Goal: Information Seeking & Learning: Learn about a topic

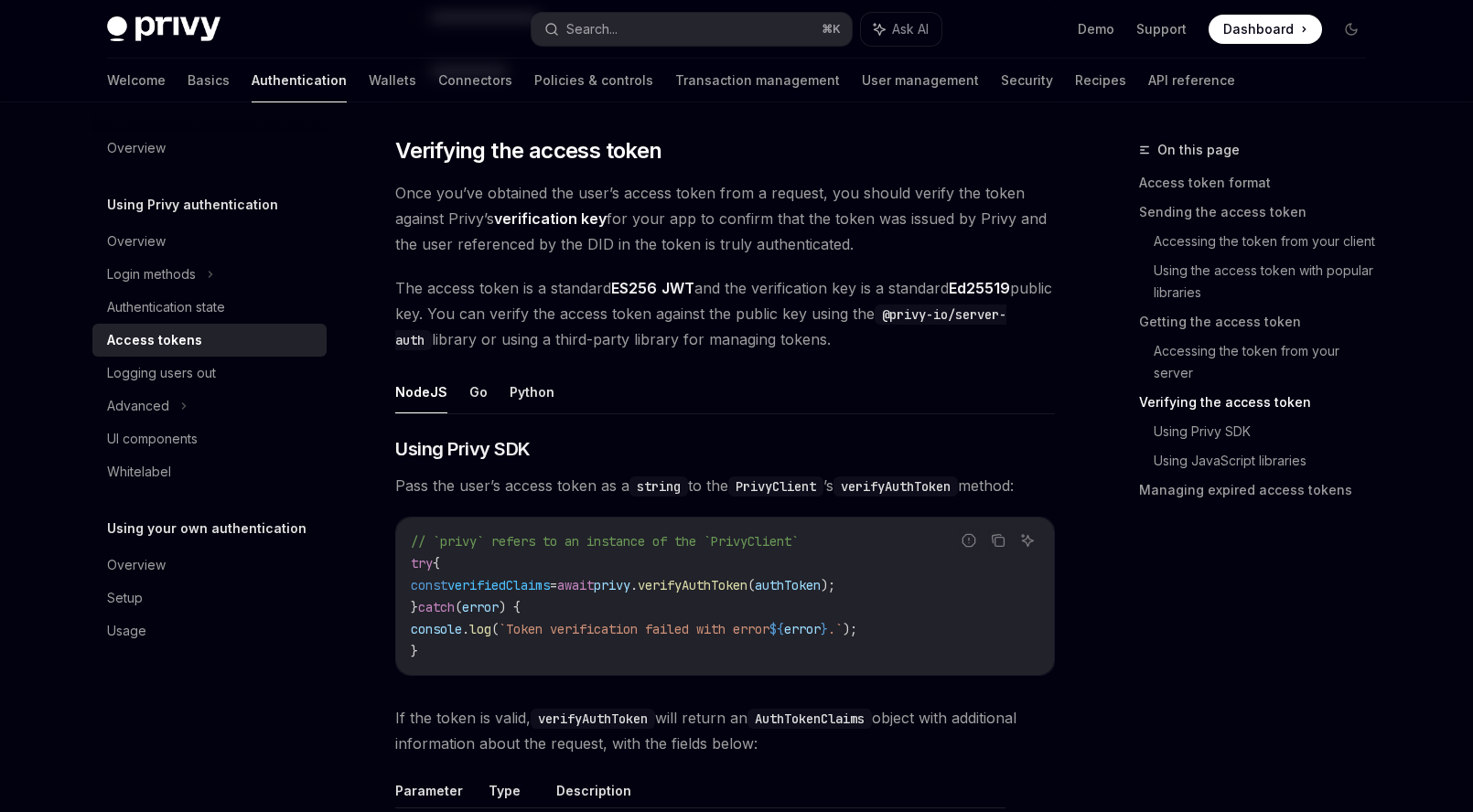
scroll to position [2593, 0]
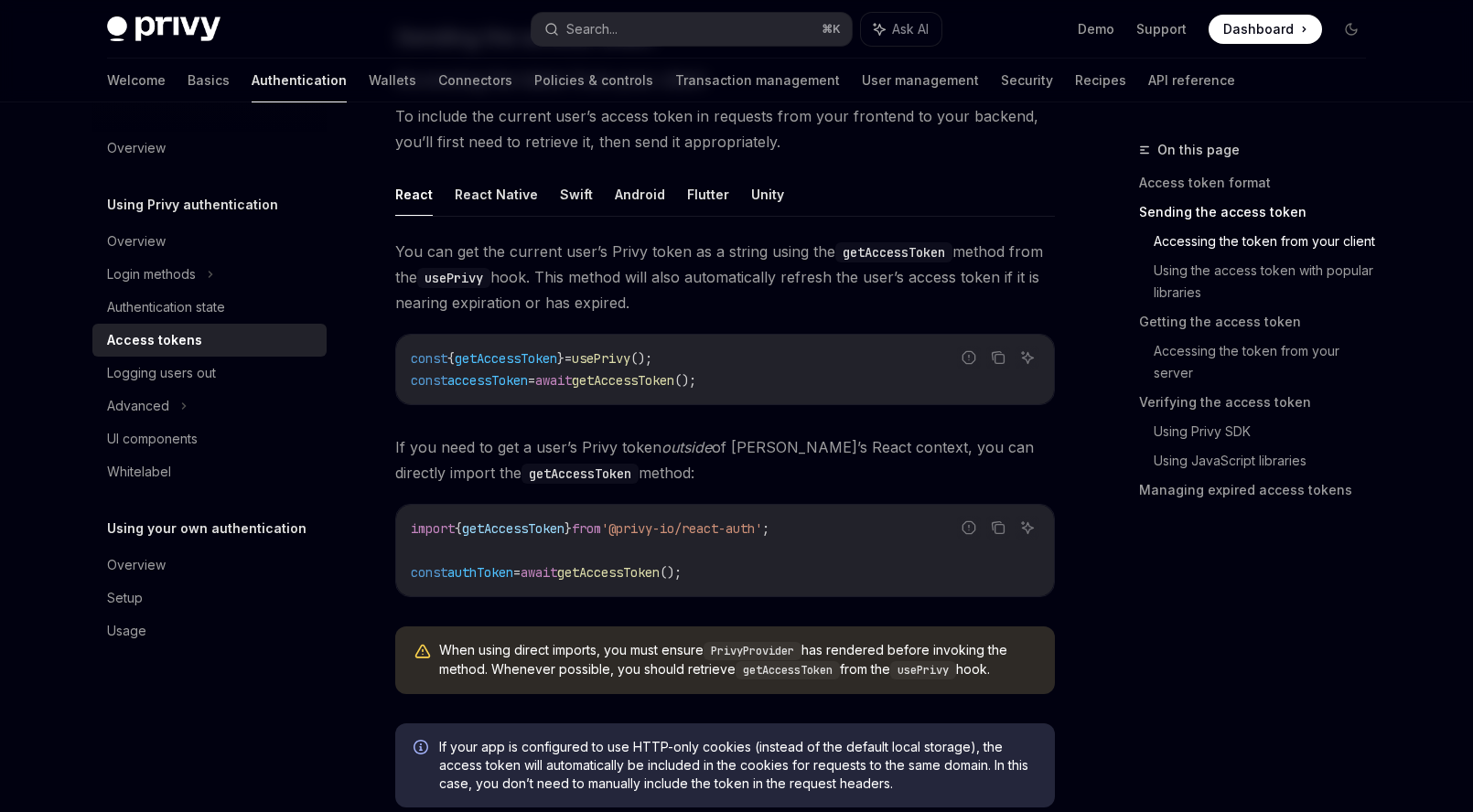
scroll to position [754, 0]
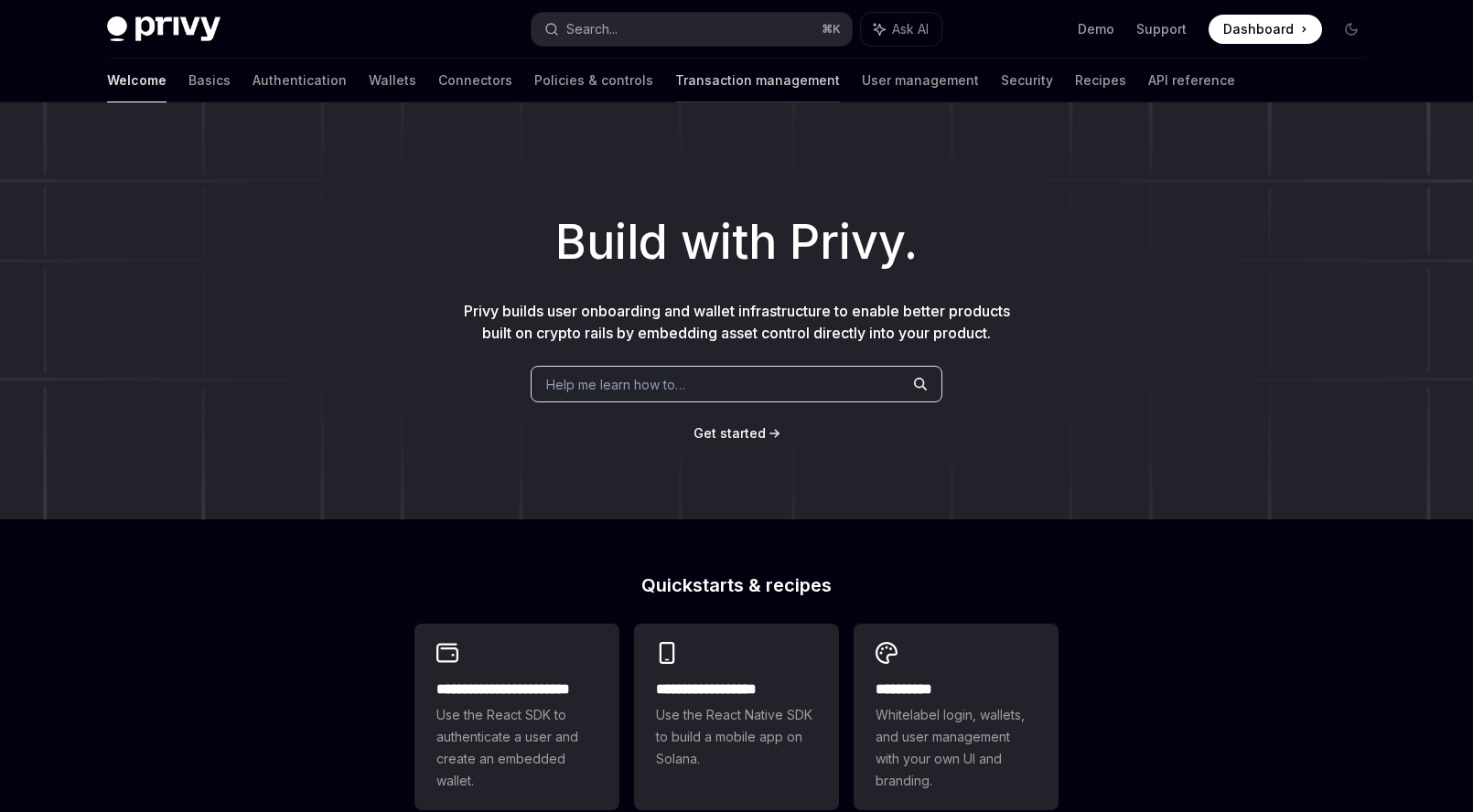
click at [676, 70] on link "Transaction management" at bounding box center [758, 80] width 165 height 44
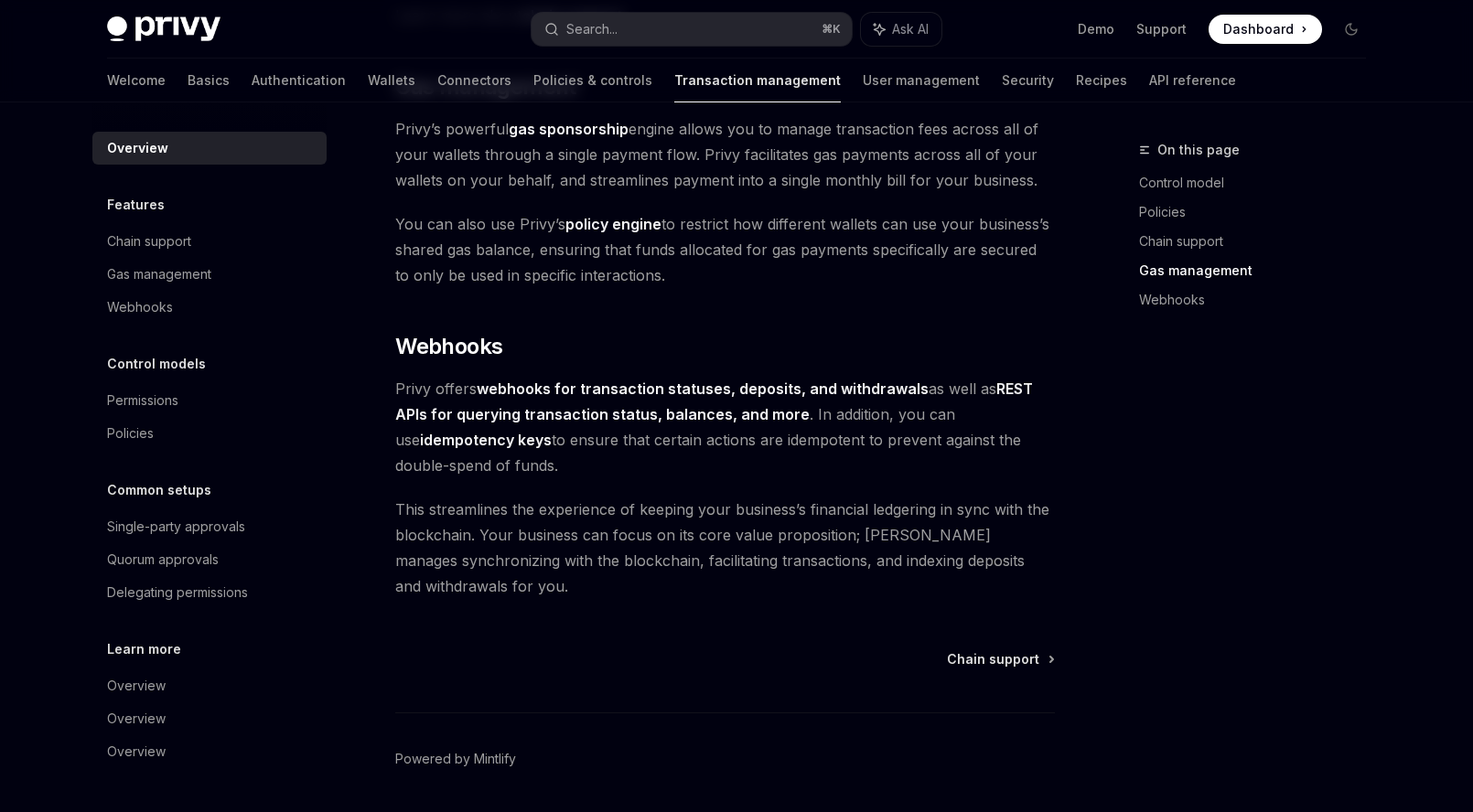
scroll to position [1607, 0]
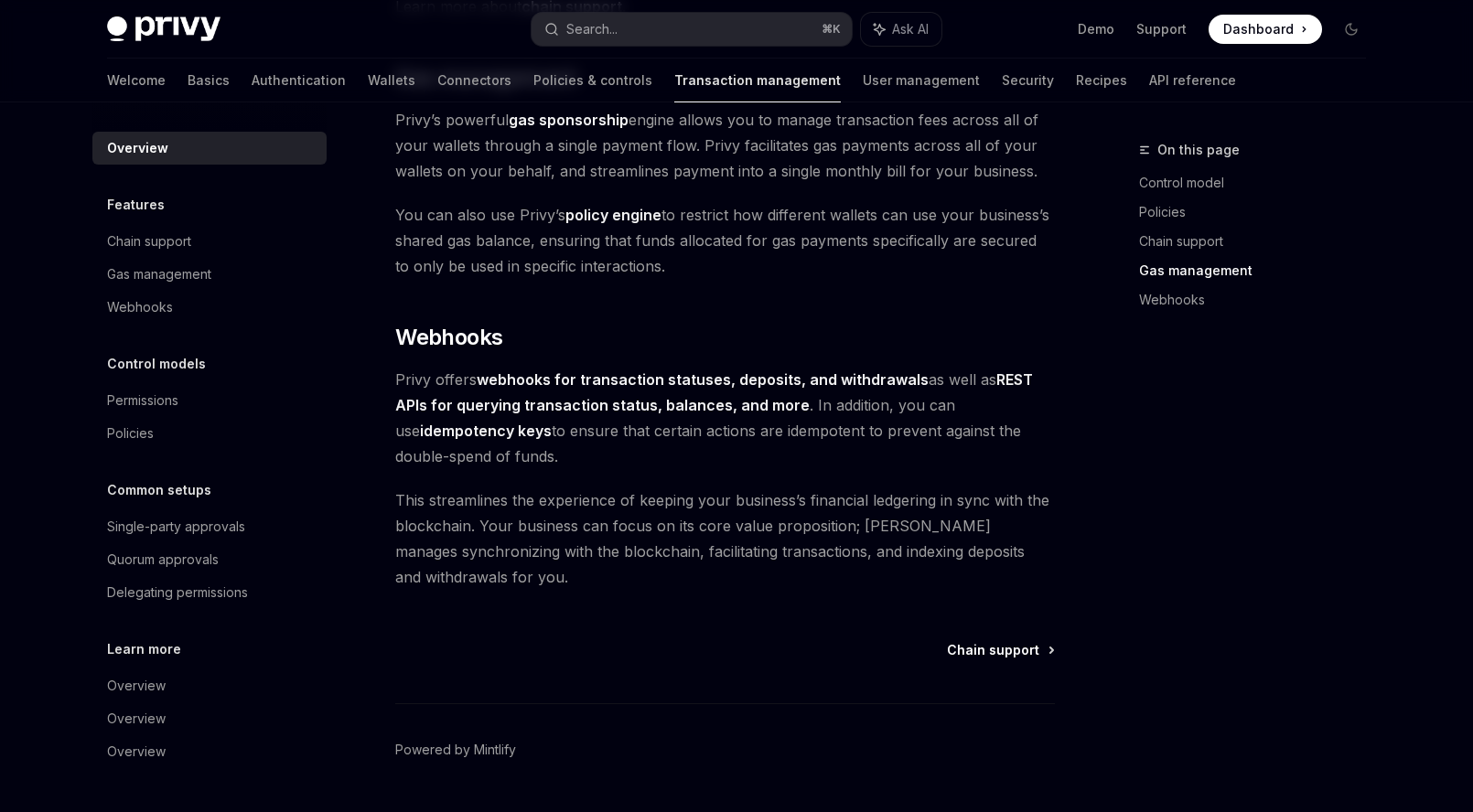
click at [1003, 651] on span "Chain support" at bounding box center [994, 650] width 92 height 18
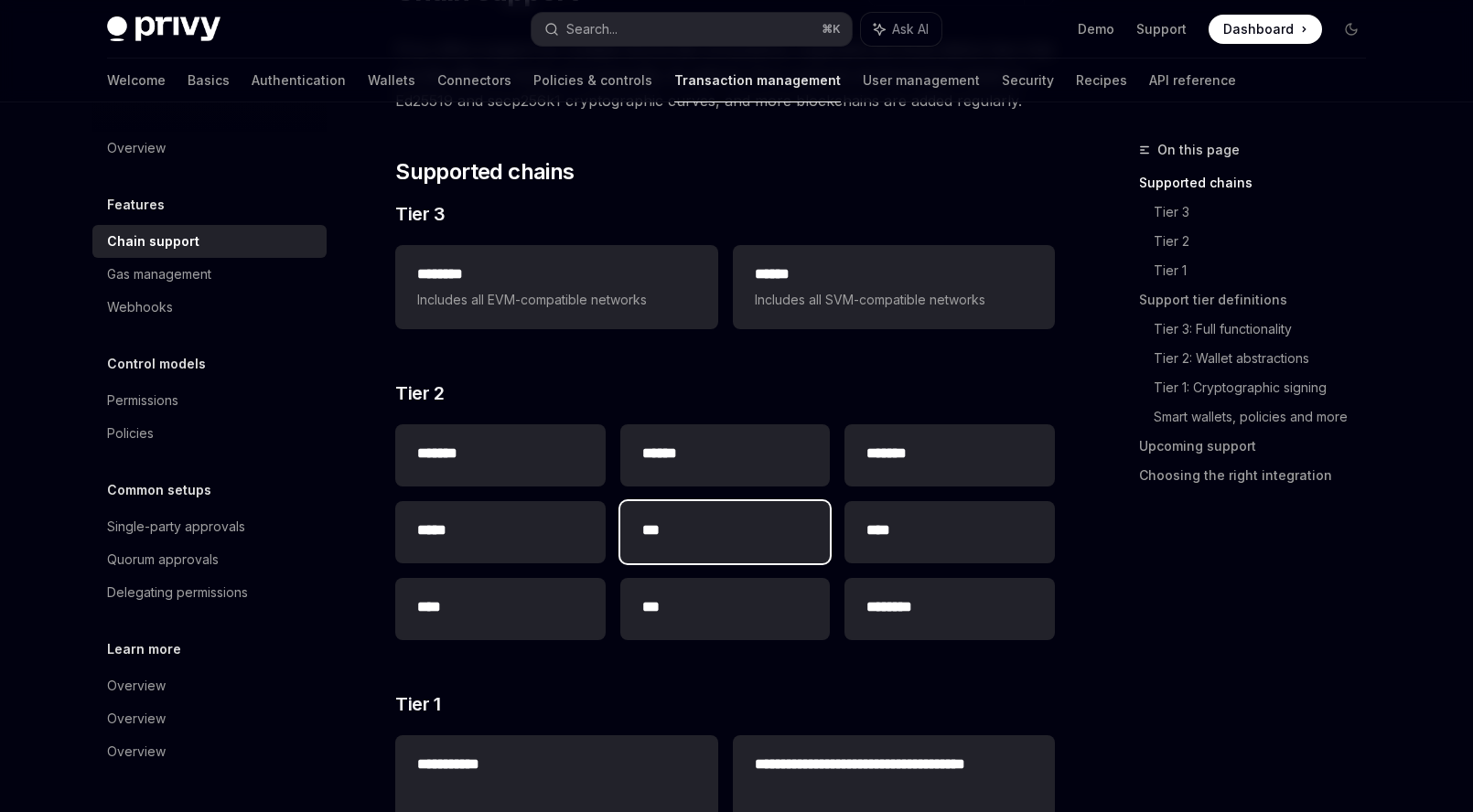
scroll to position [172, 0]
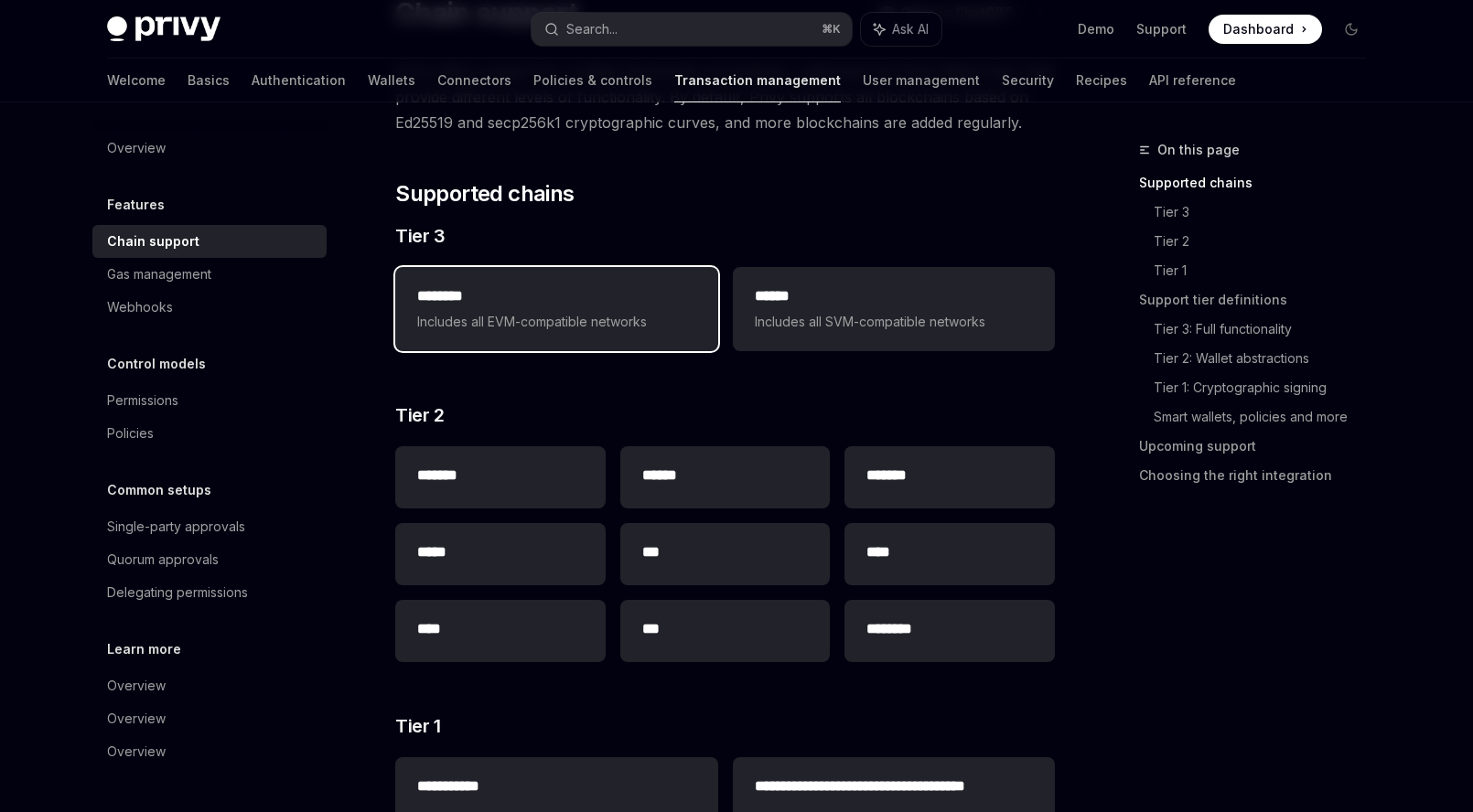
click at [594, 301] on h2 "********" at bounding box center [556, 296] width 278 height 22
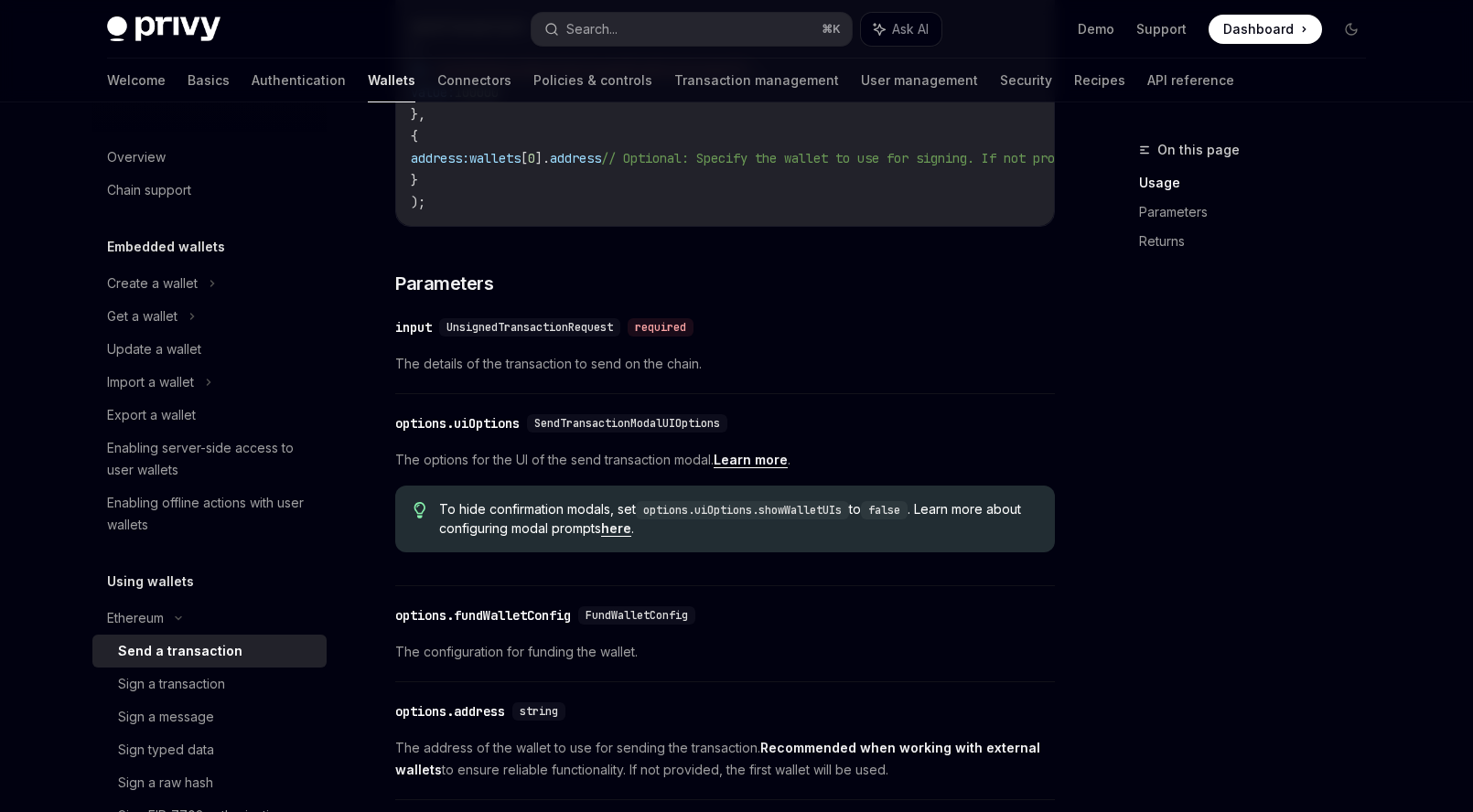
scroll to position [610, 0]
click at [749, 469] on link "Learn more" at bounding box center [750, 460] width 75 height 16
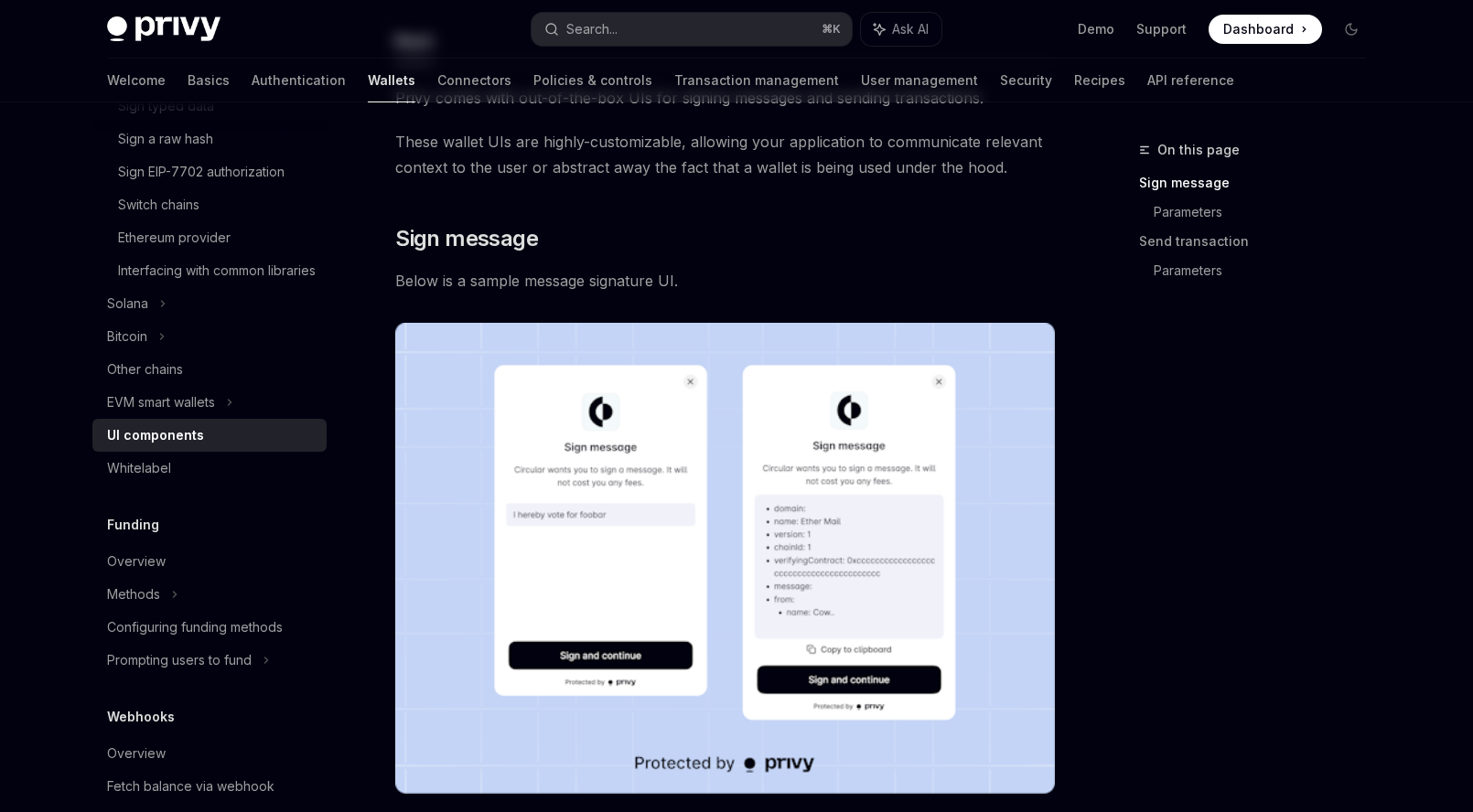
scroll to position [214, 0]
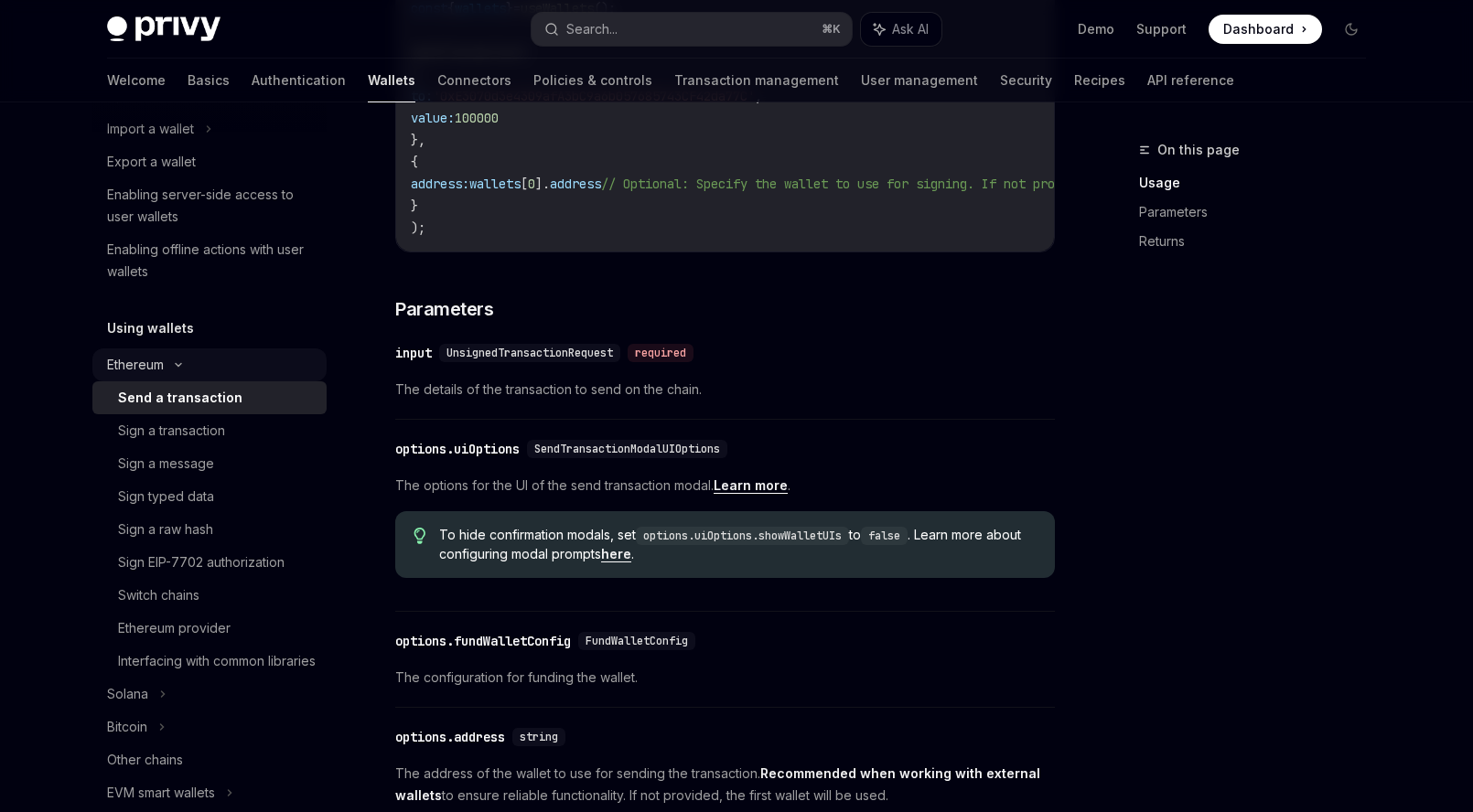
scroll to position [248, 0]
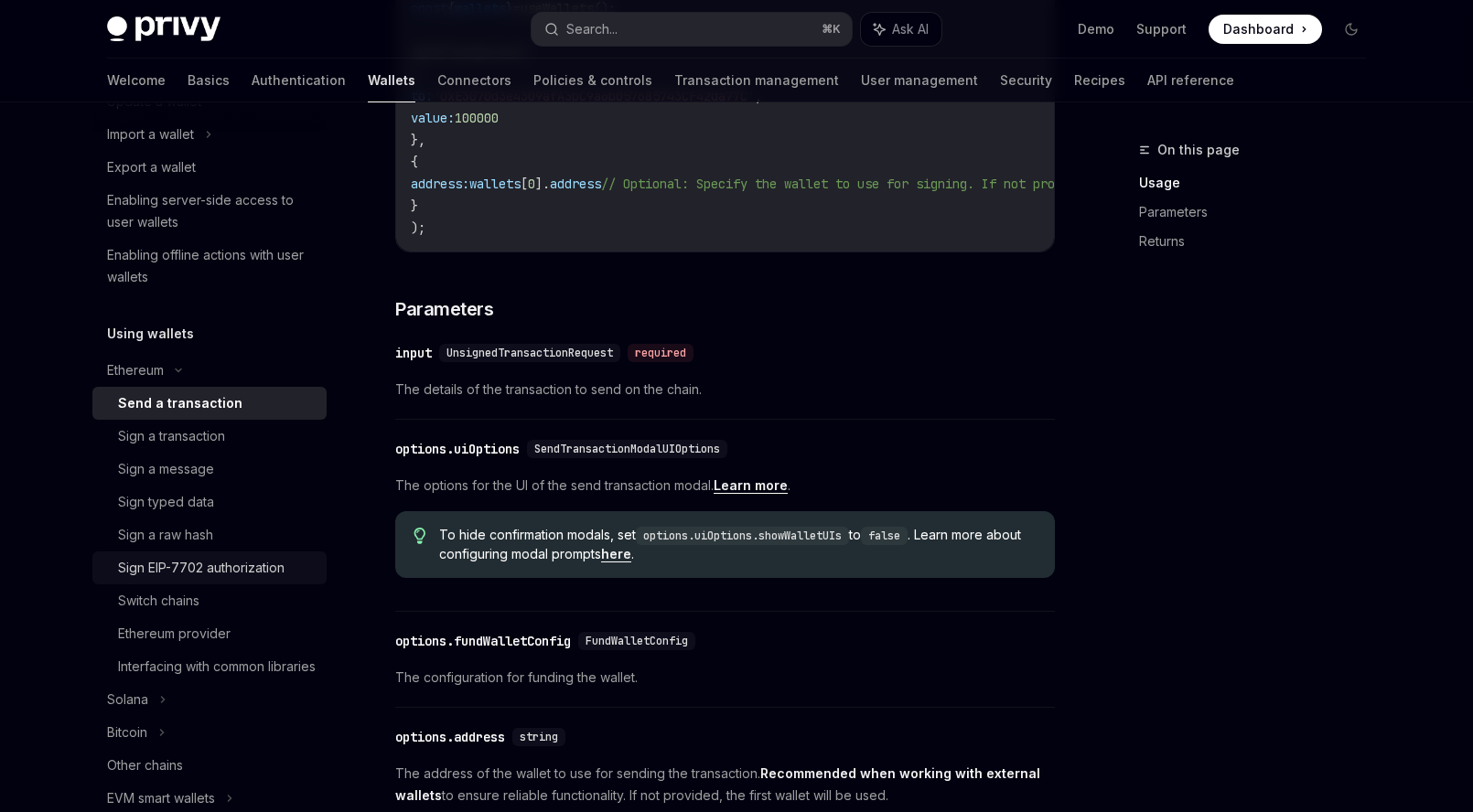
click at [195, 558] on div "Sign EIP-7702 authorization" at bounding box center [201, 568] width 166 height 22
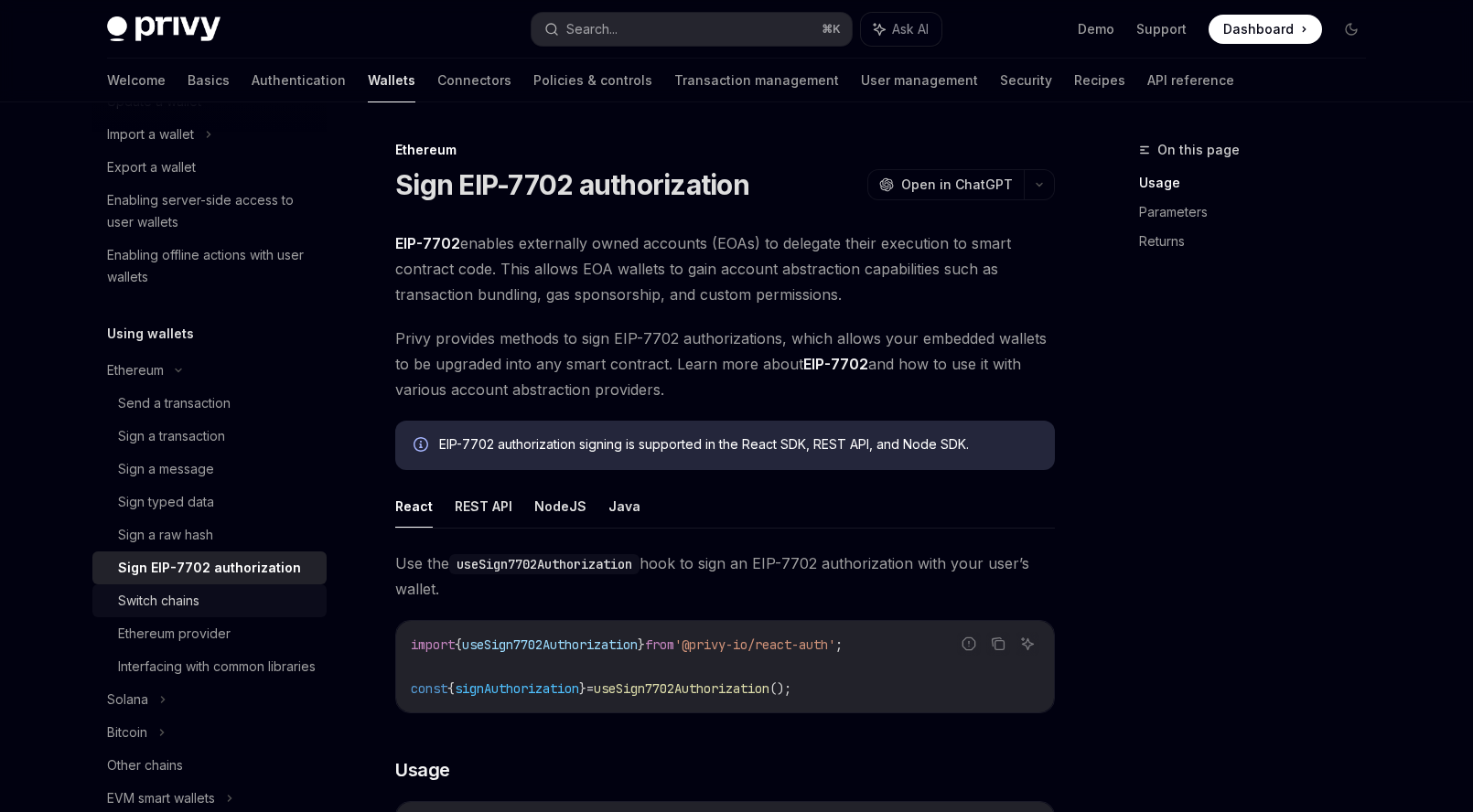
click at [176, 594] on div "Switch chains" at bounding box center [159, 601] width 81 height 22
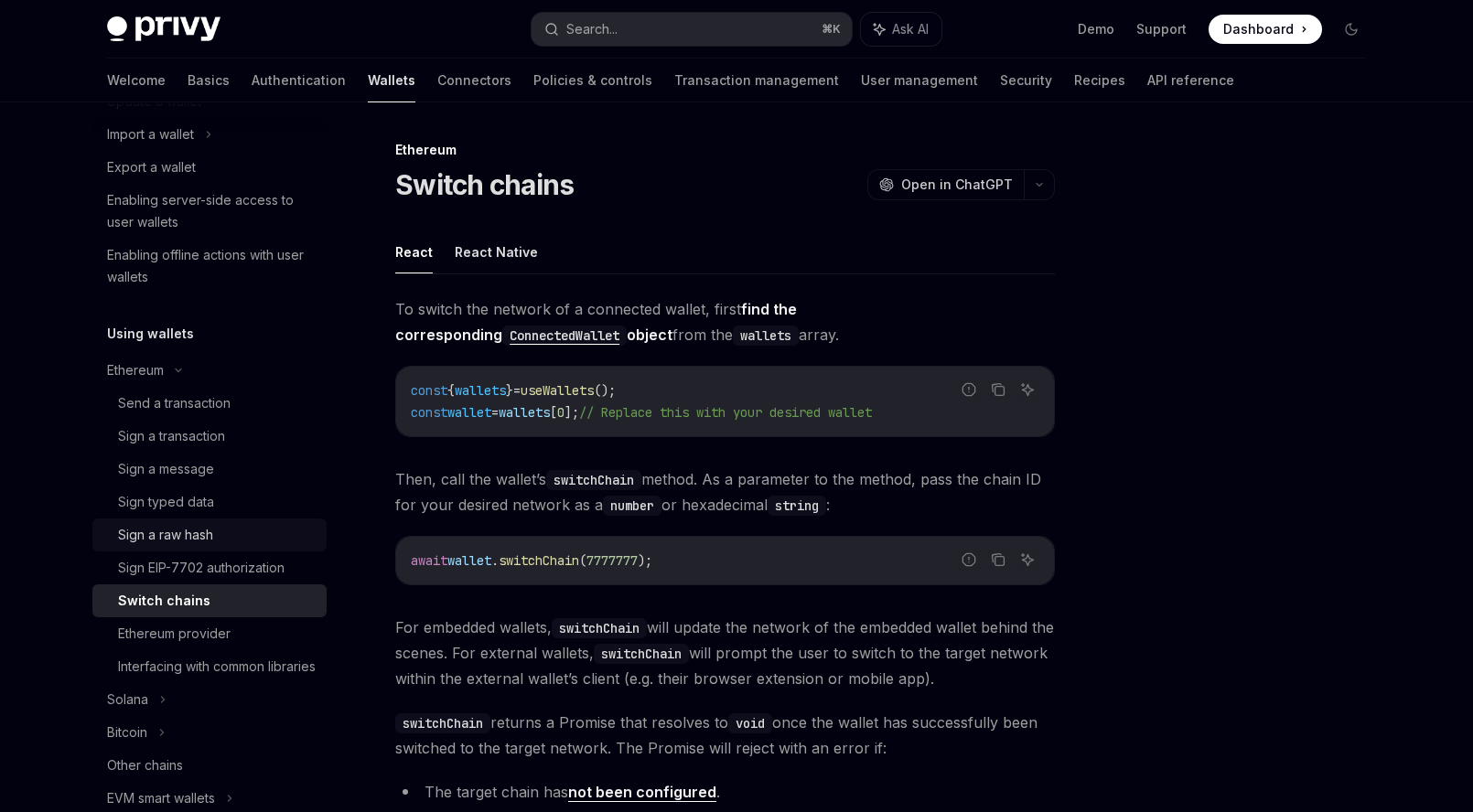
click at [171, 543] on div "Sign a raw hash" at bounding box center [165, 535] width 95 height 22
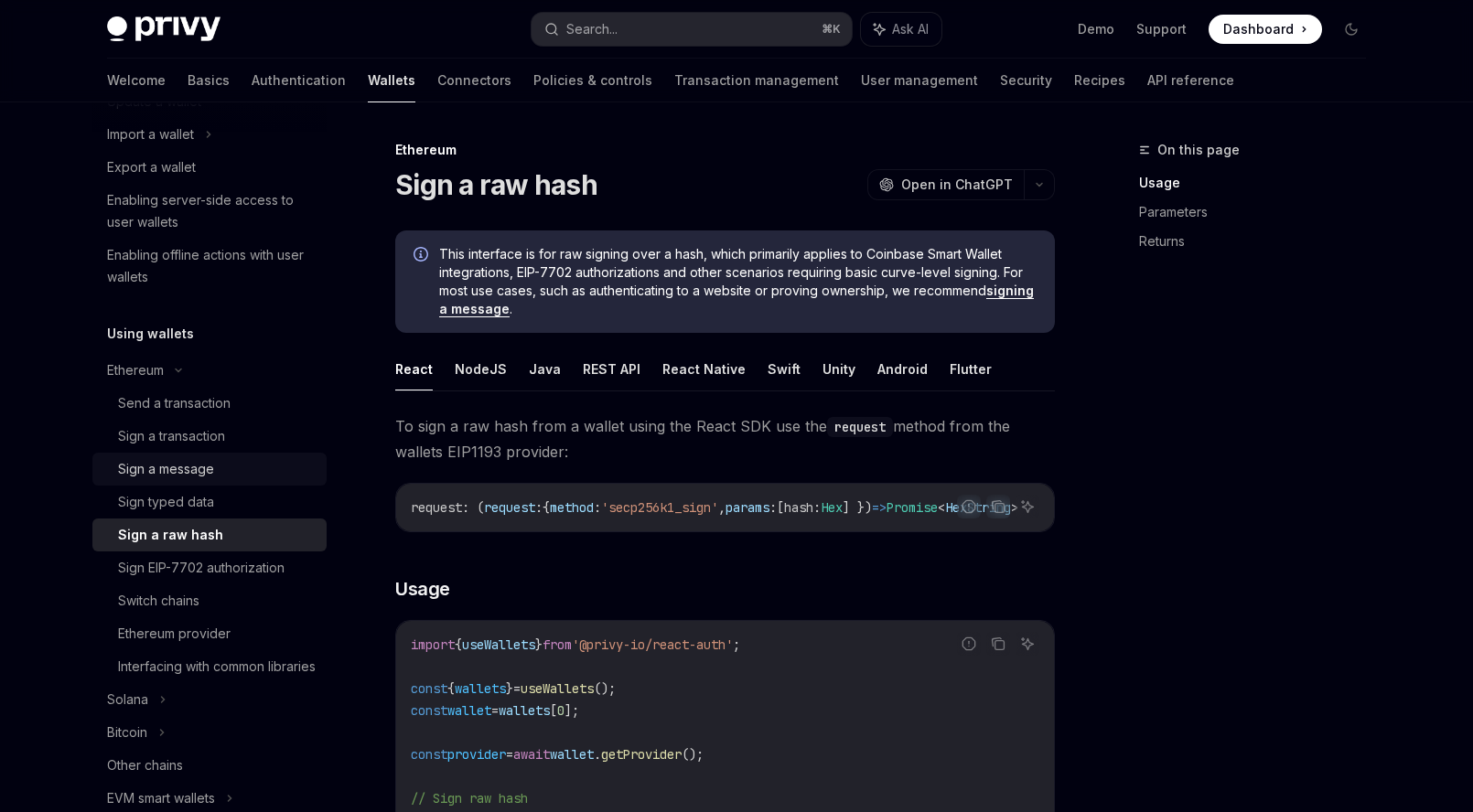
click at [170, 469] on div "Sign a message" at bounding box center [166, 469] width 96 height 22
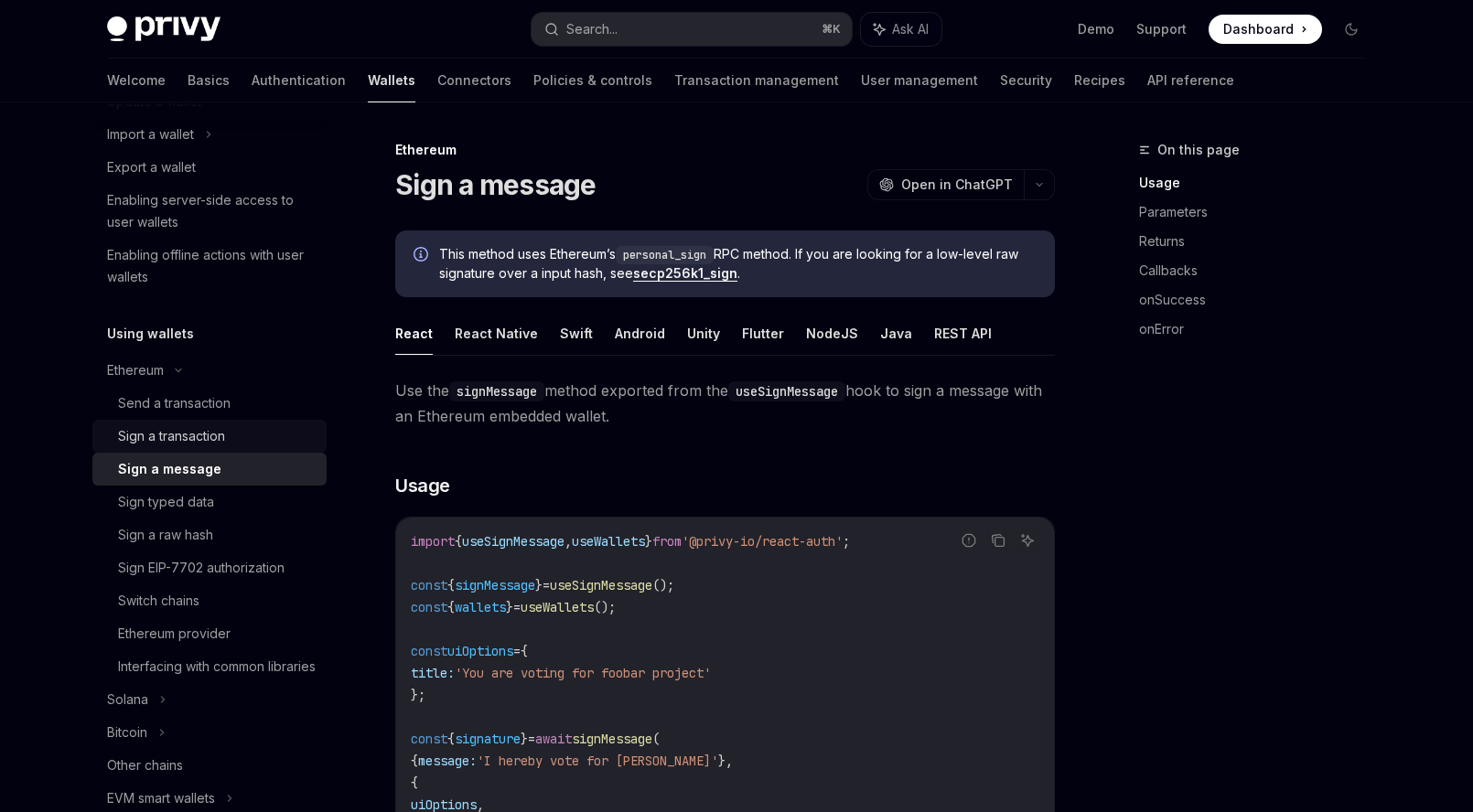
click at [172, 434] on div "Sign a transaction" at bounding box center [171, 436] width 107 height 22
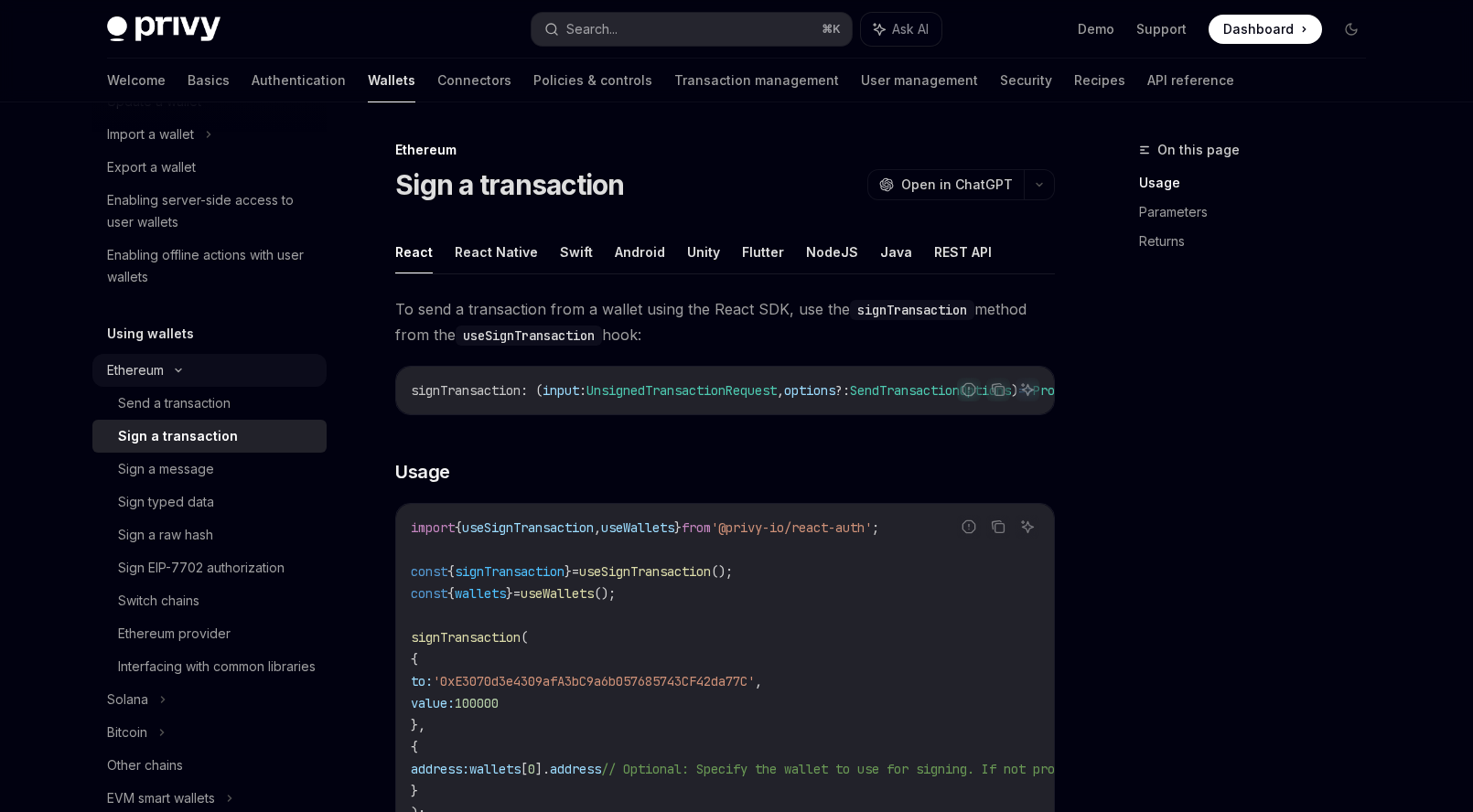
click at [176, 383] on div "Ethereum" at bounding box center [209, 370] width 234 height 33
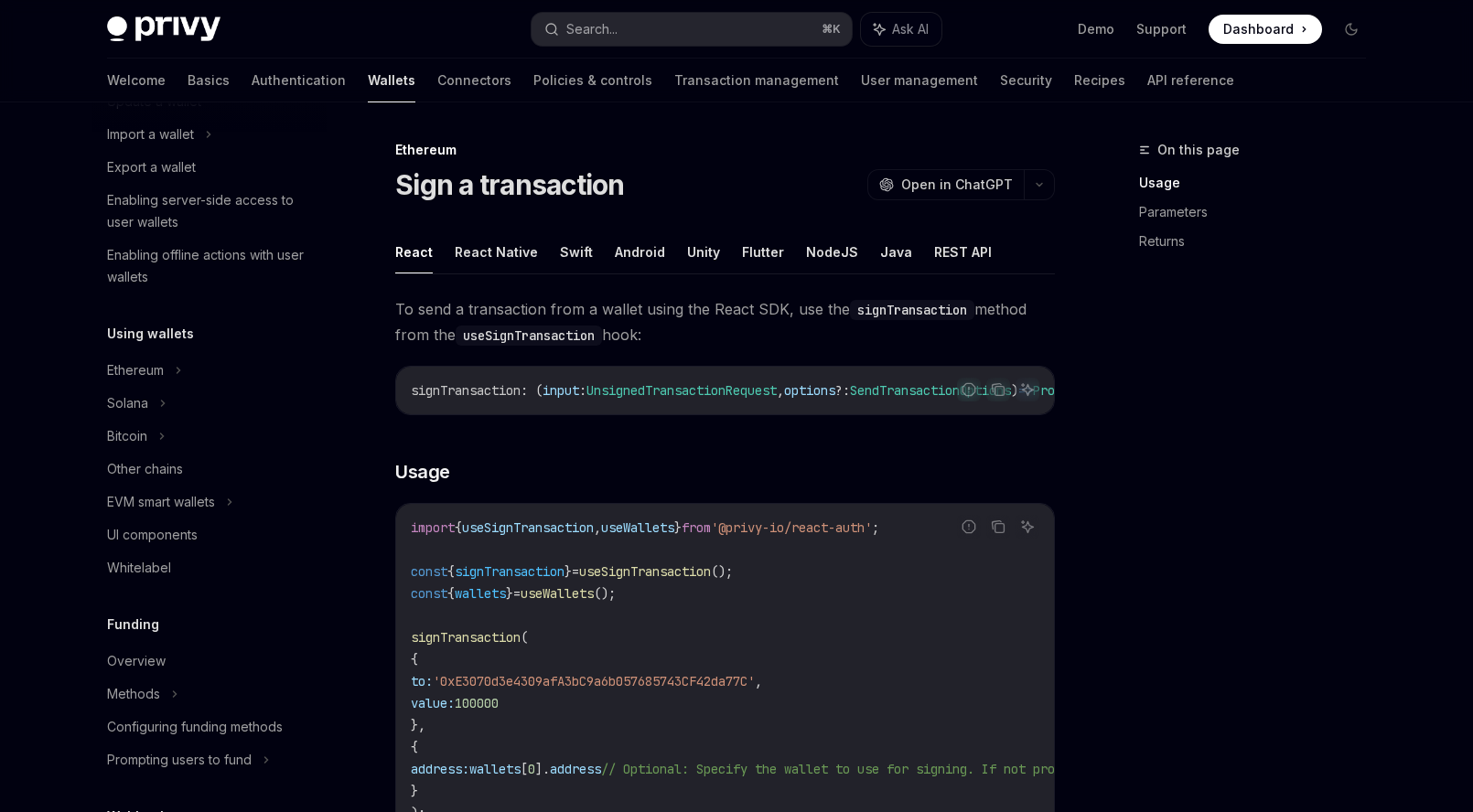
click at [167, 346] on div "Using wallets Ethereum Solana Bitcoin Other chains EVM smart wallets UI compone…" at bounding box center [209, 453] width 234 height 261
click at [167, 363] on div "Ethereum" at bounding box center [209, 370] width 234 height 33
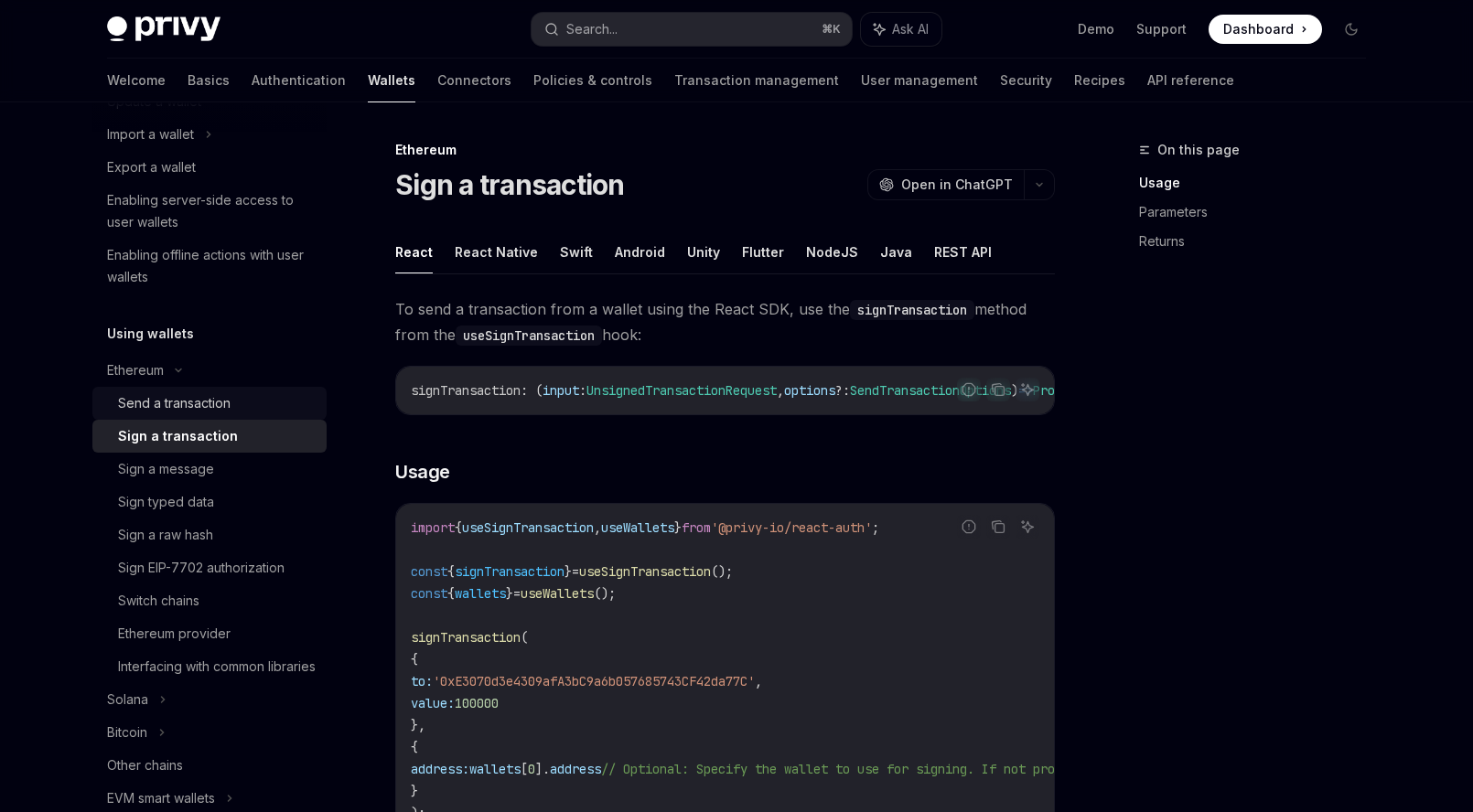
click at [166, 408] on div "Send a transaction" at bounding box center [174, 403] width 112 height 22
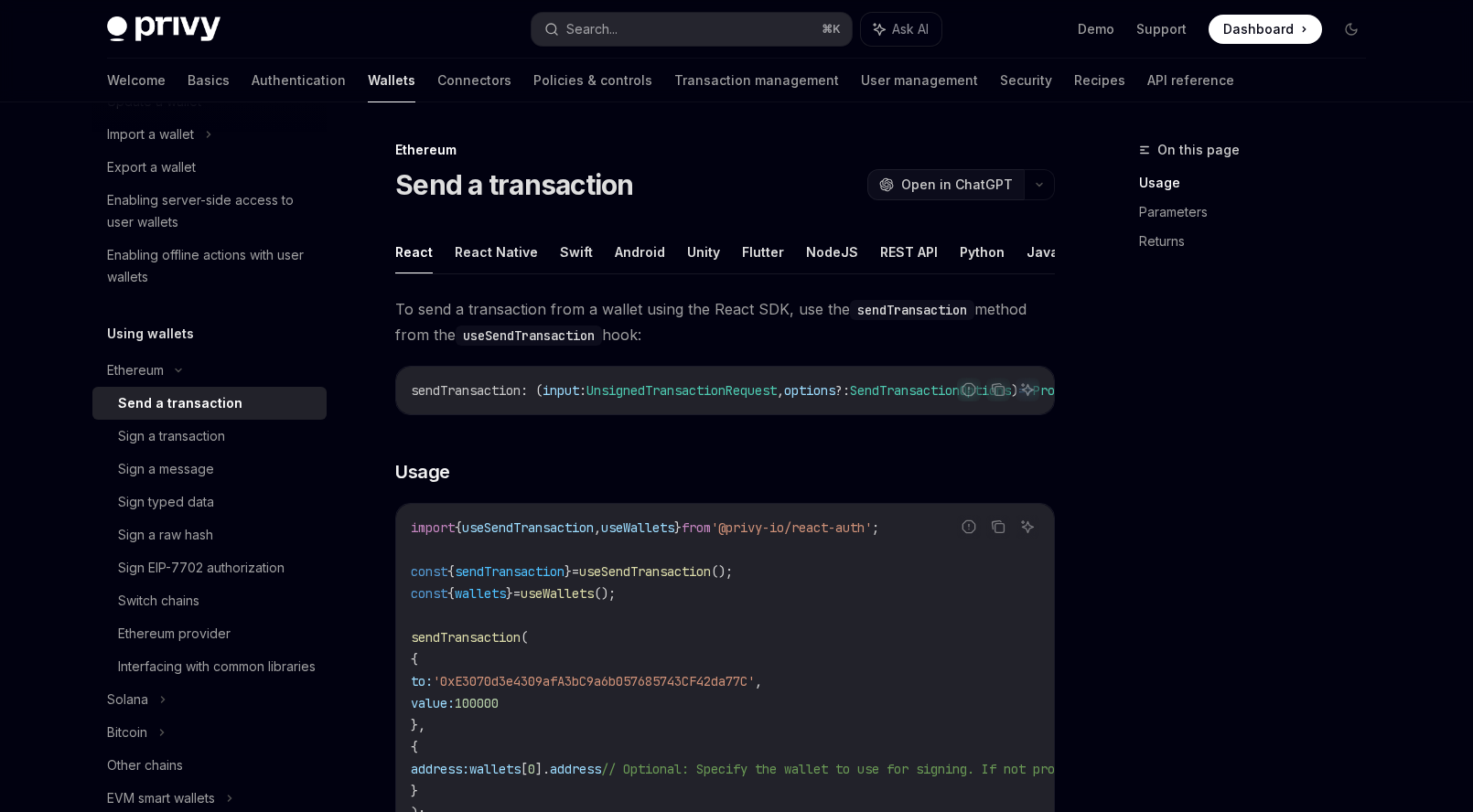
click at [929, 193] on span "Open in ChatGPT" at bounding box center [957, 184] width 111 height 18
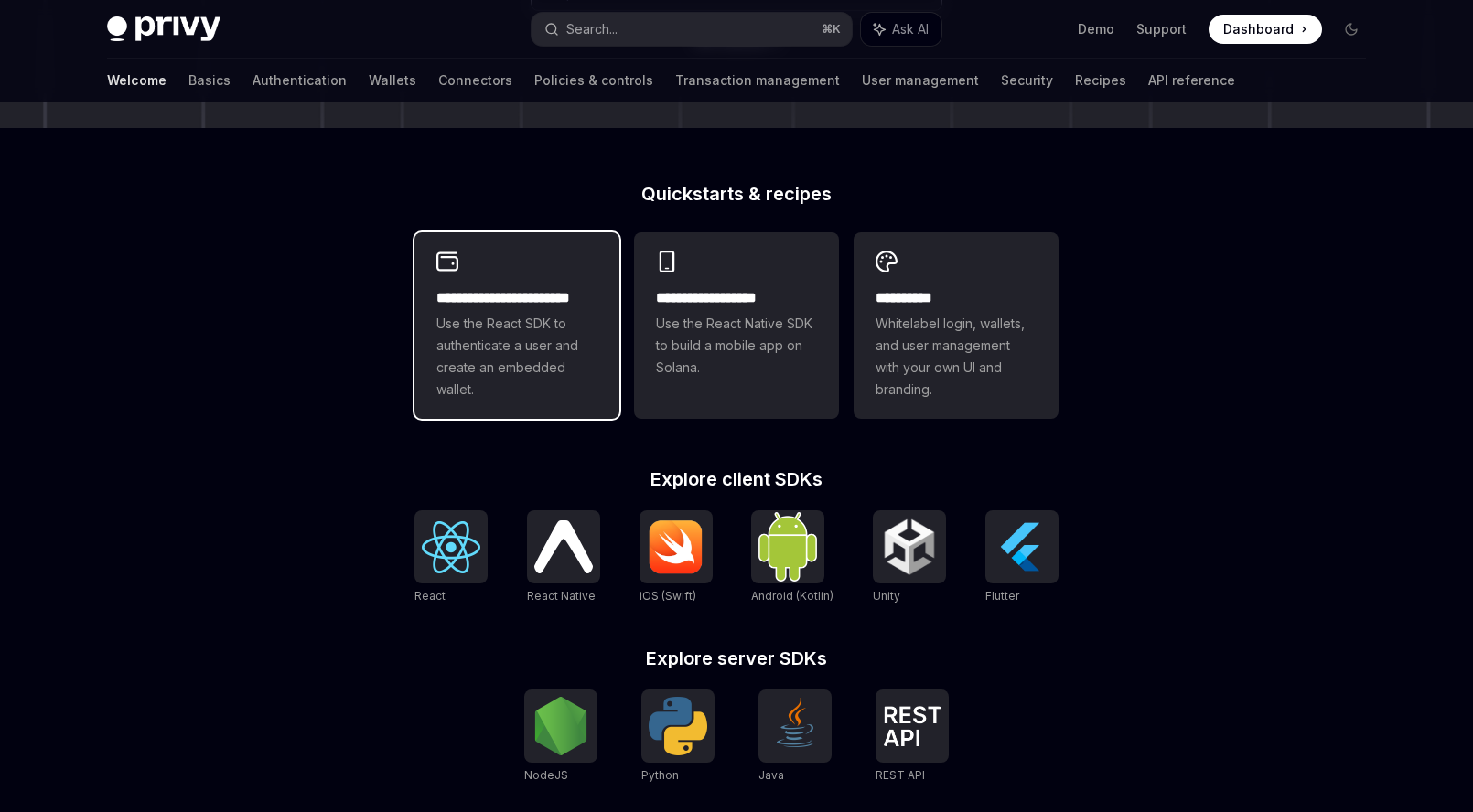
scroll to position [337, 0]
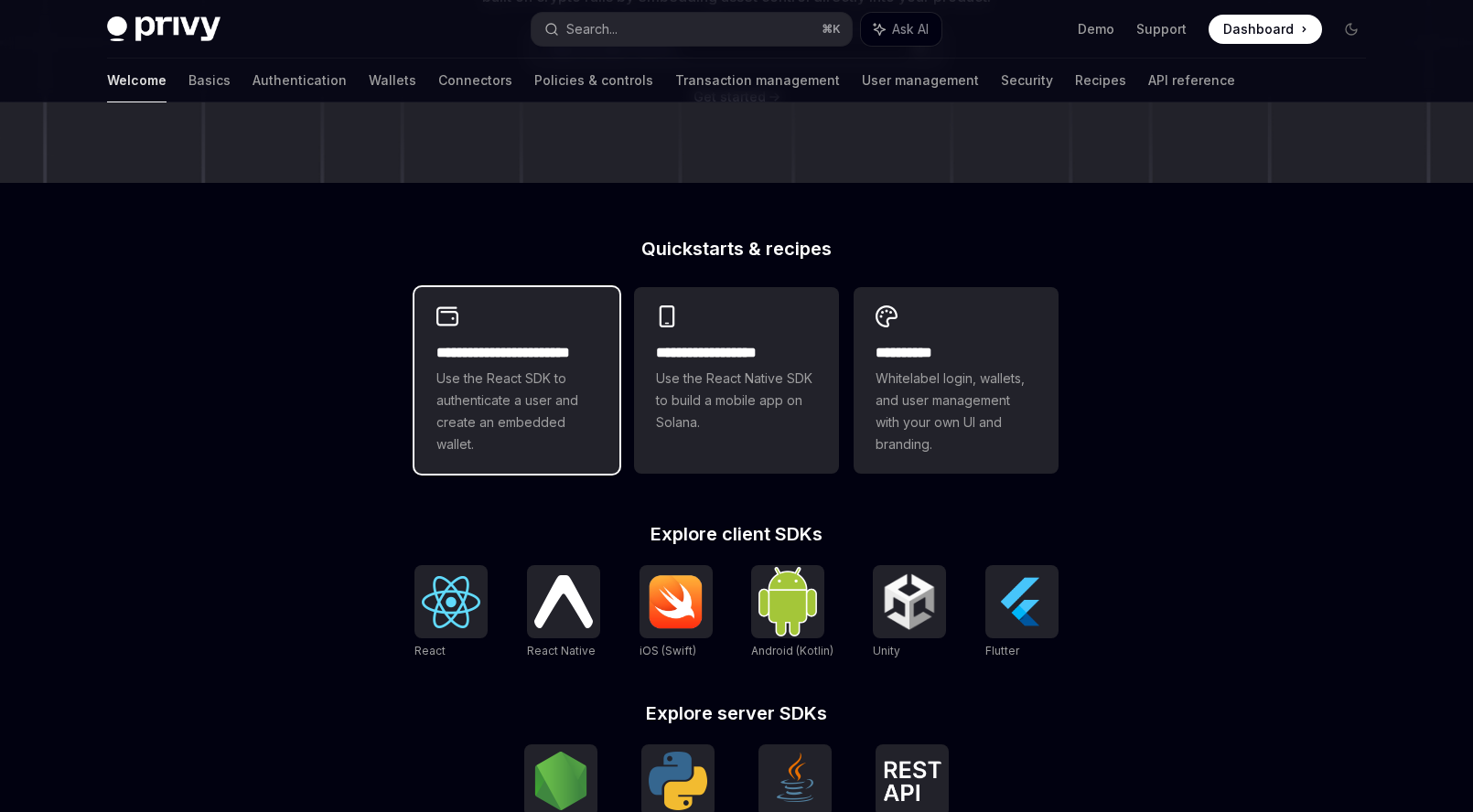
click at [576, 455] on span "Use the React SDK to authenticate a user and create an embedded wallet." at bounding box center [517, 411] width 161 height 88
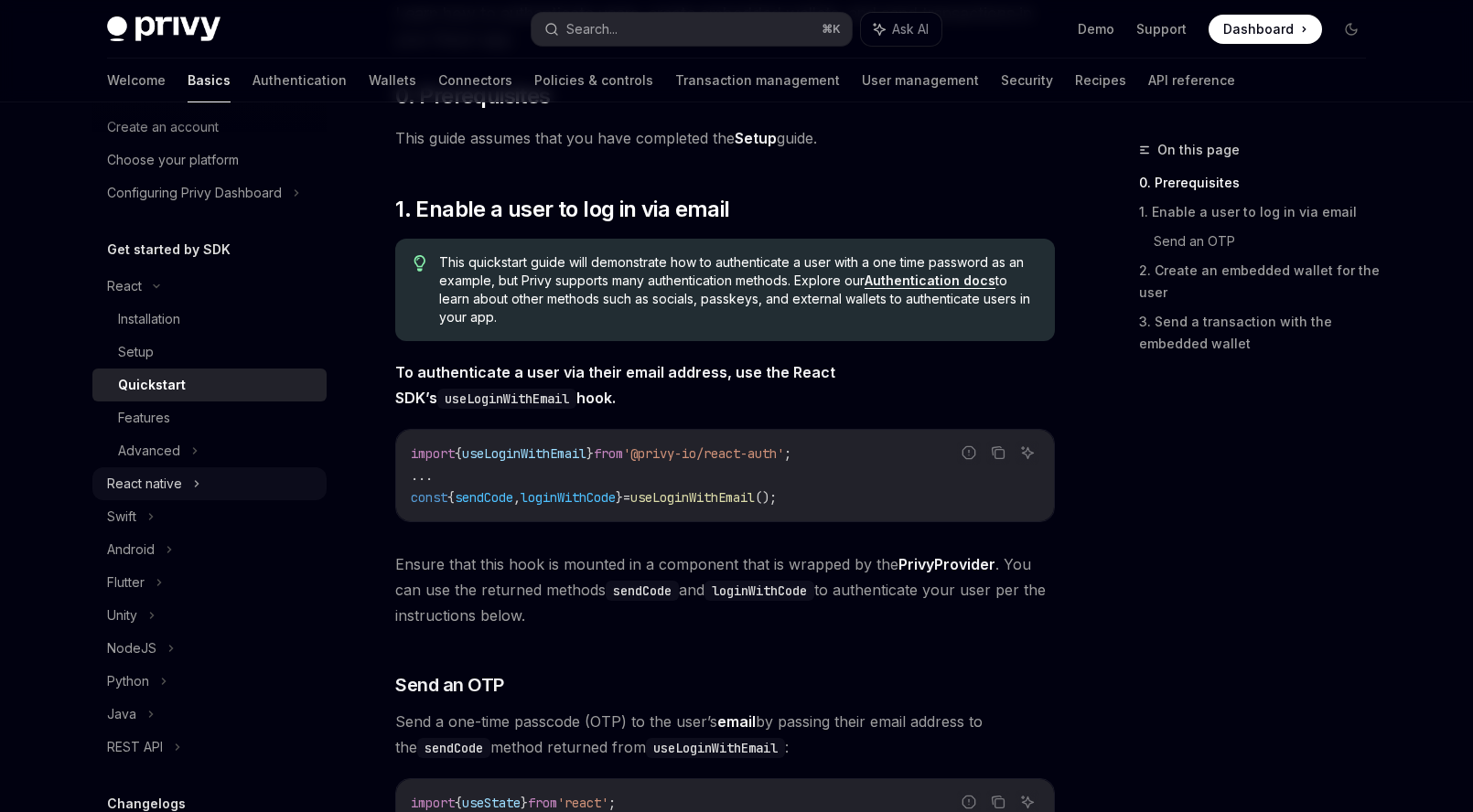
scroll to position [78, 0]
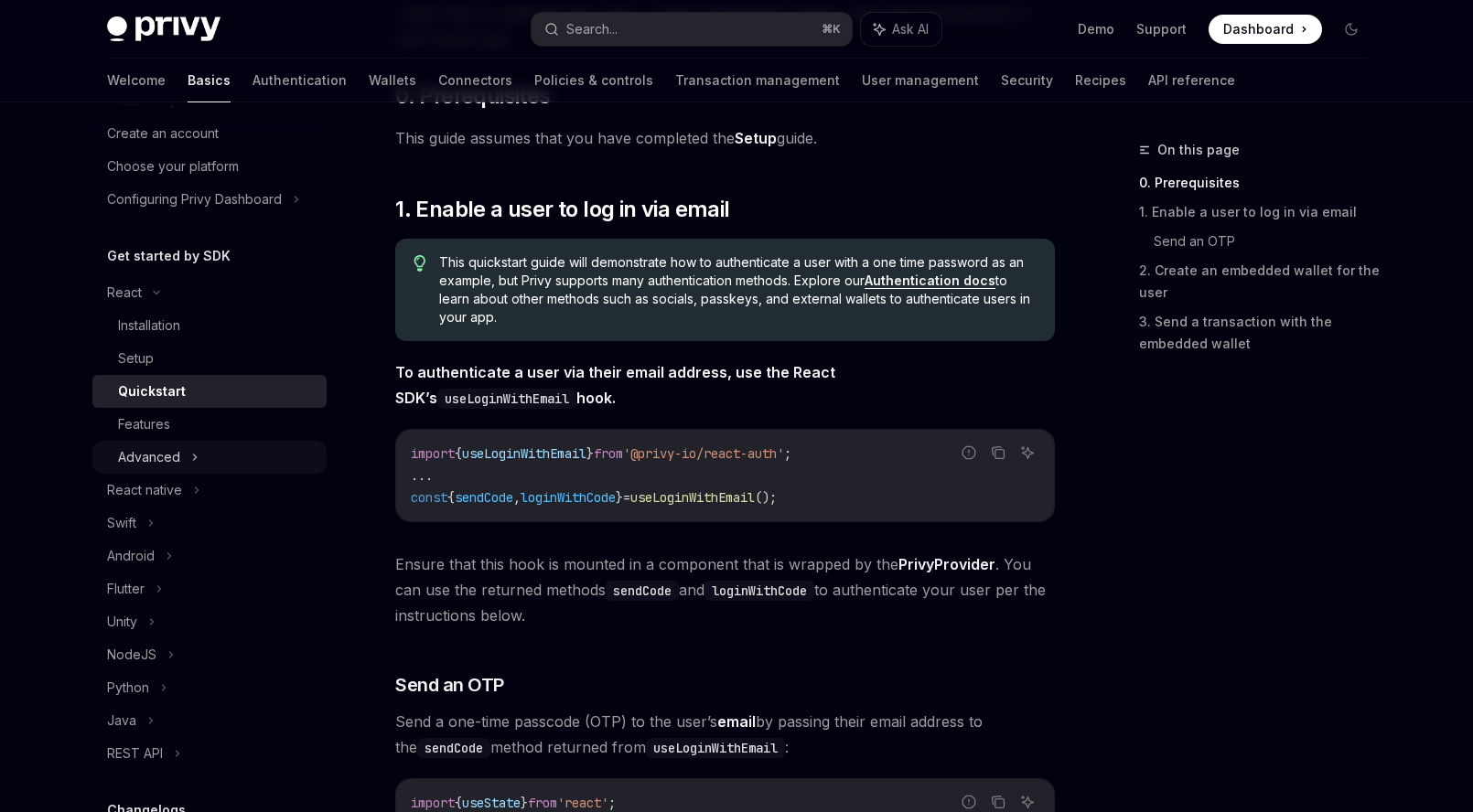
click at [176, 456] on div "Advanced" at bounding box center [149, 456] width 62 height 22
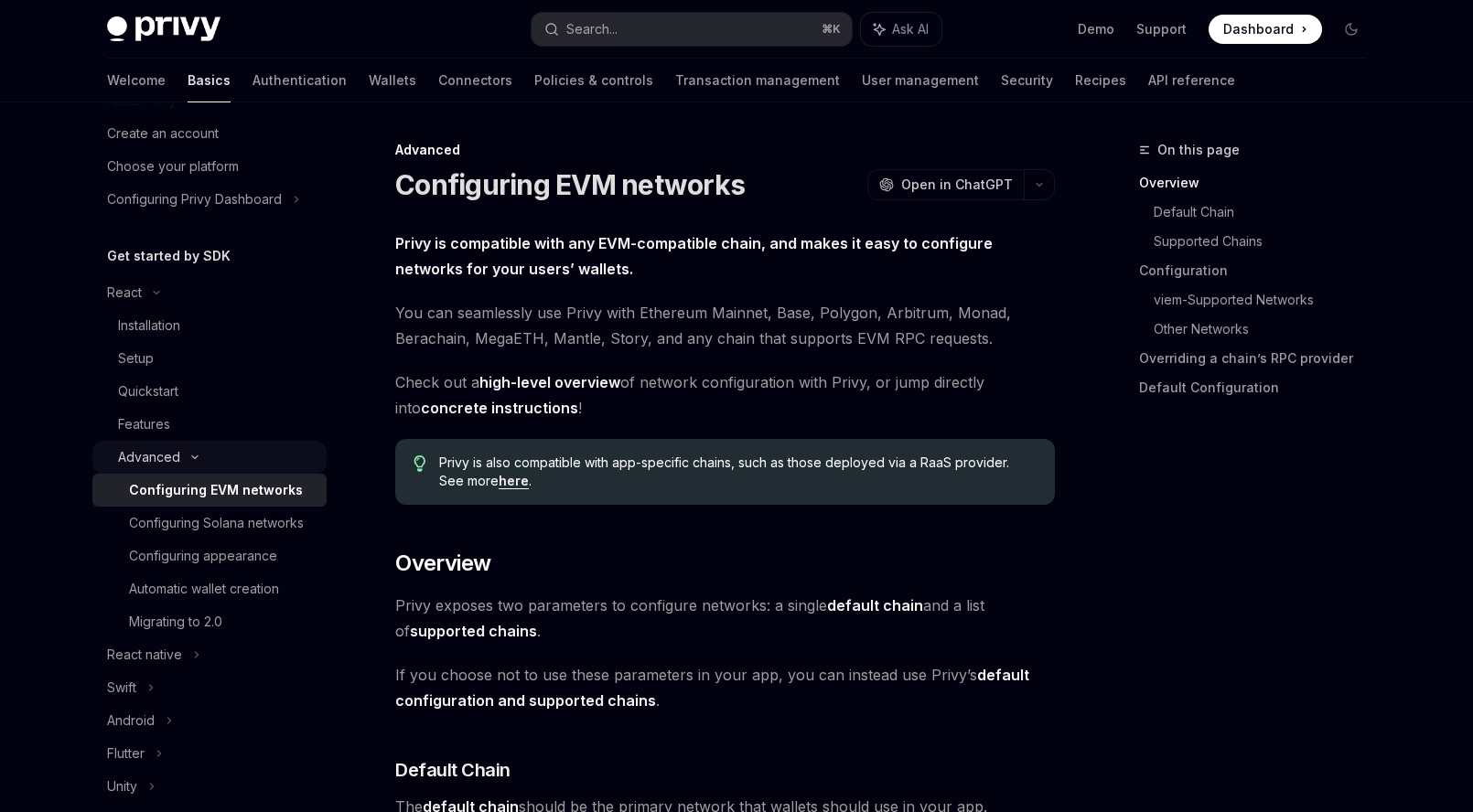
click at [176, 456] on div "Advanced" at bounding box center [149, 456] width 62 height 22
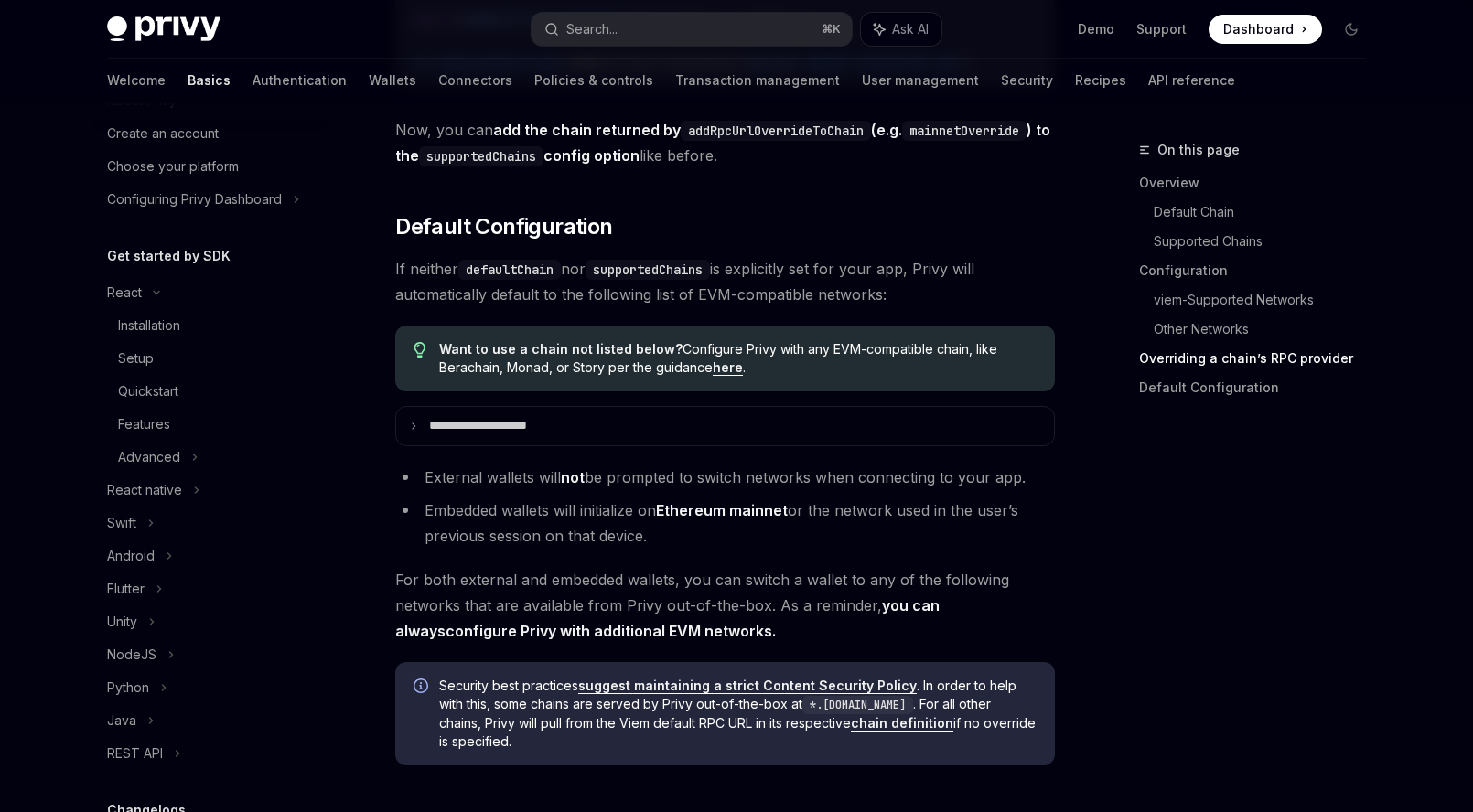
scroll to position [4479, 0]
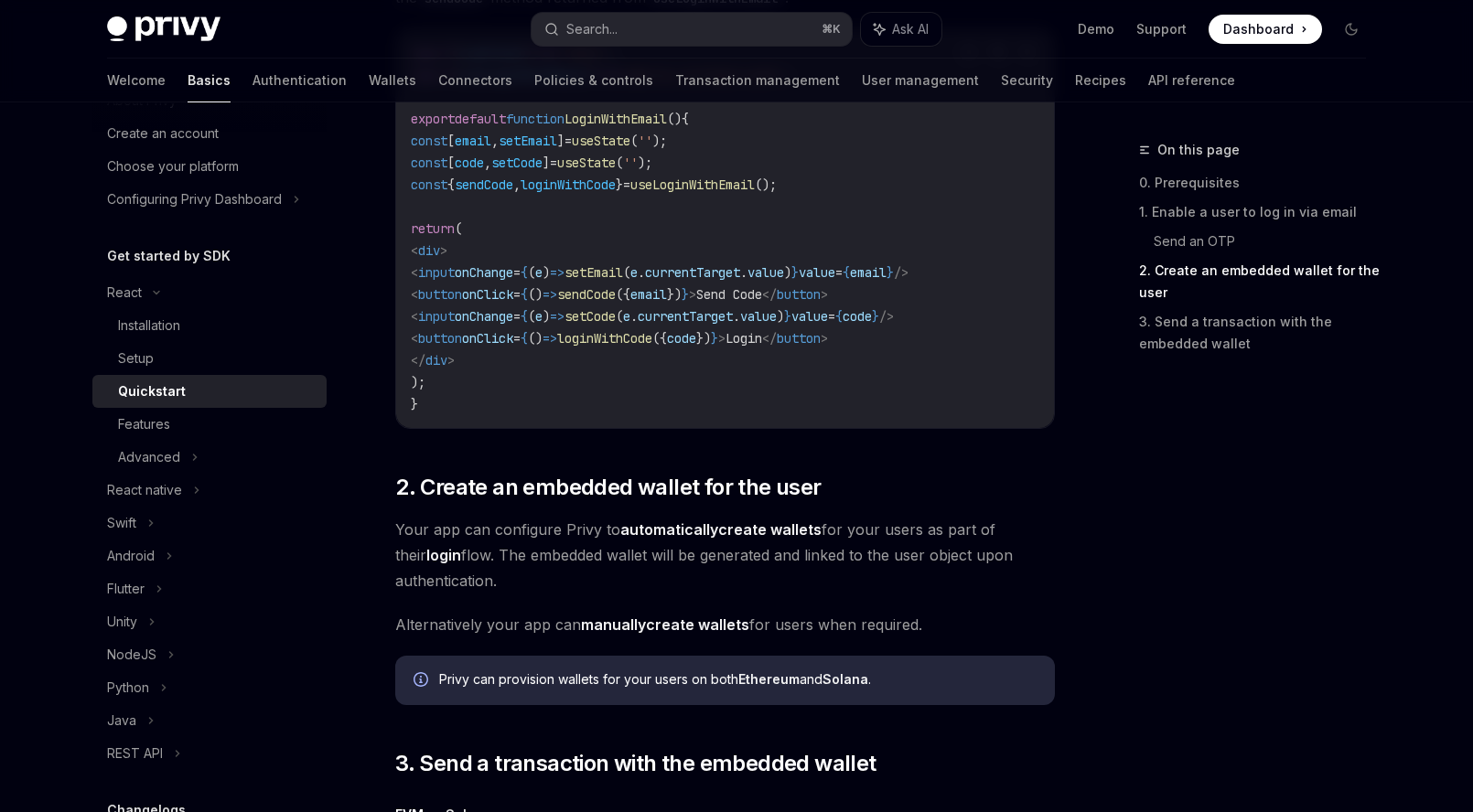
type textarea "*"
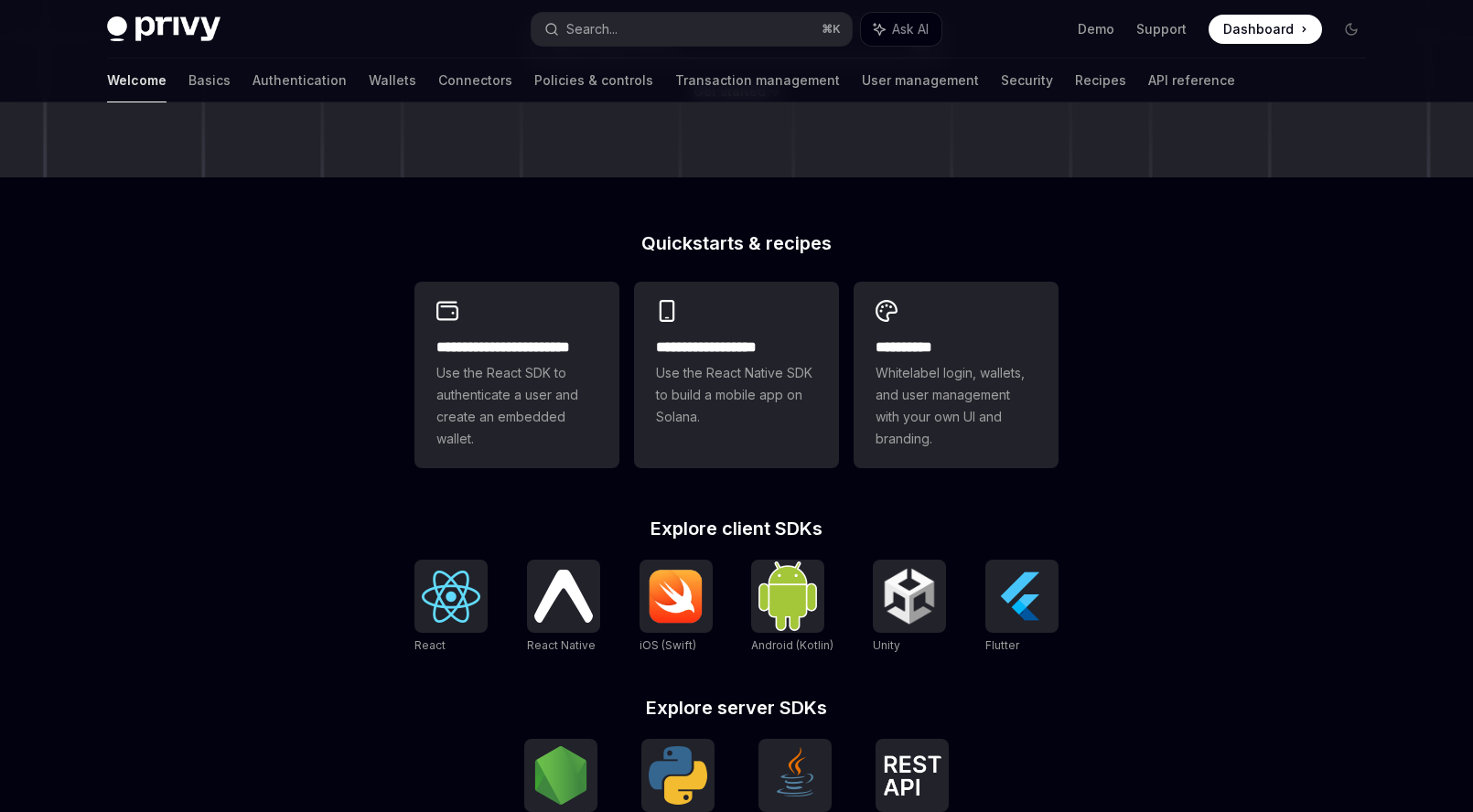
scroll to position [337, 0]
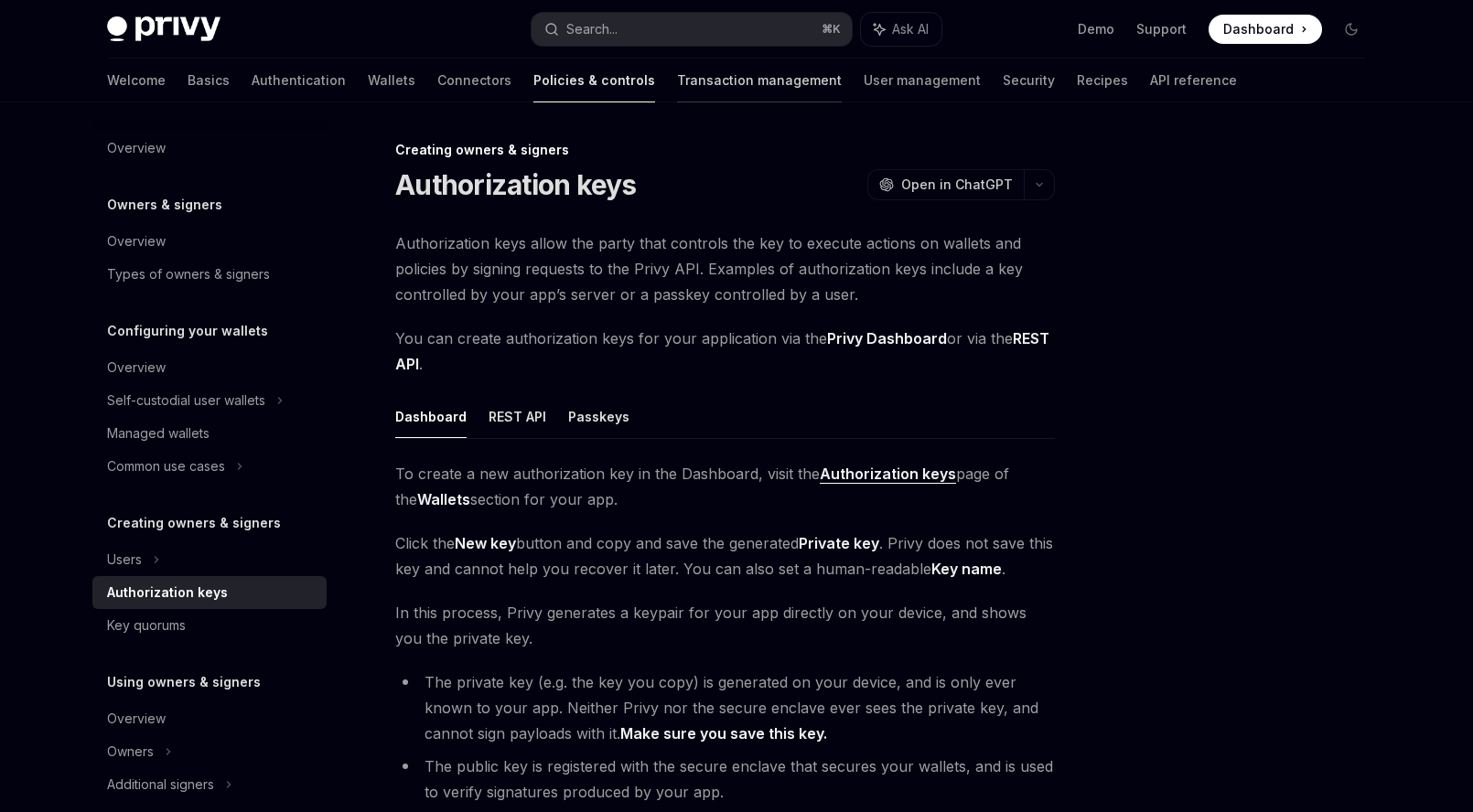
click at [678, 70] on link "Transaction management" at bounding box center [760, 80] width 165 height 44
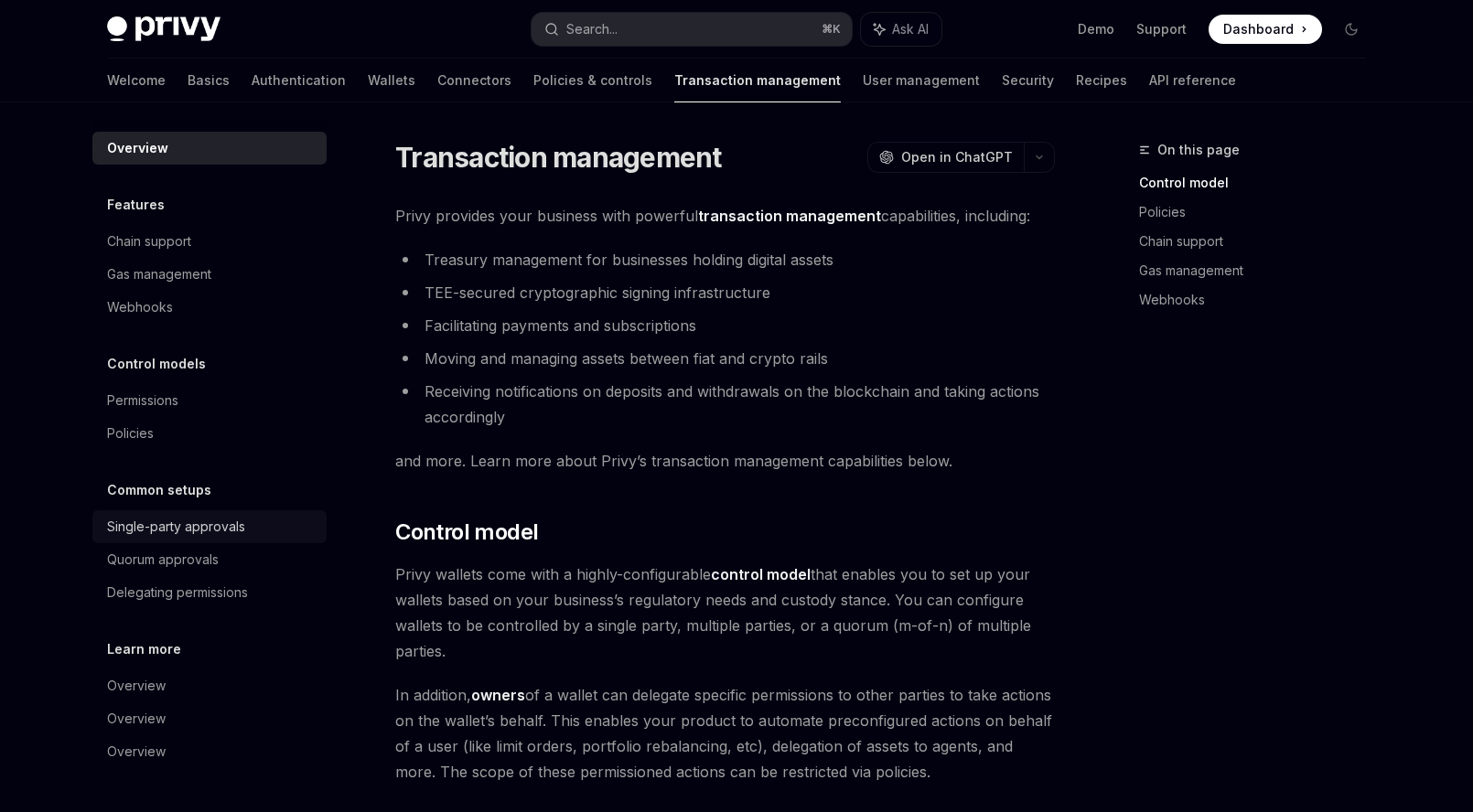
scroll to position [59, 0]
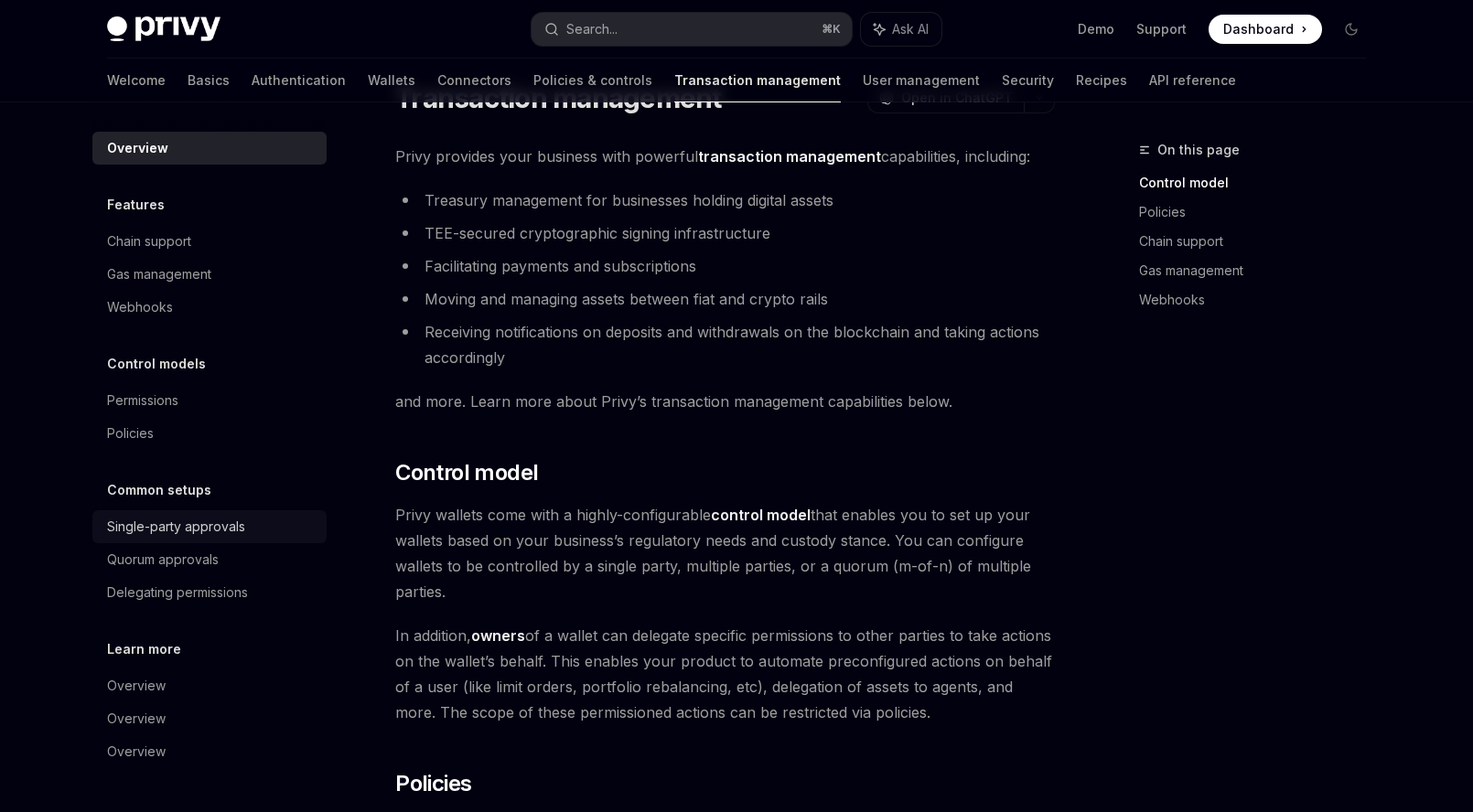
click at [165, 525] on div "Single-party approvals" at bounding box center [176, 526] width 138 height 22
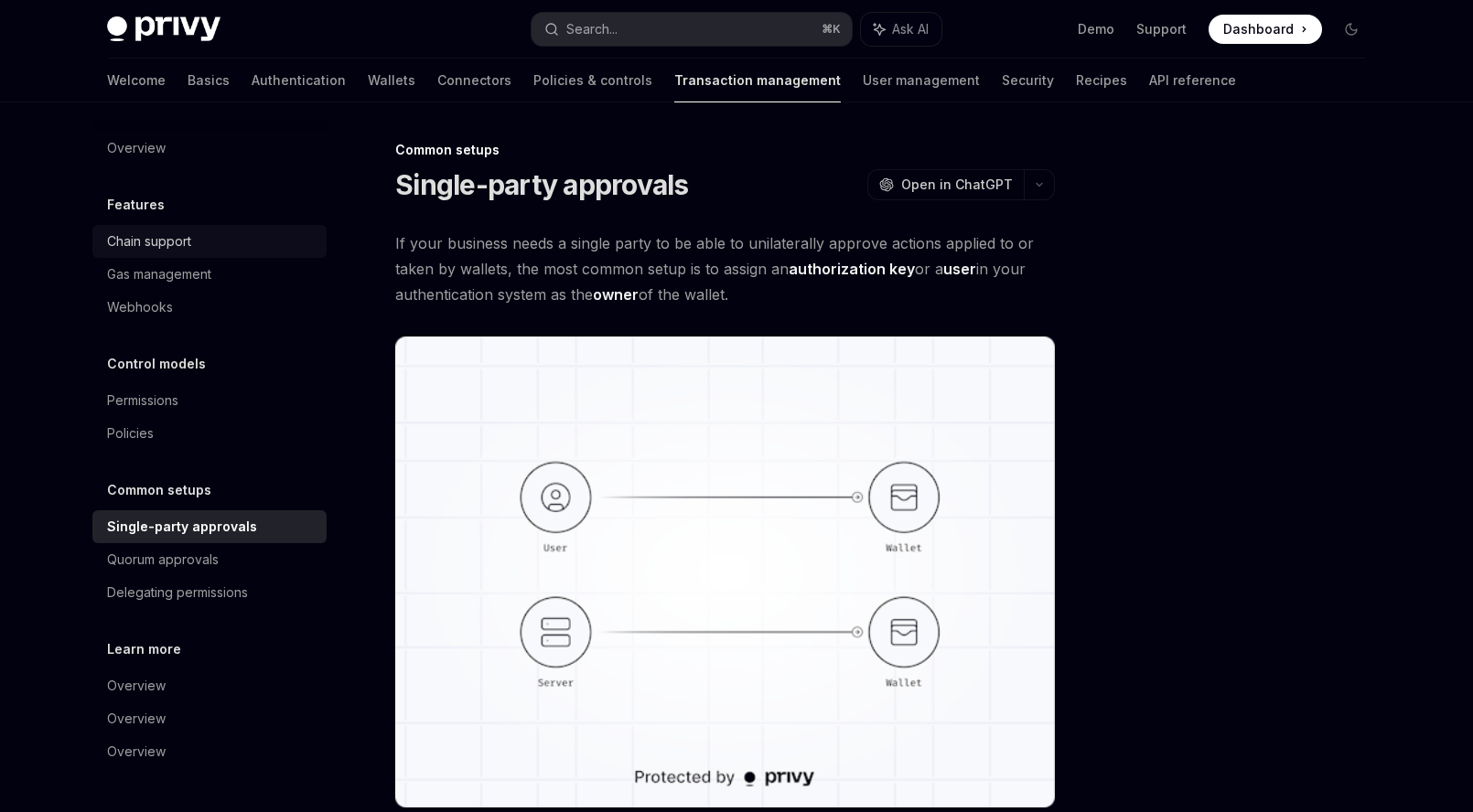
click at [150, 247] on div "Chain support" at bounding box center [148, 240] width 84 height 22
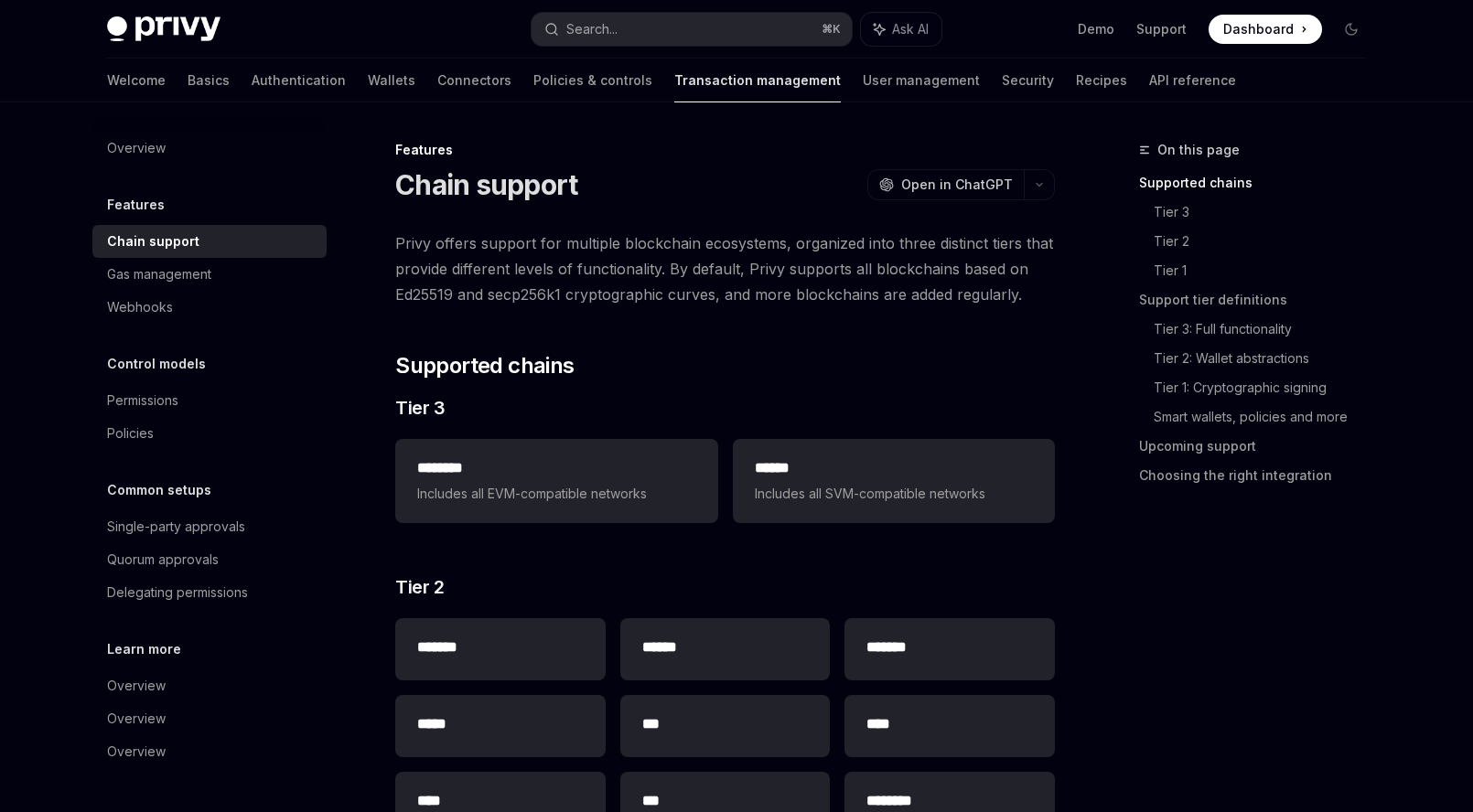
scroll to position [178, 0]
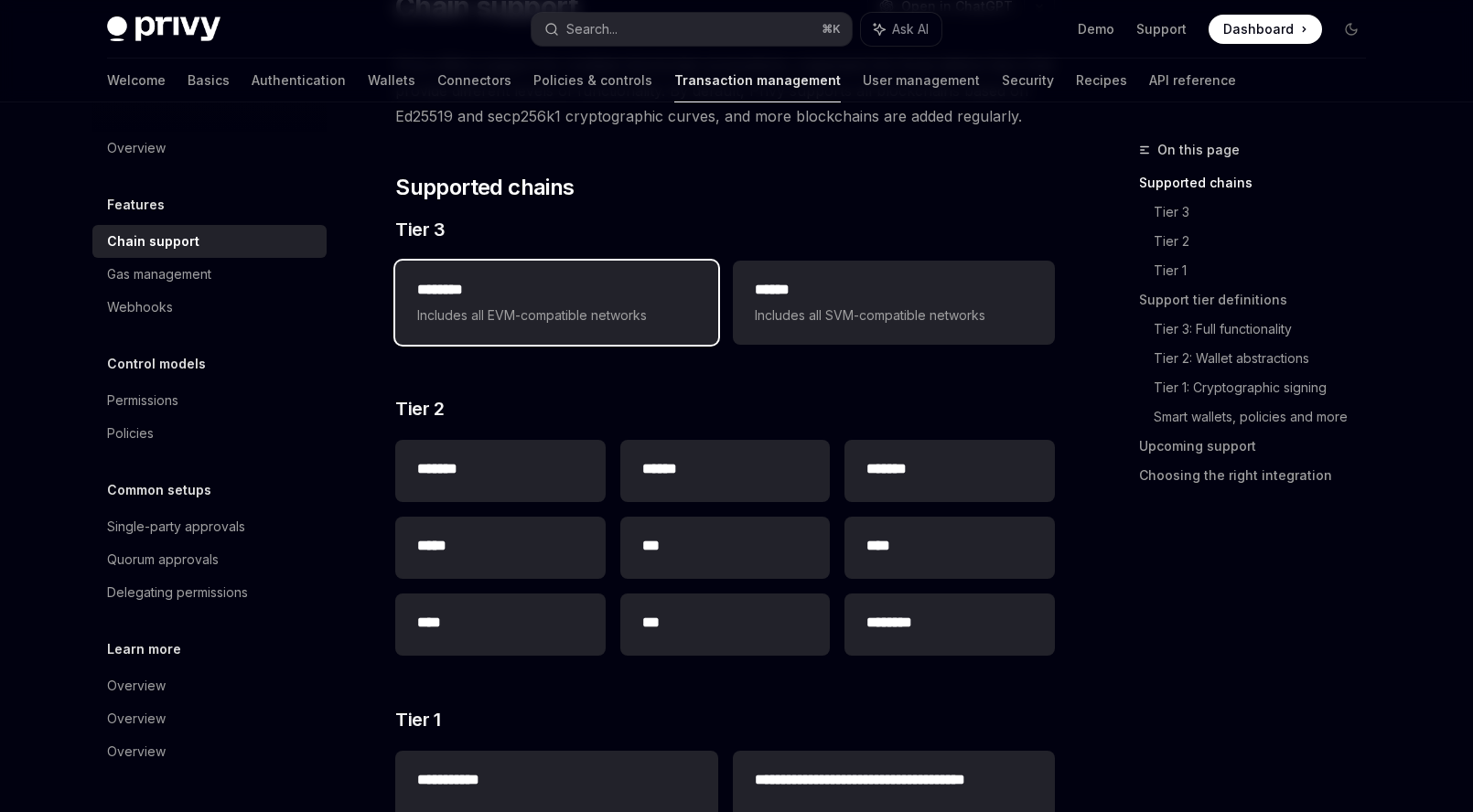
click at [536, 310] on span "Includes all EVM-compatible networks" at bounding box center [556, 315] width 278 height 22
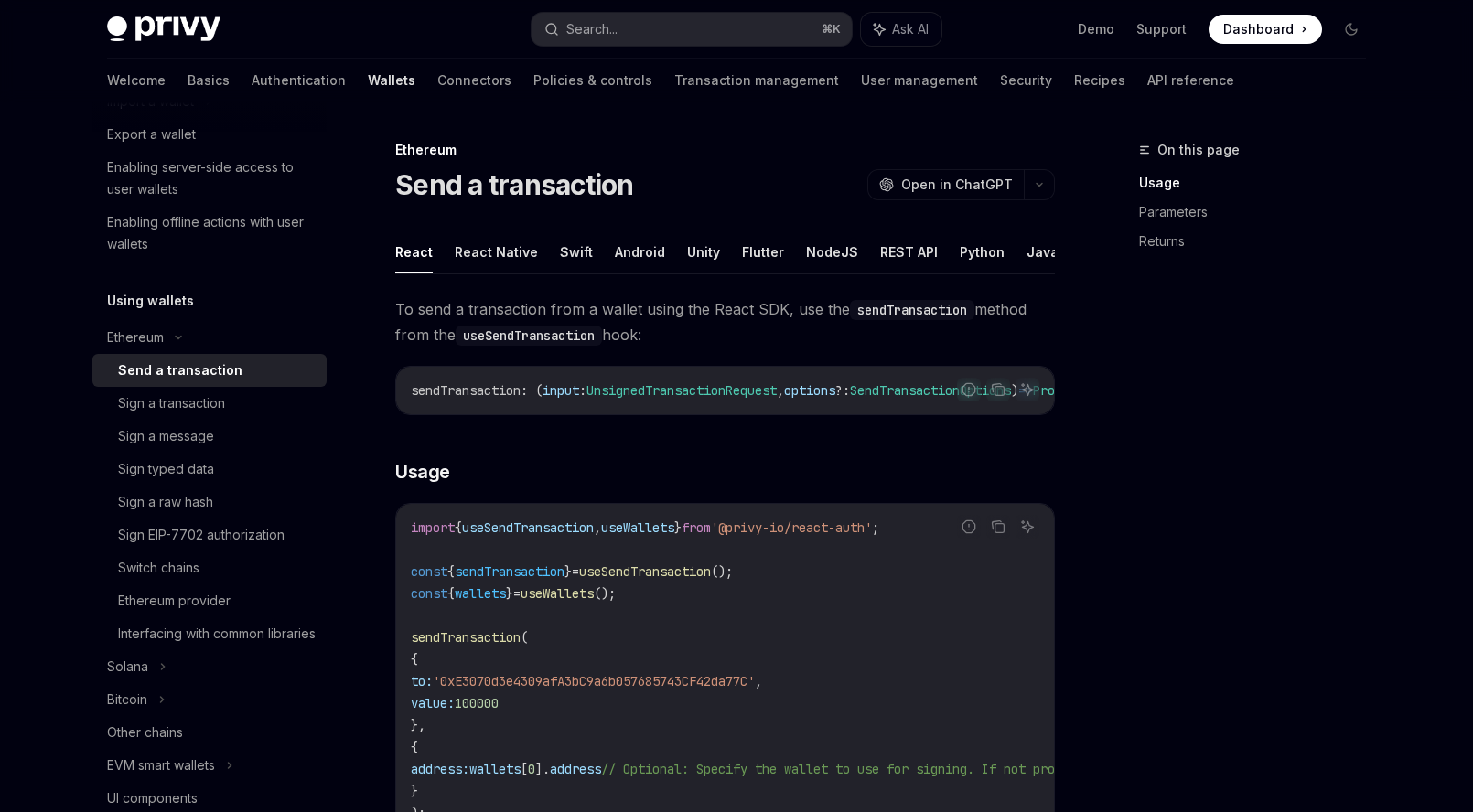
scroll to position [321, 0]
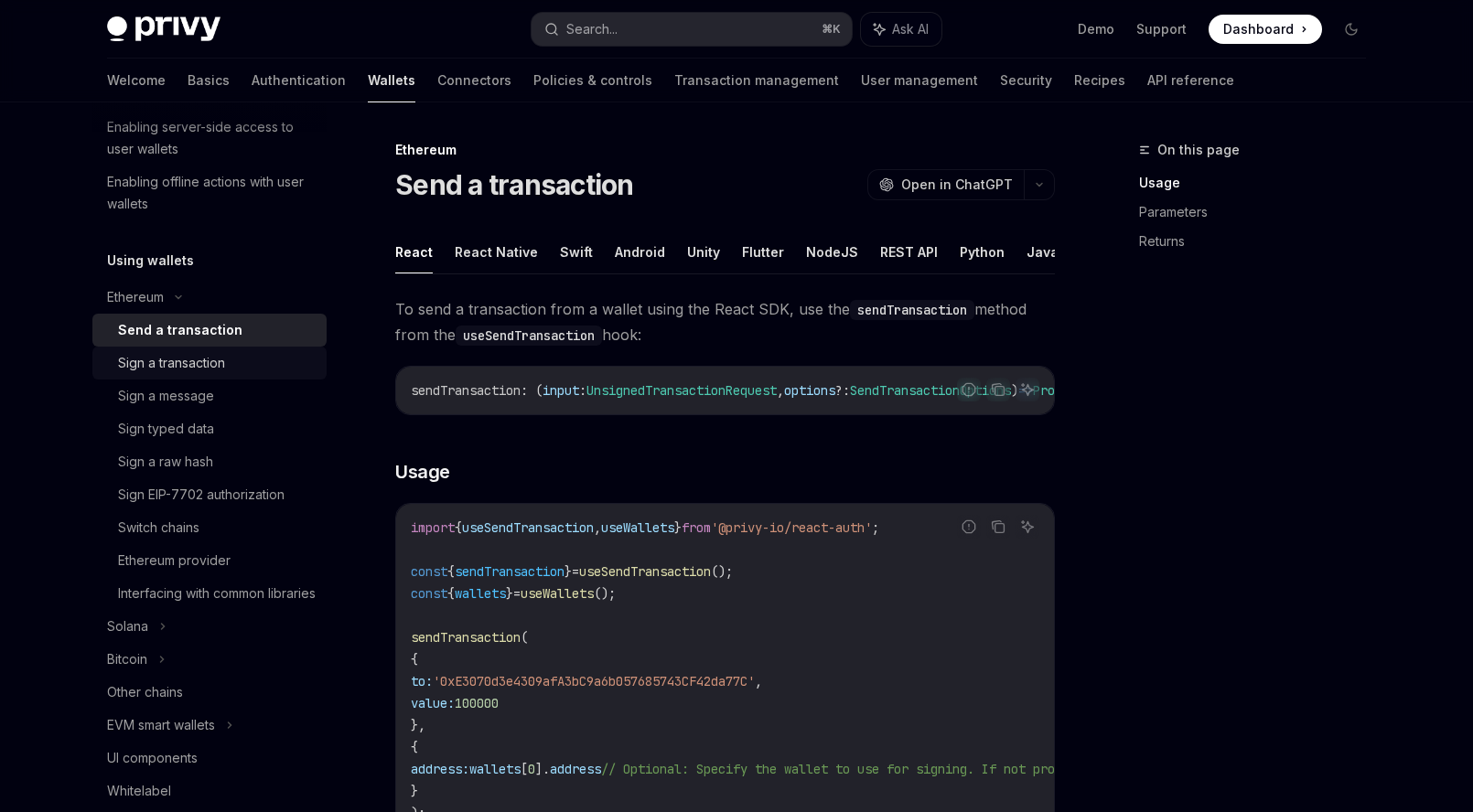
click at [138, 366] on div "Sign a transaction" at bounding box center [171, 362] width 107 height 22
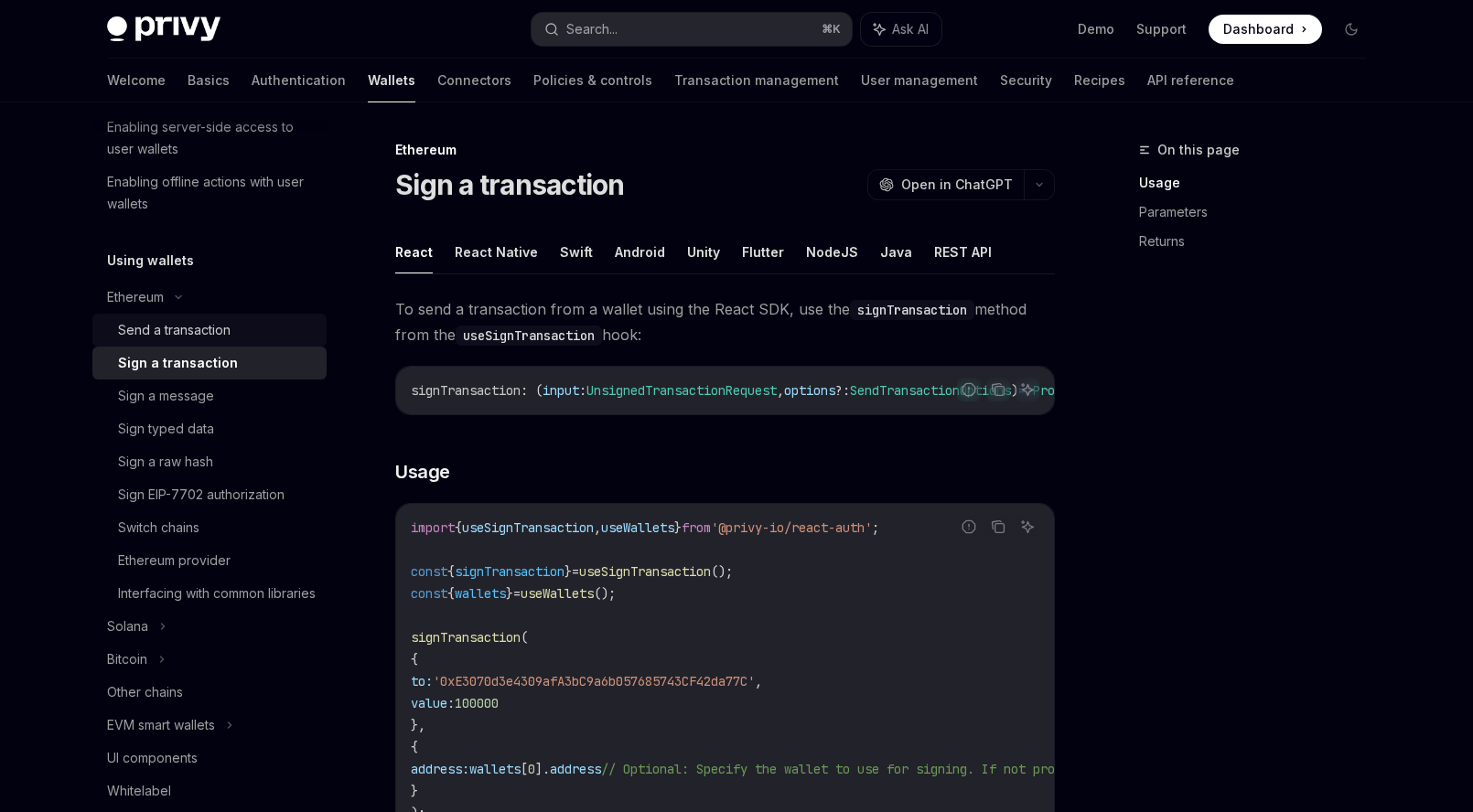
click at [159, 330] on div "Send a transaction" at bounding box center [174, 329] width 112 height 22
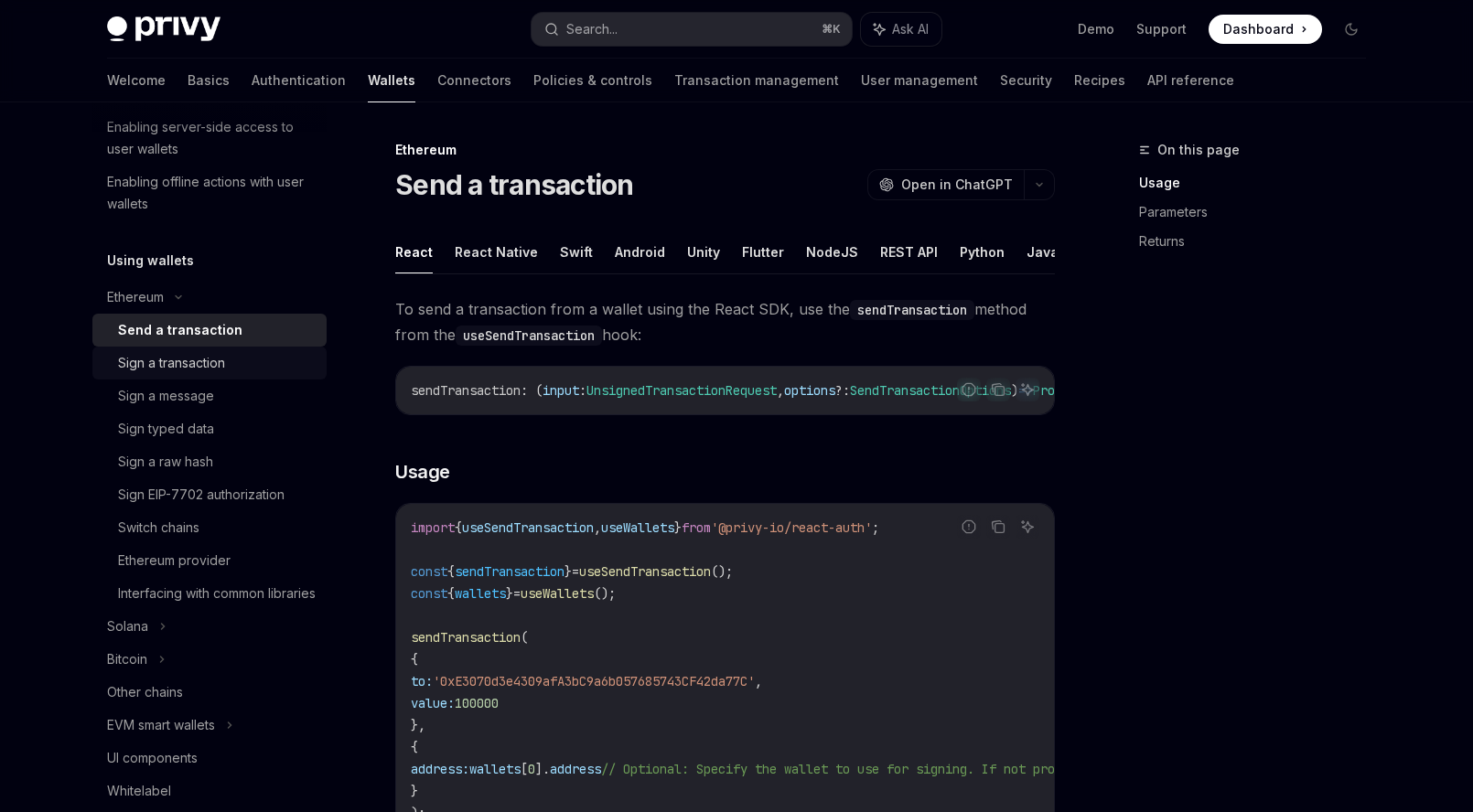
click at [159, 352] on div "Sign a transaction" at bounding box center [171, 362] width 107 height 22
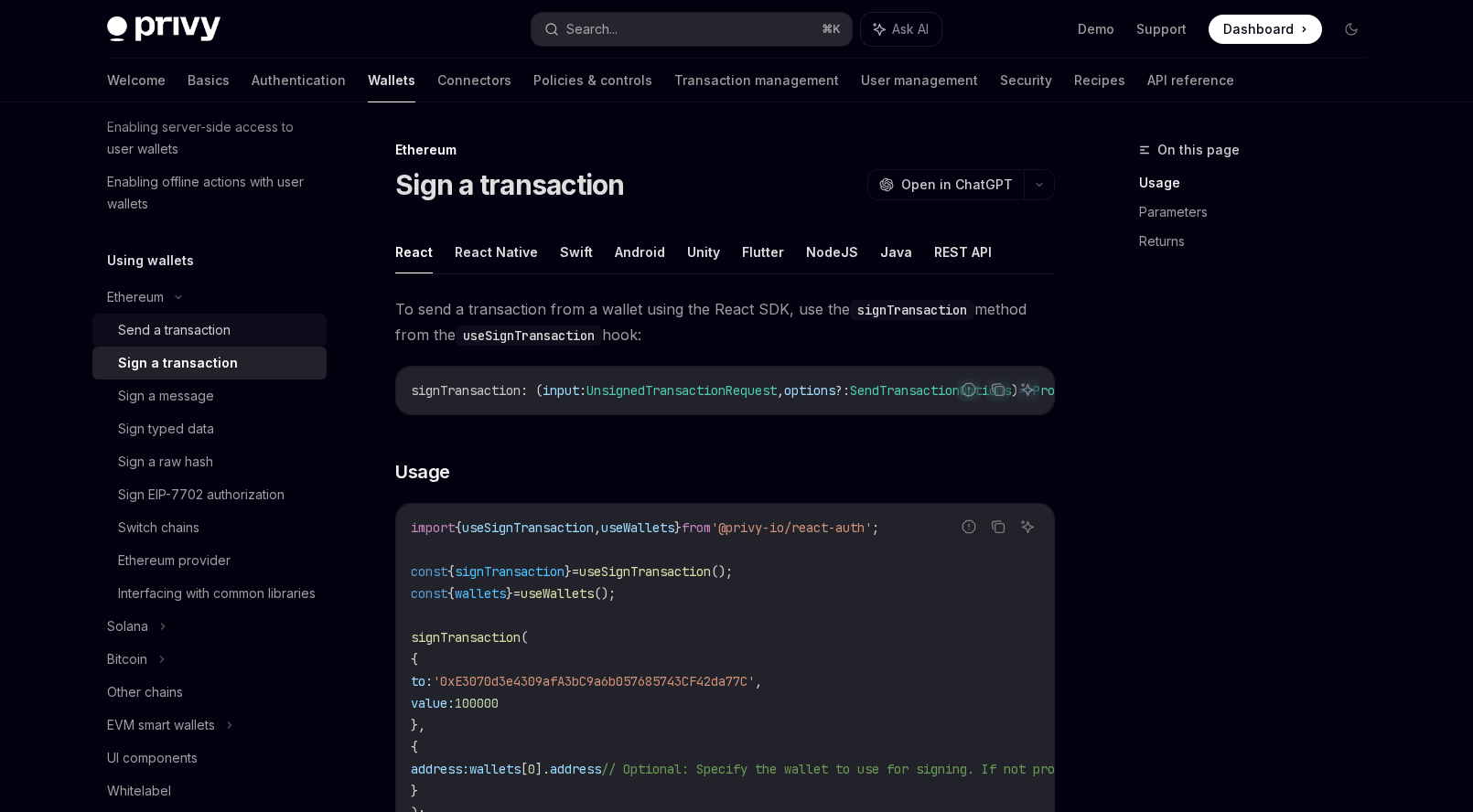
click at [161, 326] on div "Send a transaction" at bounding box center [174, 329] width 112 height 22
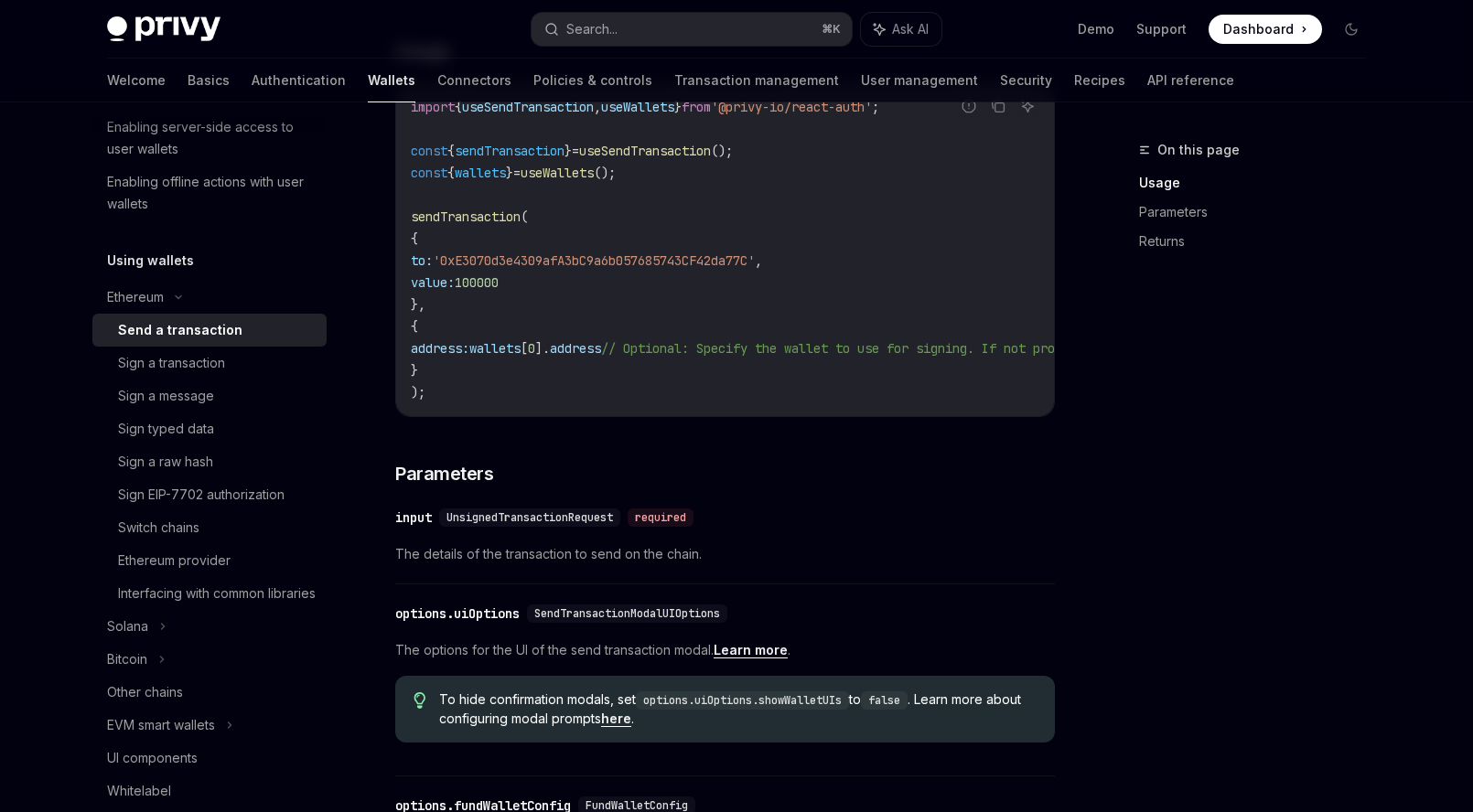
scroll to position [135, 0]
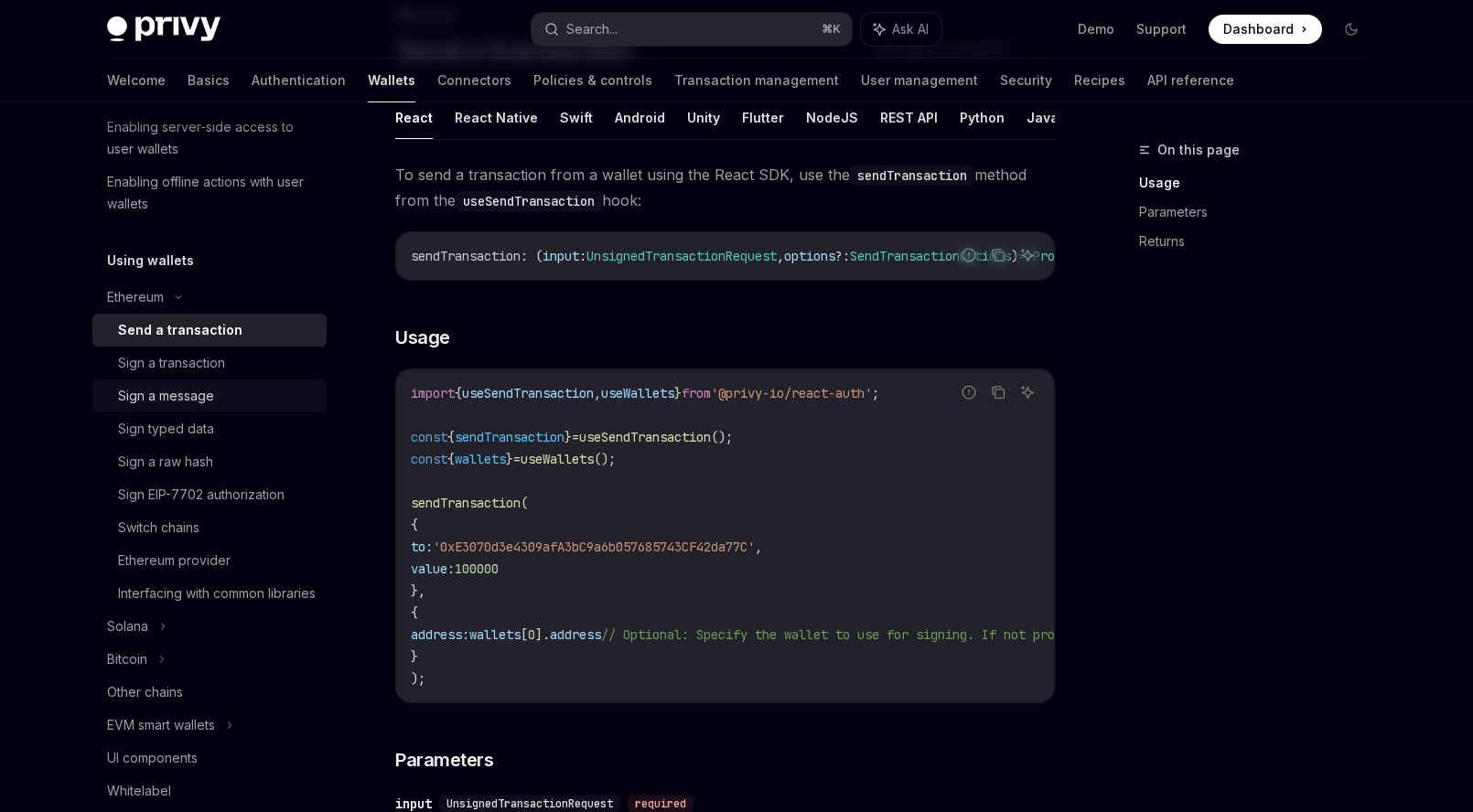
click at [179, 386] on div "Sign a message" at bounding box center [166, 395] width 96 height 22
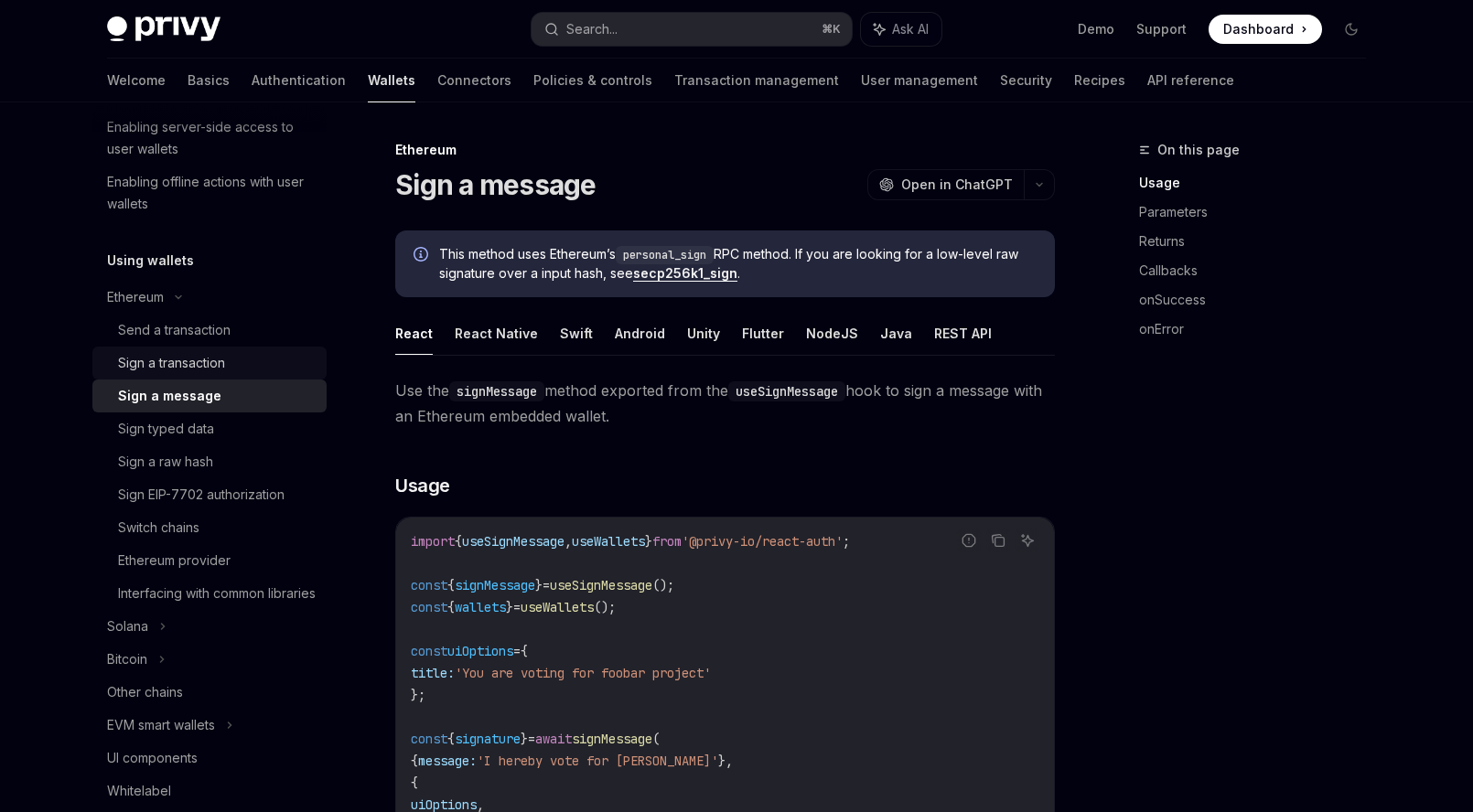
click at [170, 357] on div "Sign a transaction" at bounding box center [171, 362] width 107 height 22
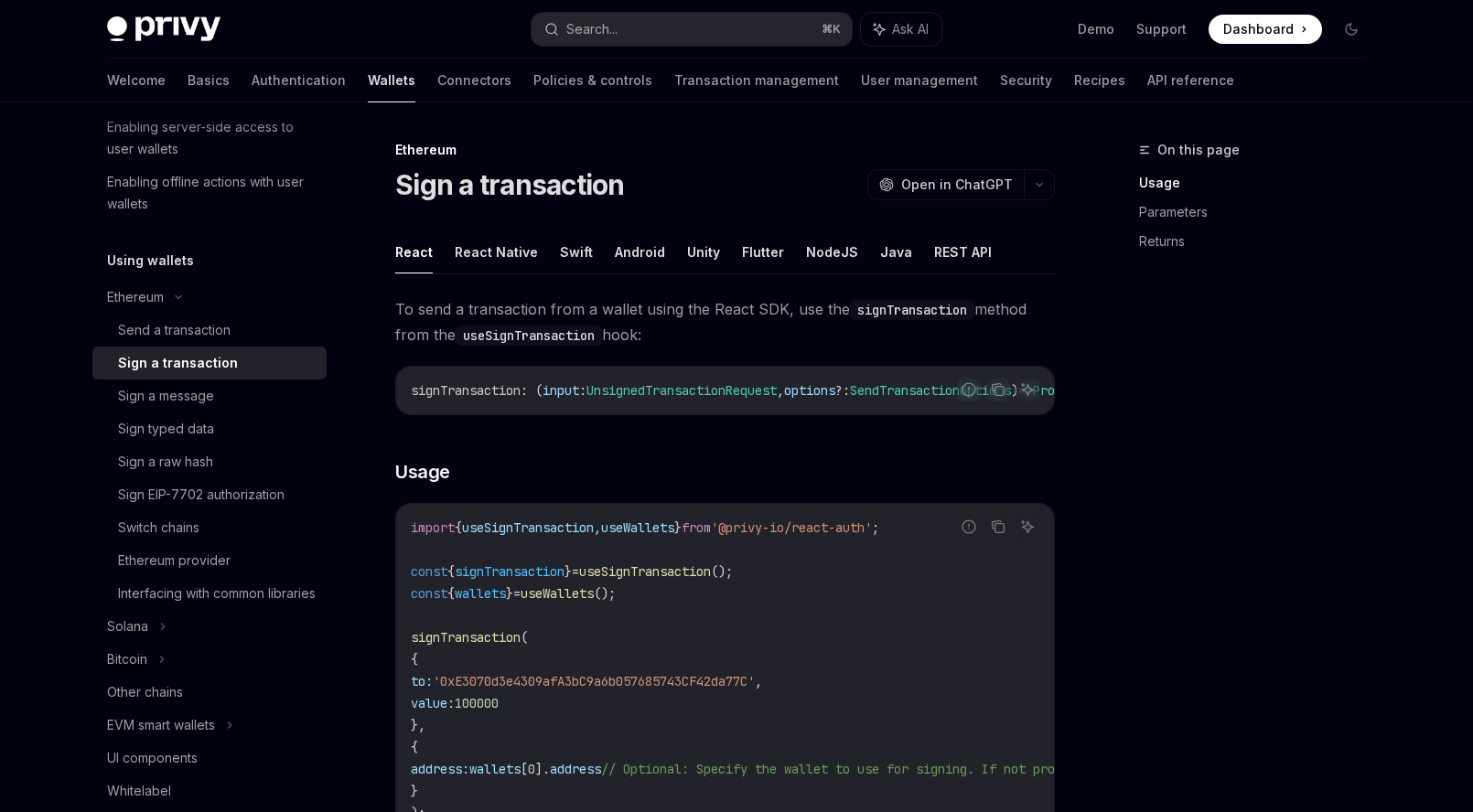
click at [172, 373] on div "Sign a transaction" at bounding box center [177, 362] width 120 height 22
click at [175, 395] on div "Sign a message" at bounding box center [166, 395] width 96 height 22
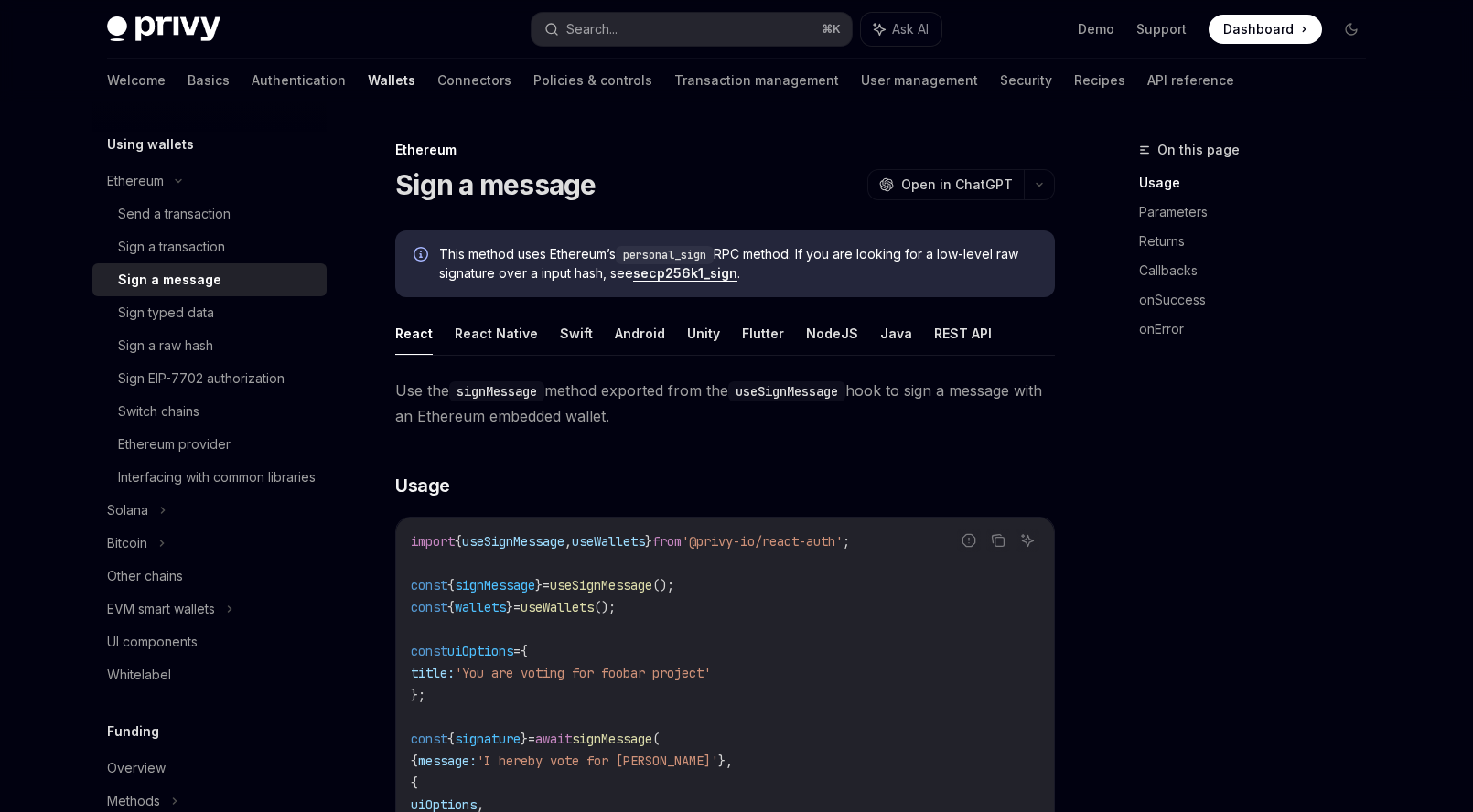
scroll to position [446, 0]
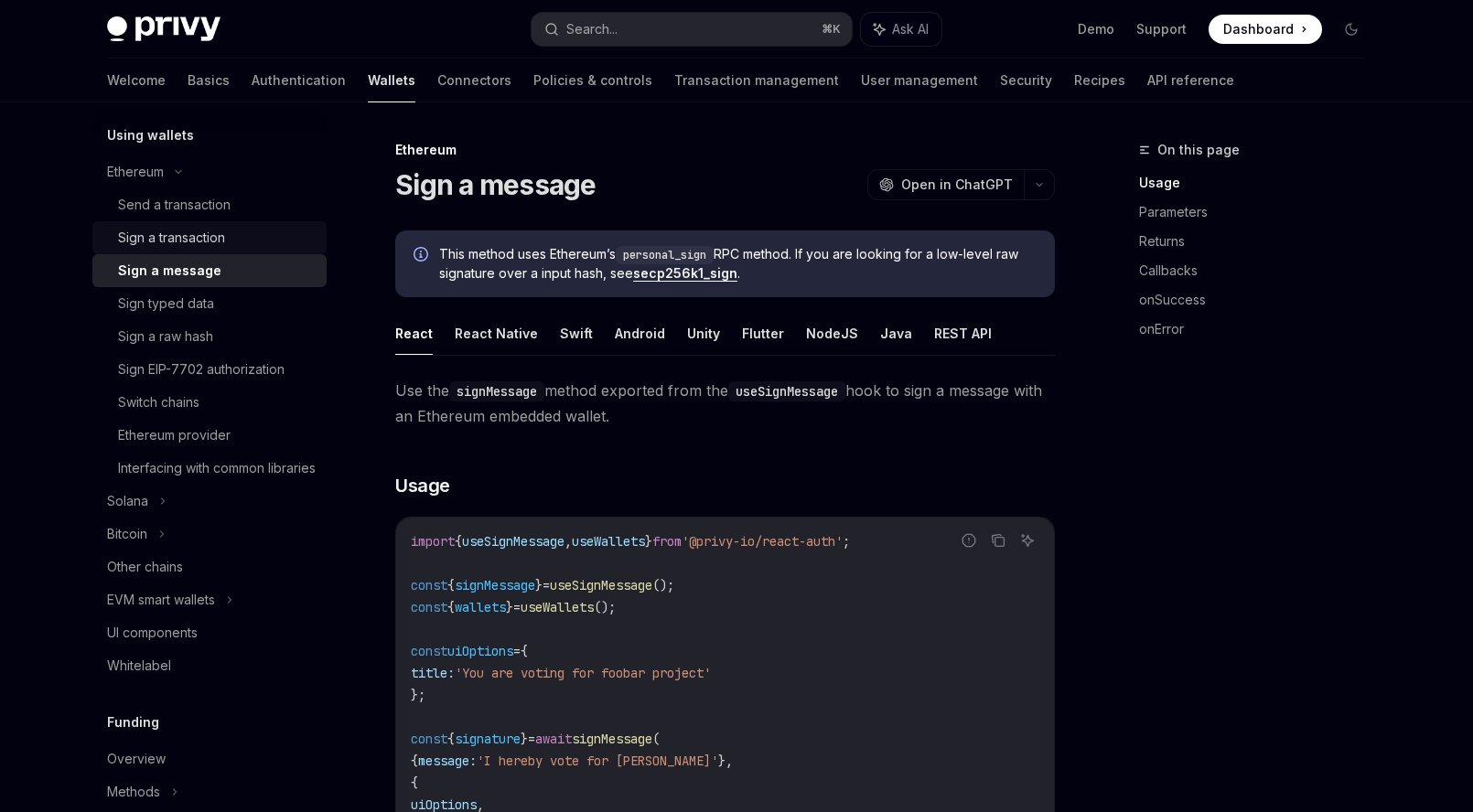
click at [155, 242] on div "Sign a transaction" at bounding box center [171, 238] width 107 height 22
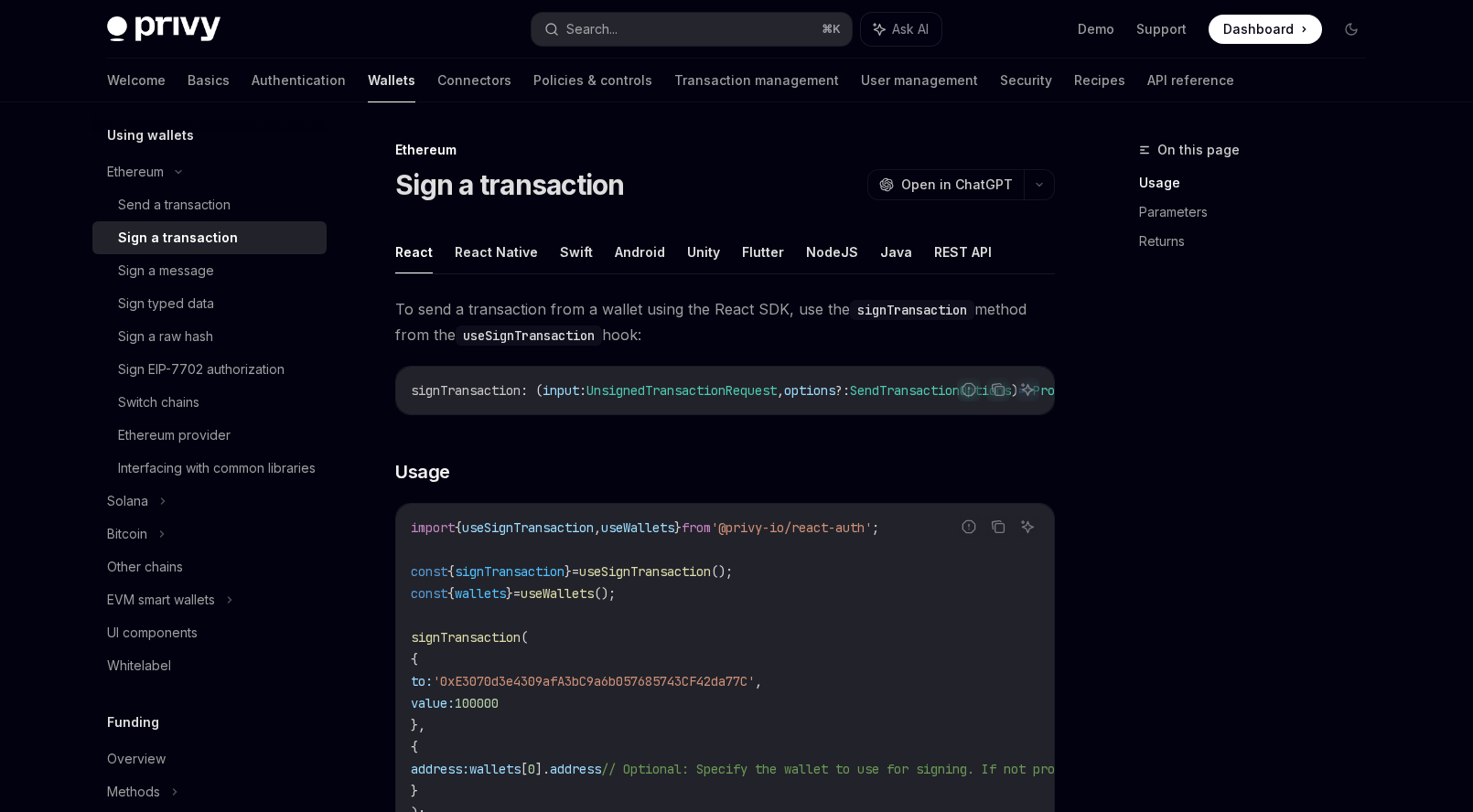
scroll to position [87, 0]
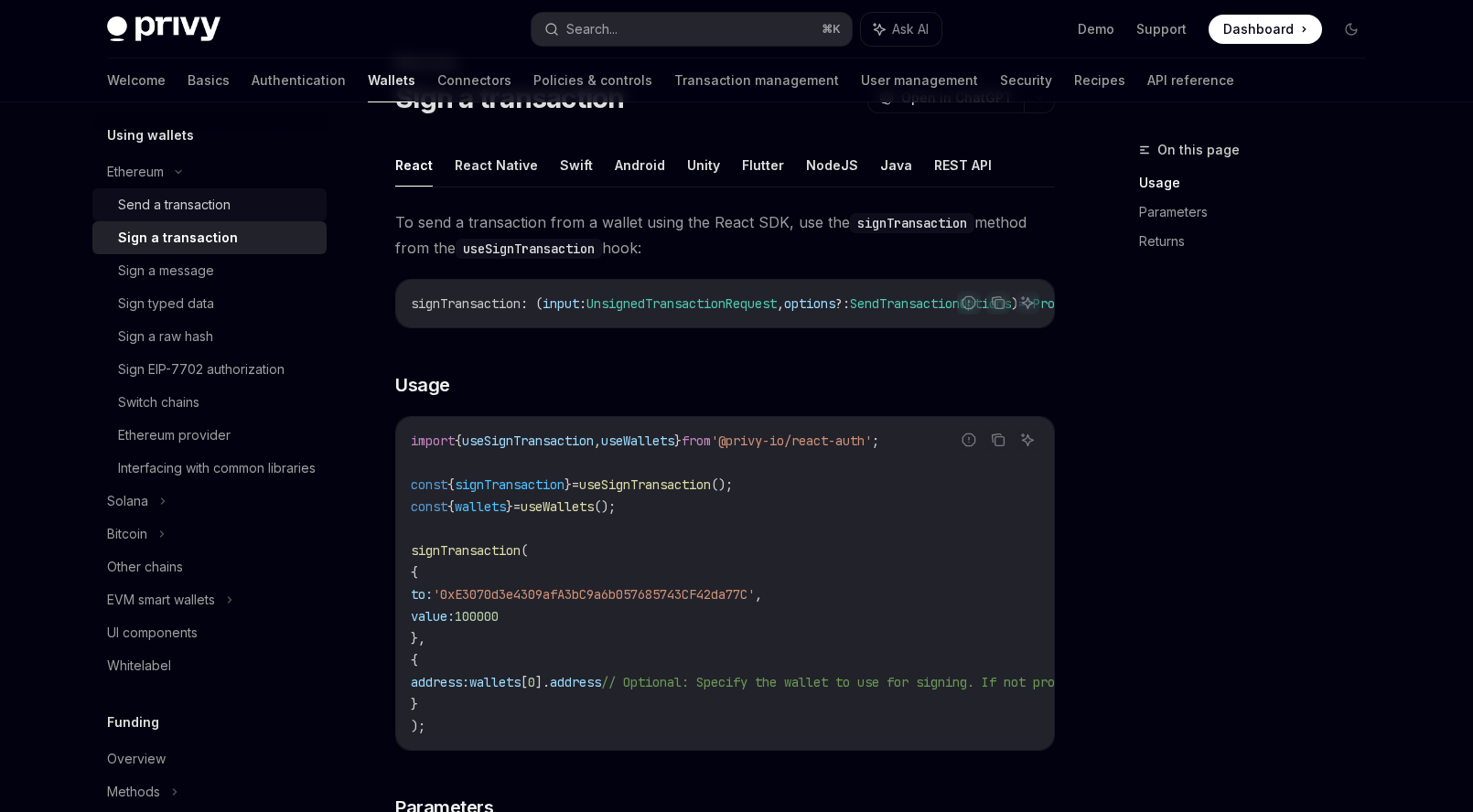
click at [184, 204] on div "Send a transaction" at bounding box center [174, 205] width 112 height 22
type textarea "*"
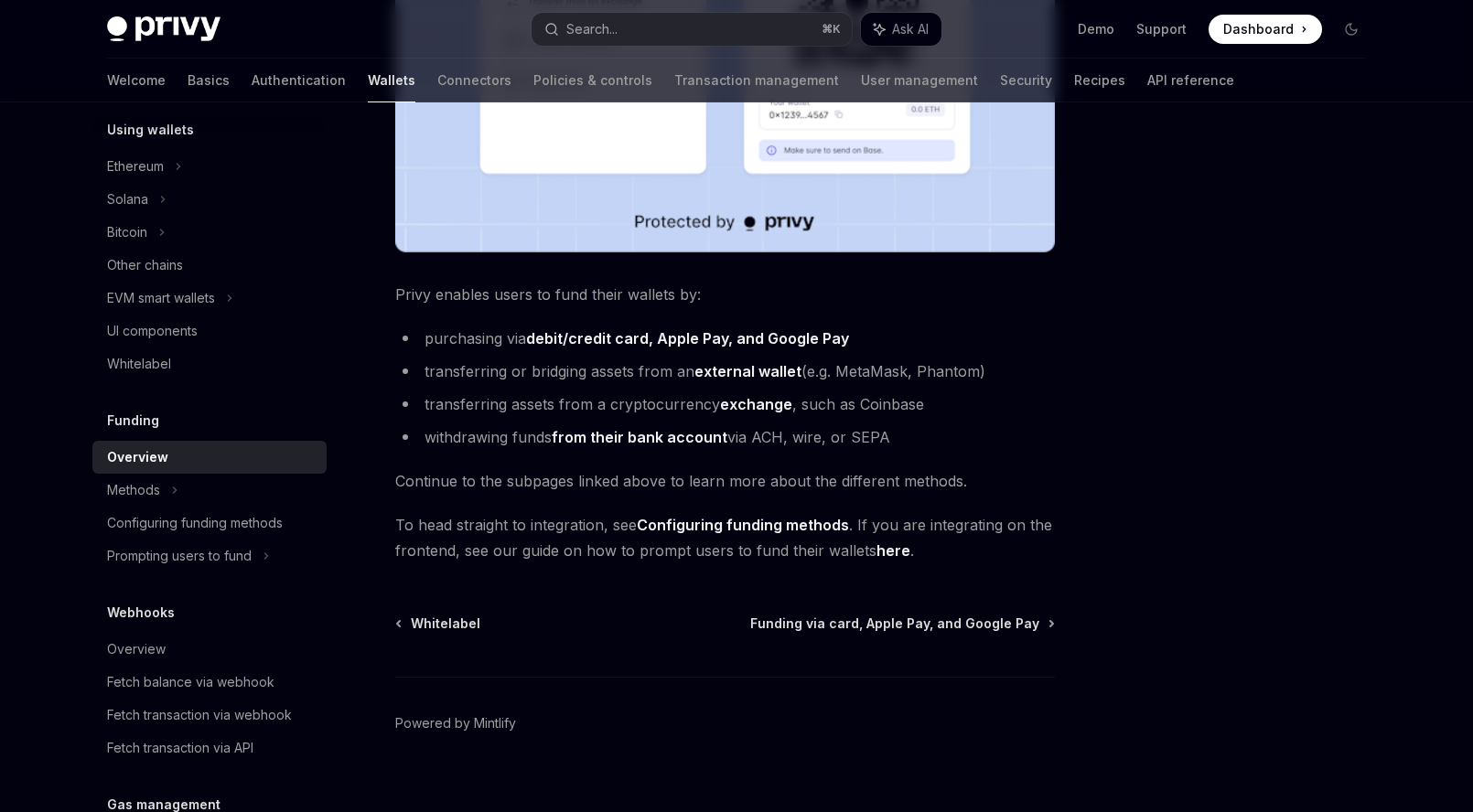
scroll to position [613, 0]
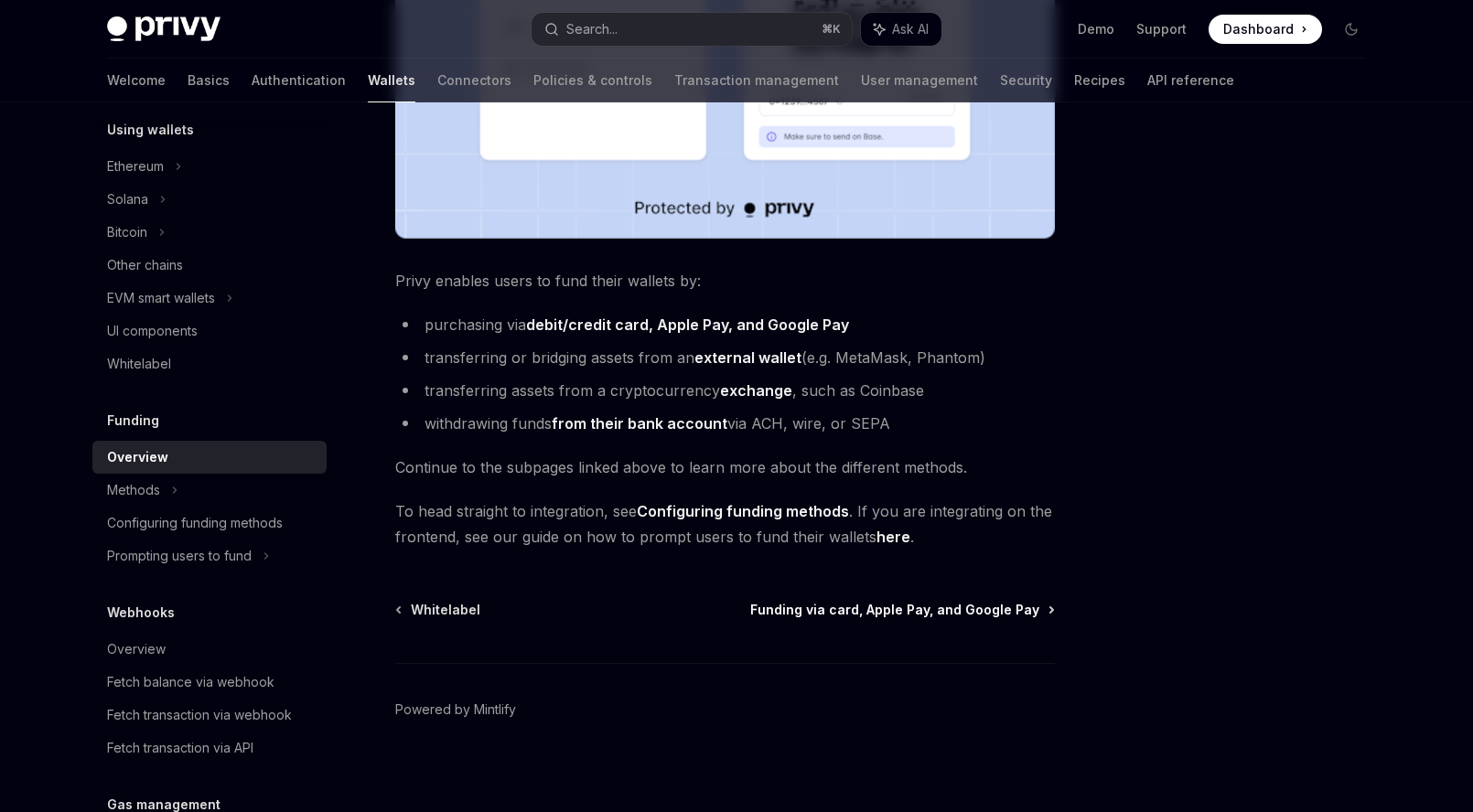
click at [1010, 610] on span "Funding via card, Apple Pay, and Google Pay" at bounding box center [895, 609] width 289 height 18
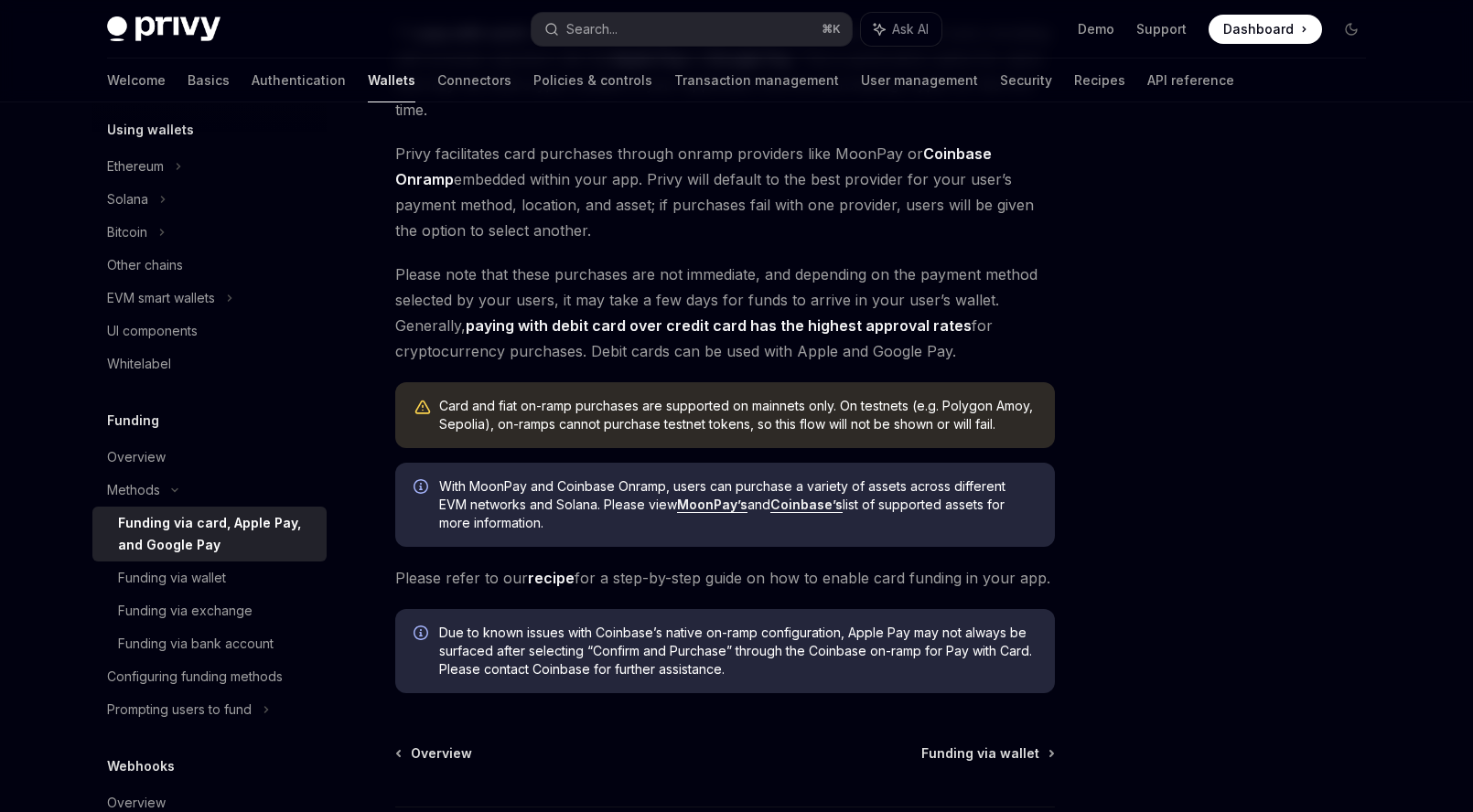
scroll to position [237, 0]
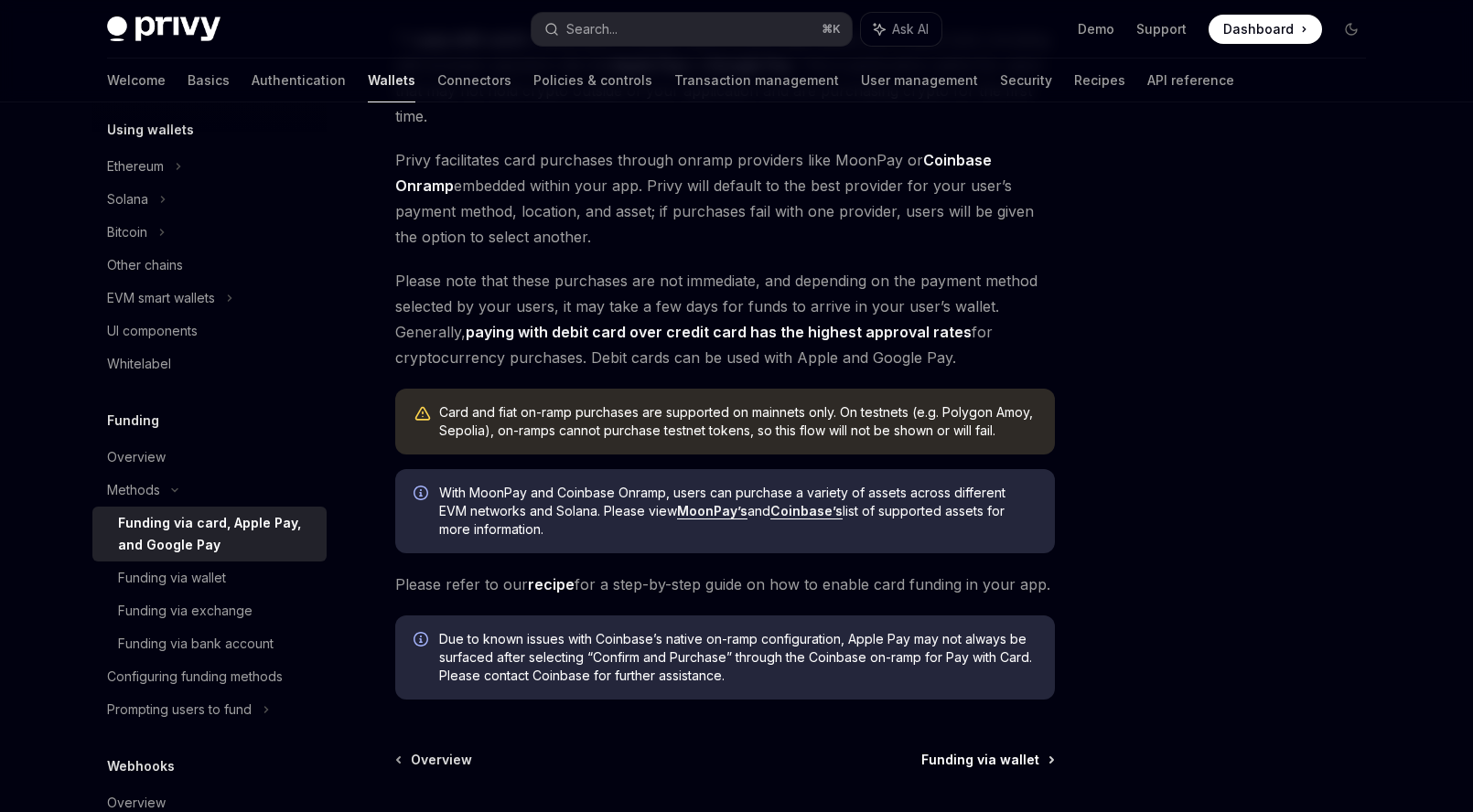
click at [987, 759] on span "Funding via wallet" at bounding box center [980, 759] width 118 height 18
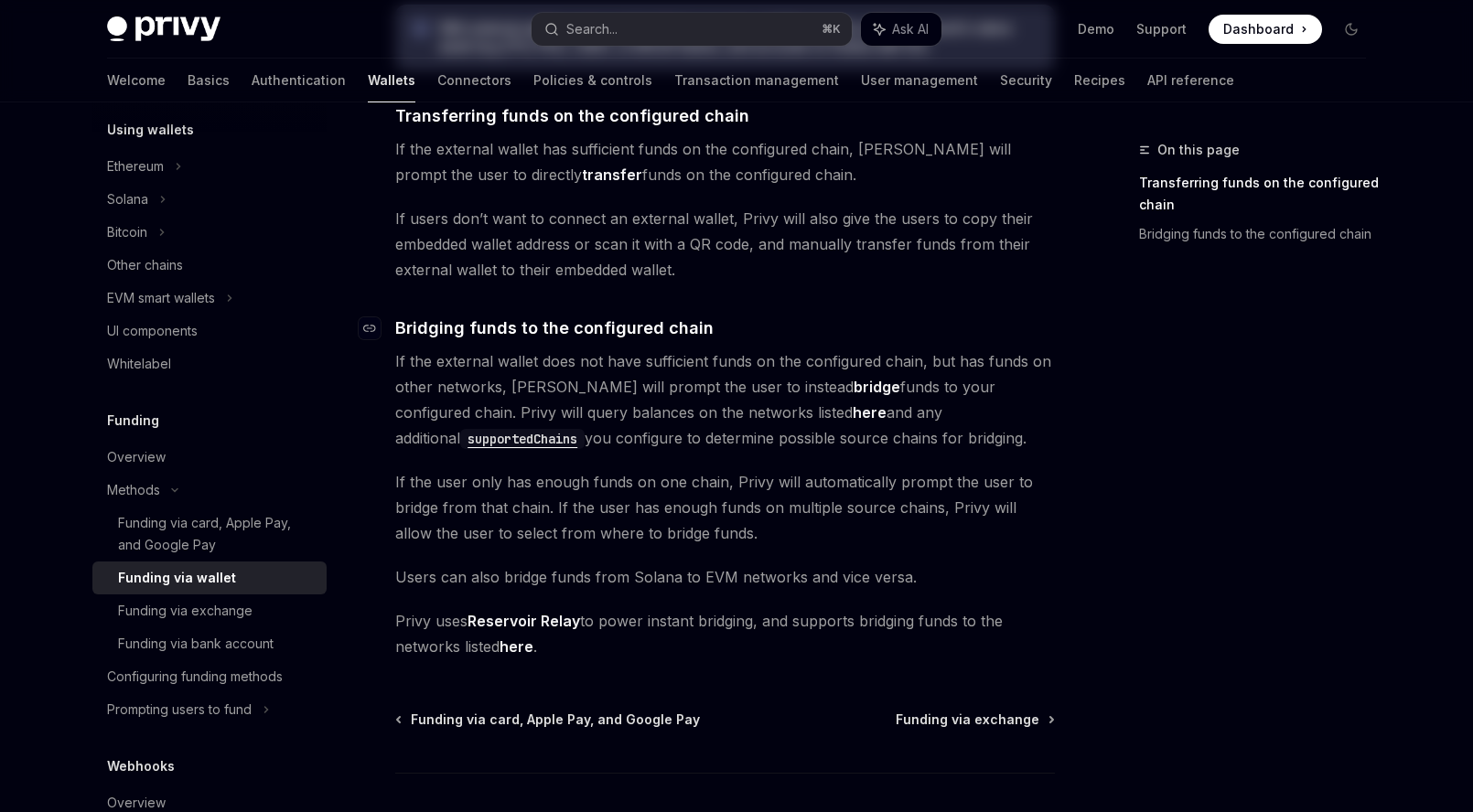
scroll to position [509, 0]
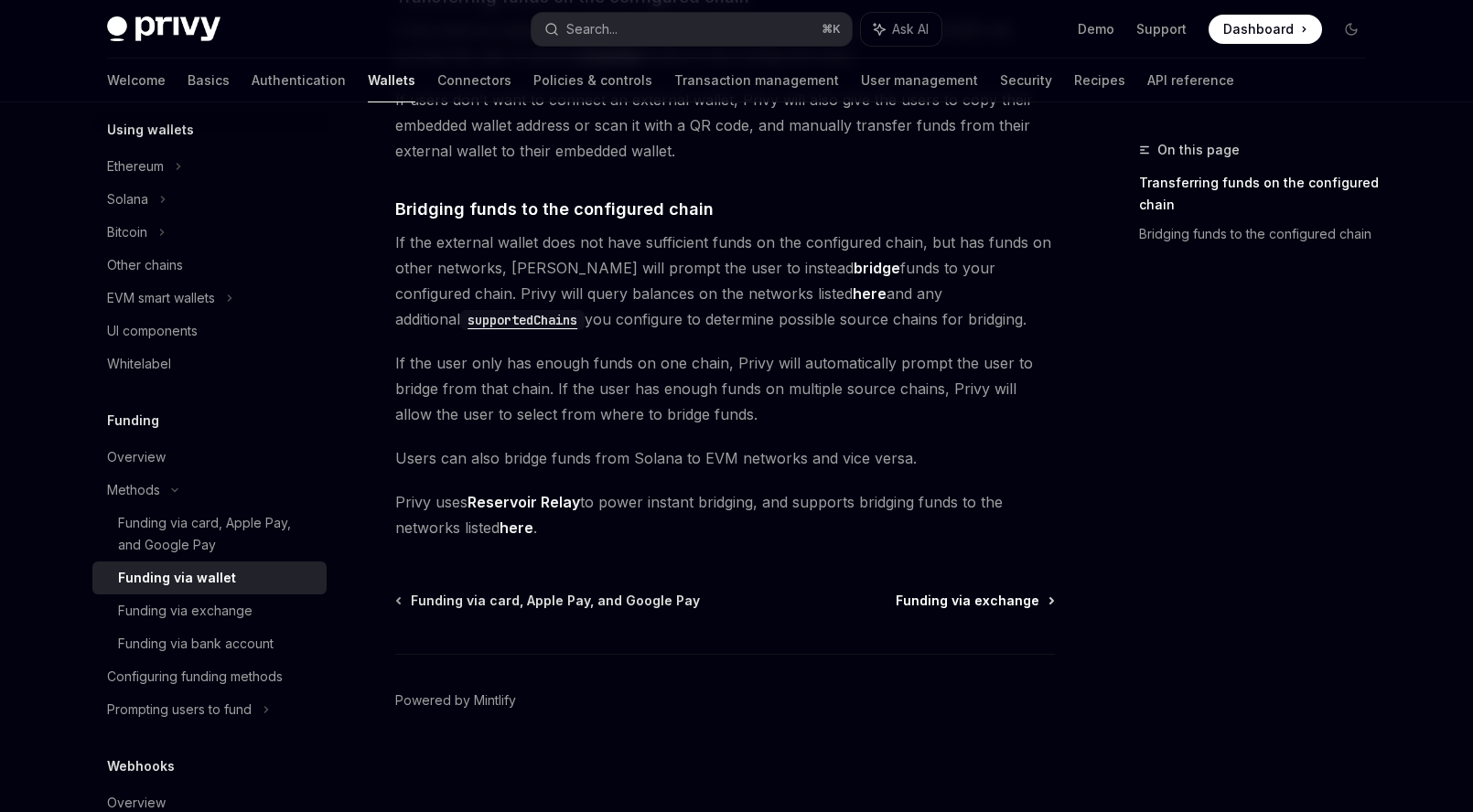
click at [965, 602] on span "Funding via exchange" at bounding box center [967, 600] width 143 height 18
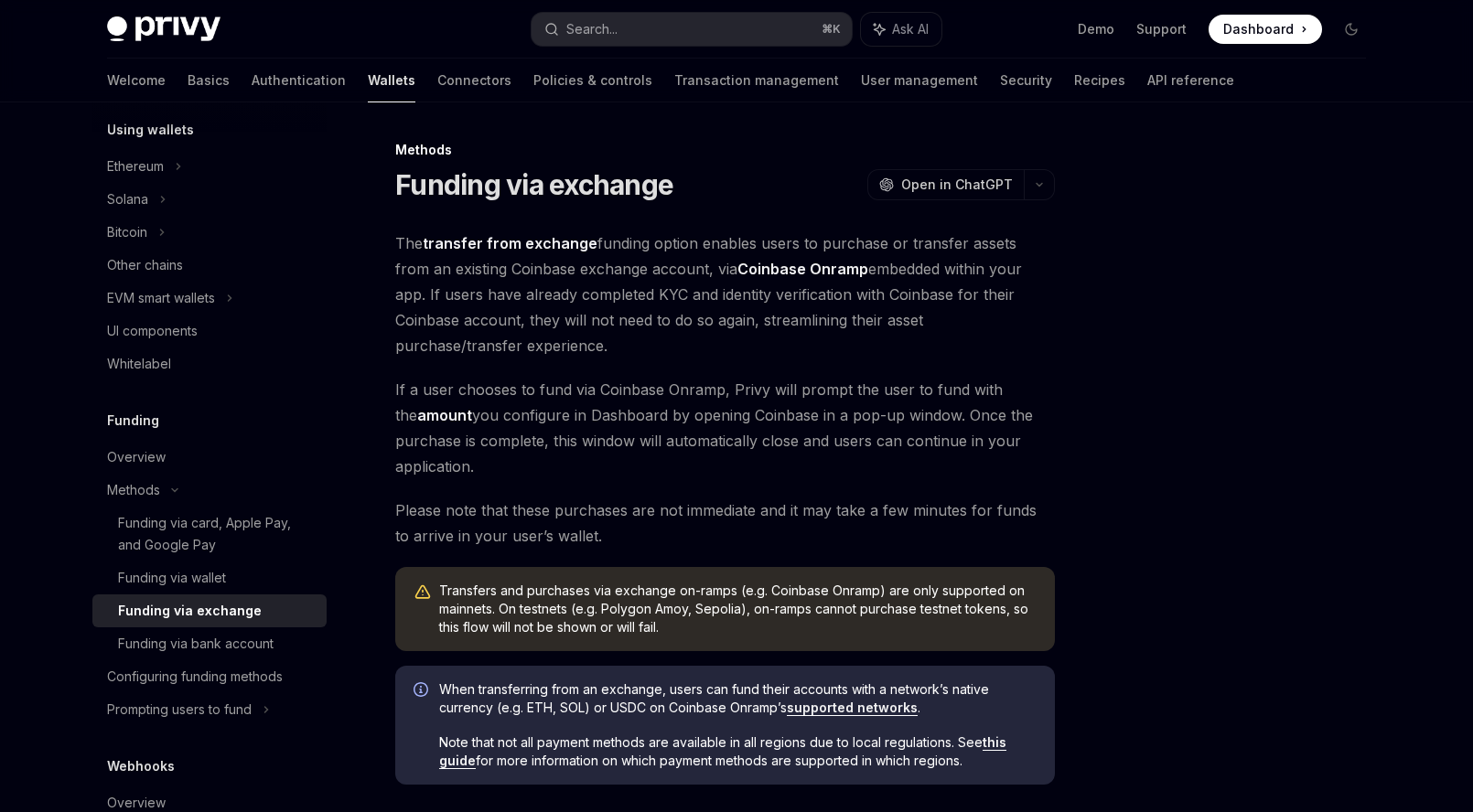
scroll to position [243, 0]
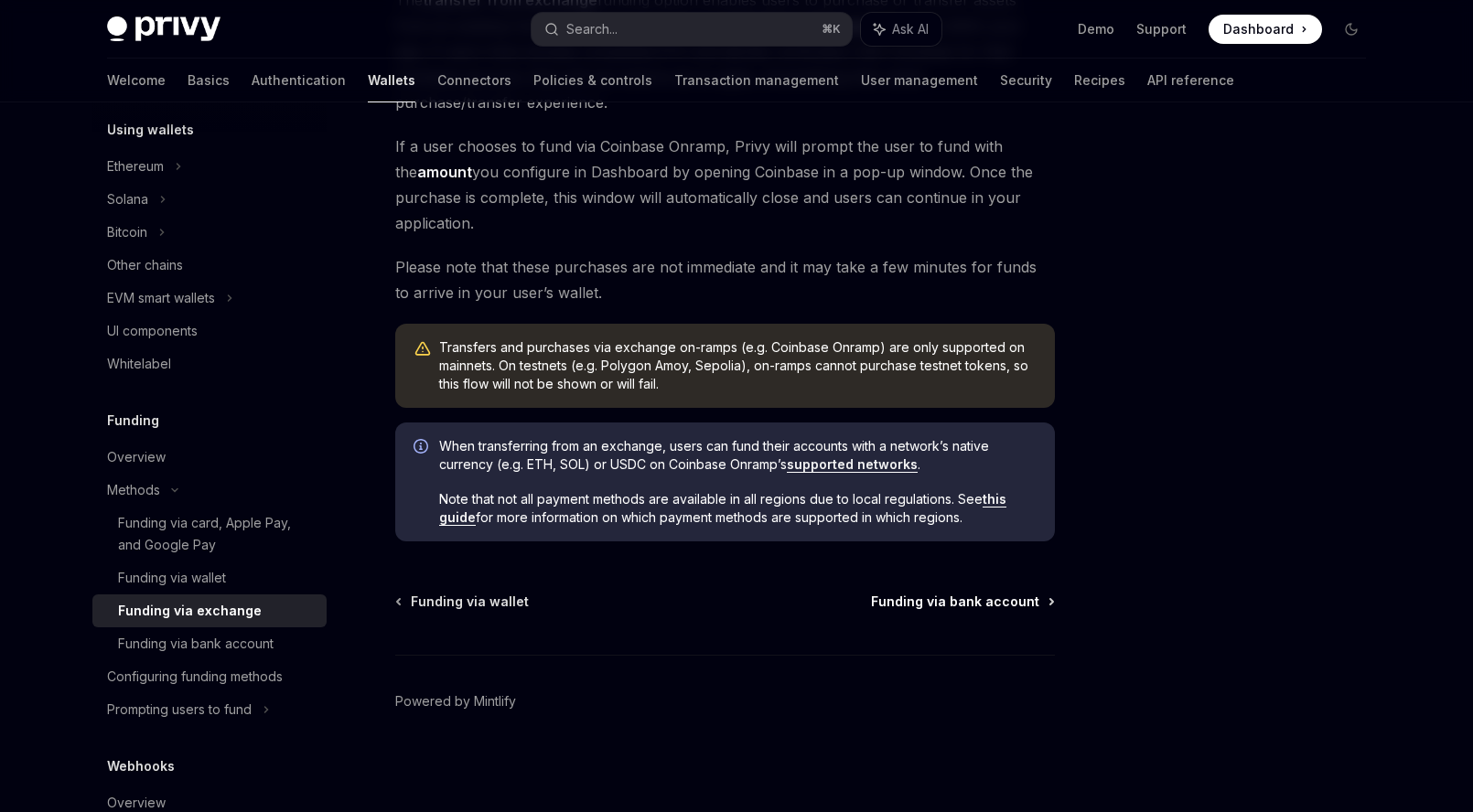
click at [958, 609] on span "Funding via bank account" at bounding box center [955, 601] width 168 height 18
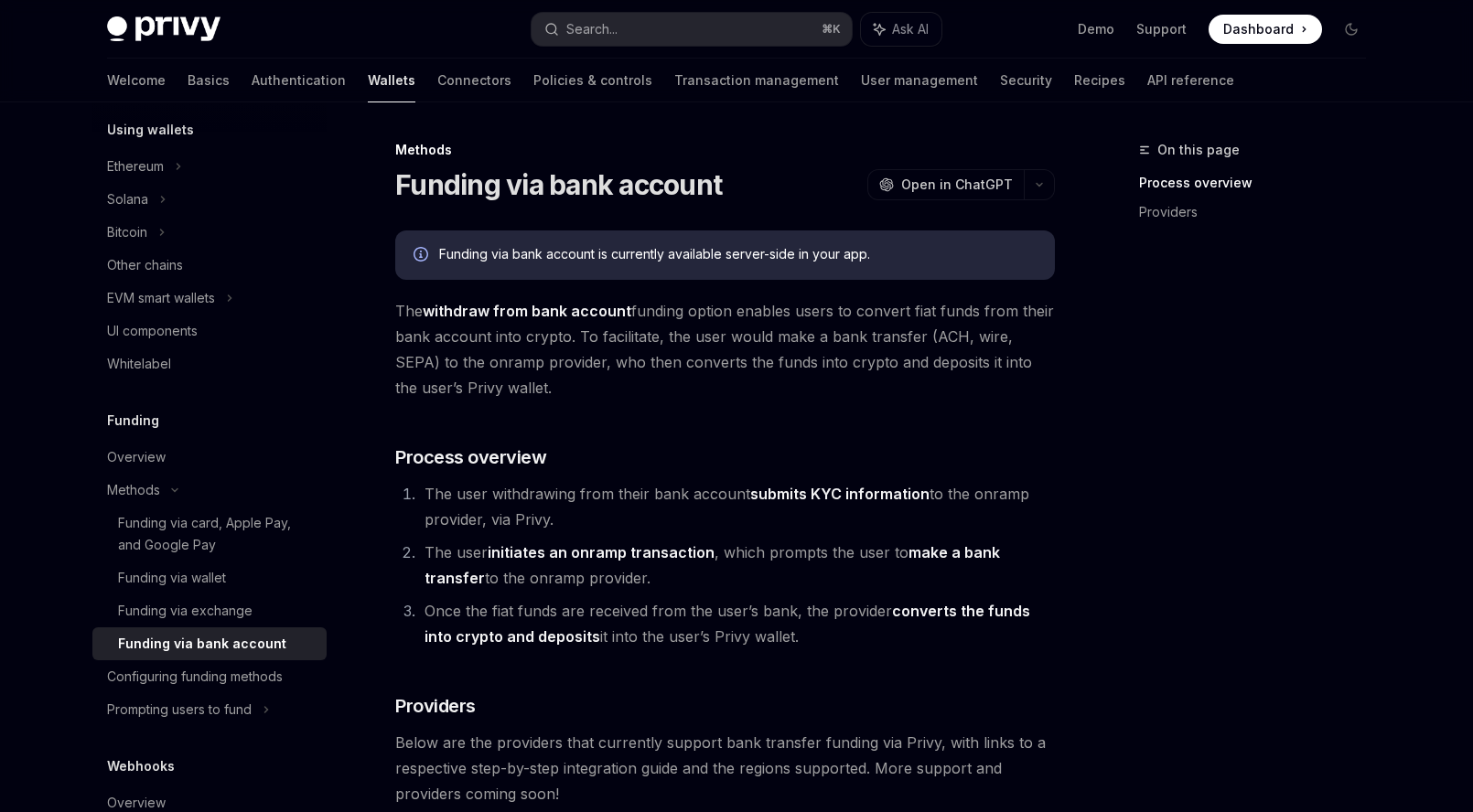
scroll to position [310, 0]
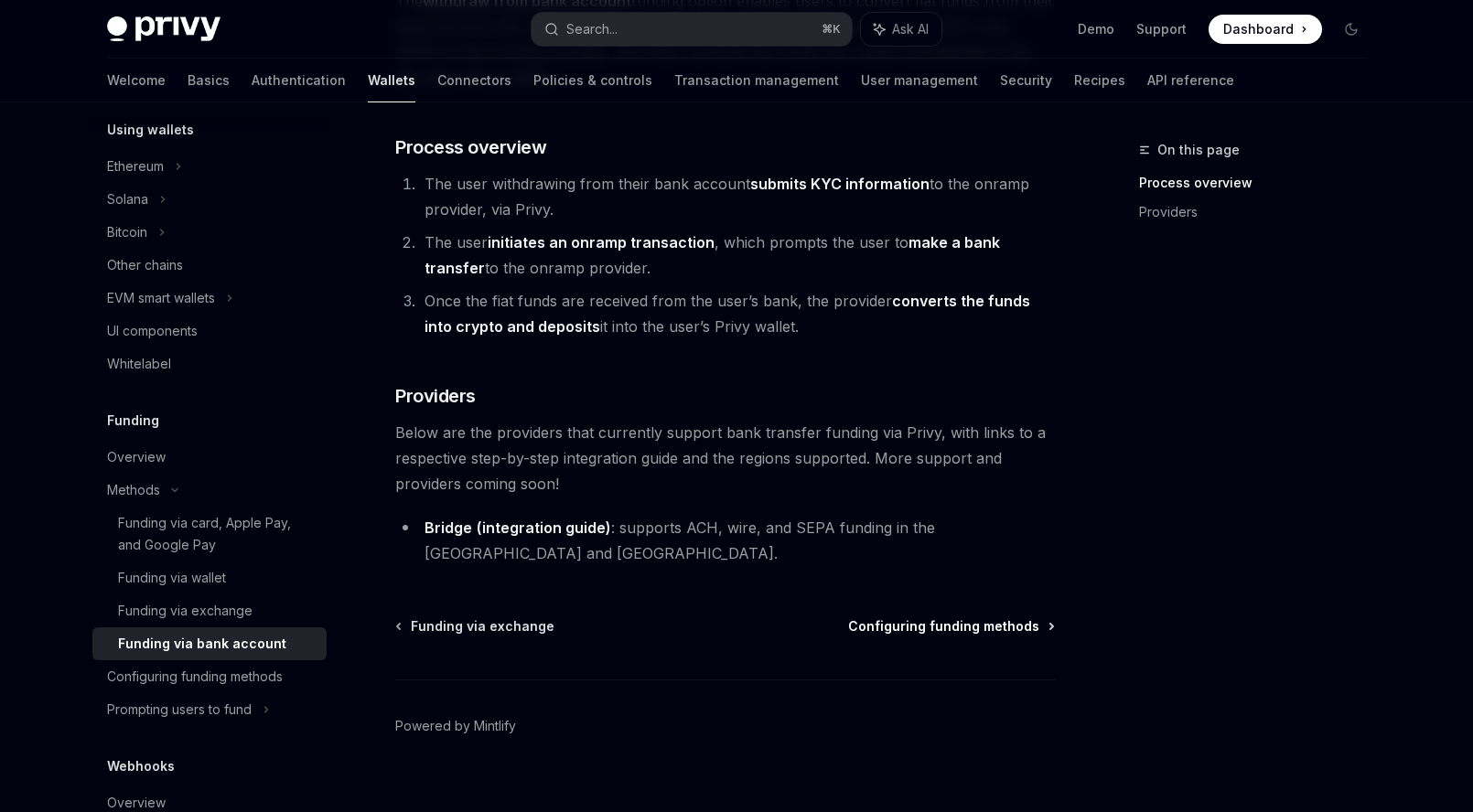
click at [950, 618] on span "Configuring funding methods" at bounding box center [944, 626] width 192 height 18
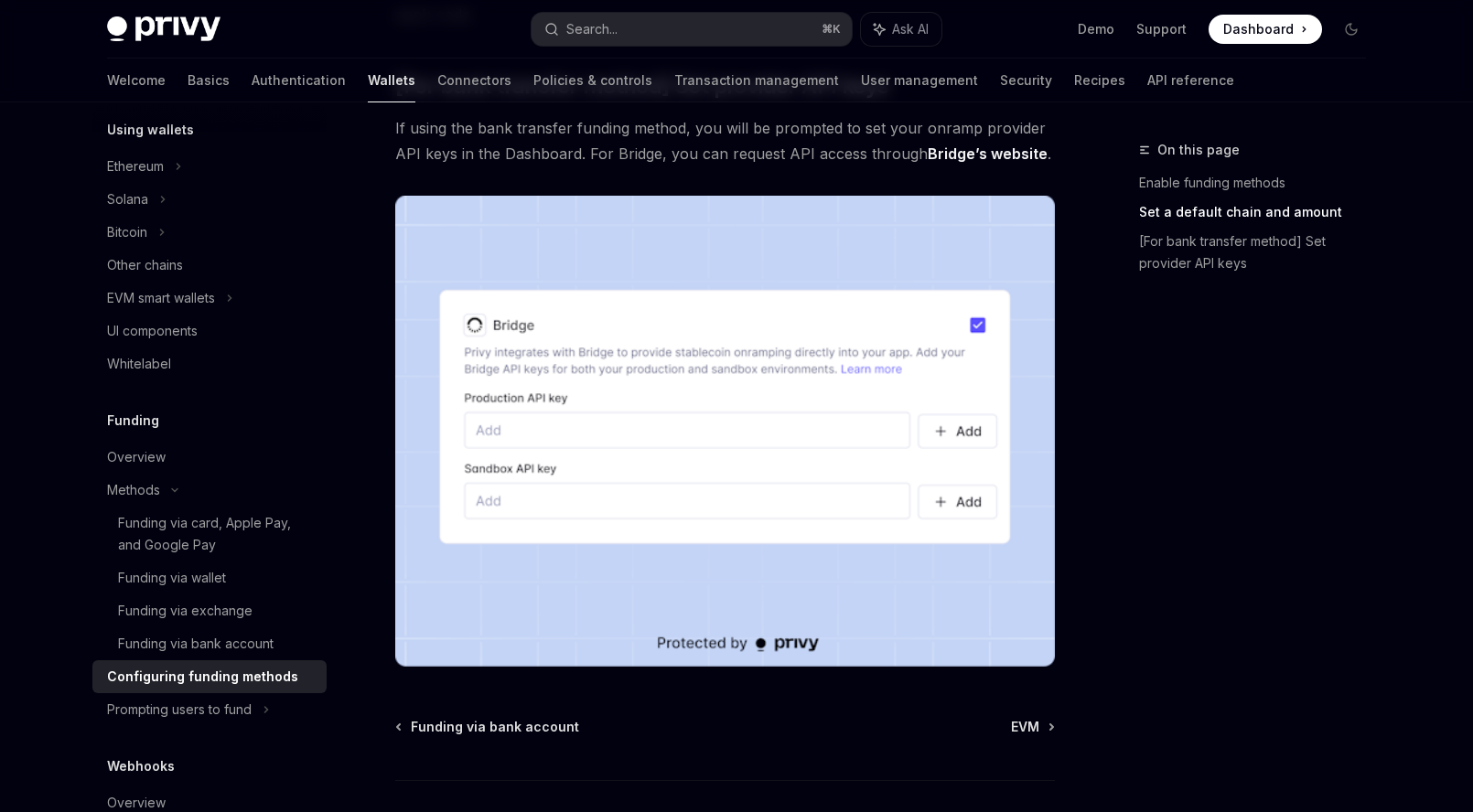
scroll to position [1715, 0]
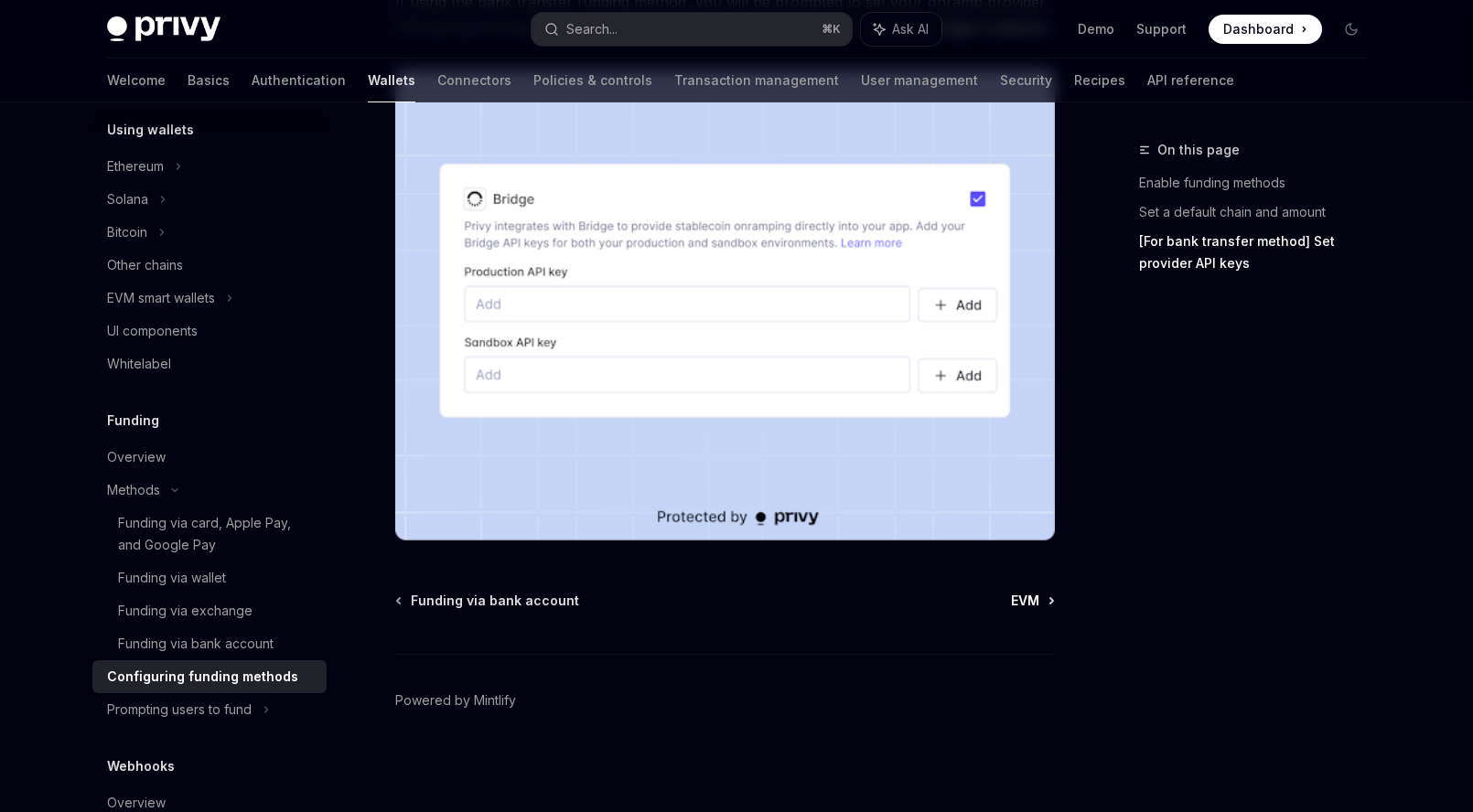
click at [1014, 604] on span "EVM" at bounding box center [1026, 600] width 28 height 18
type textarea "*"
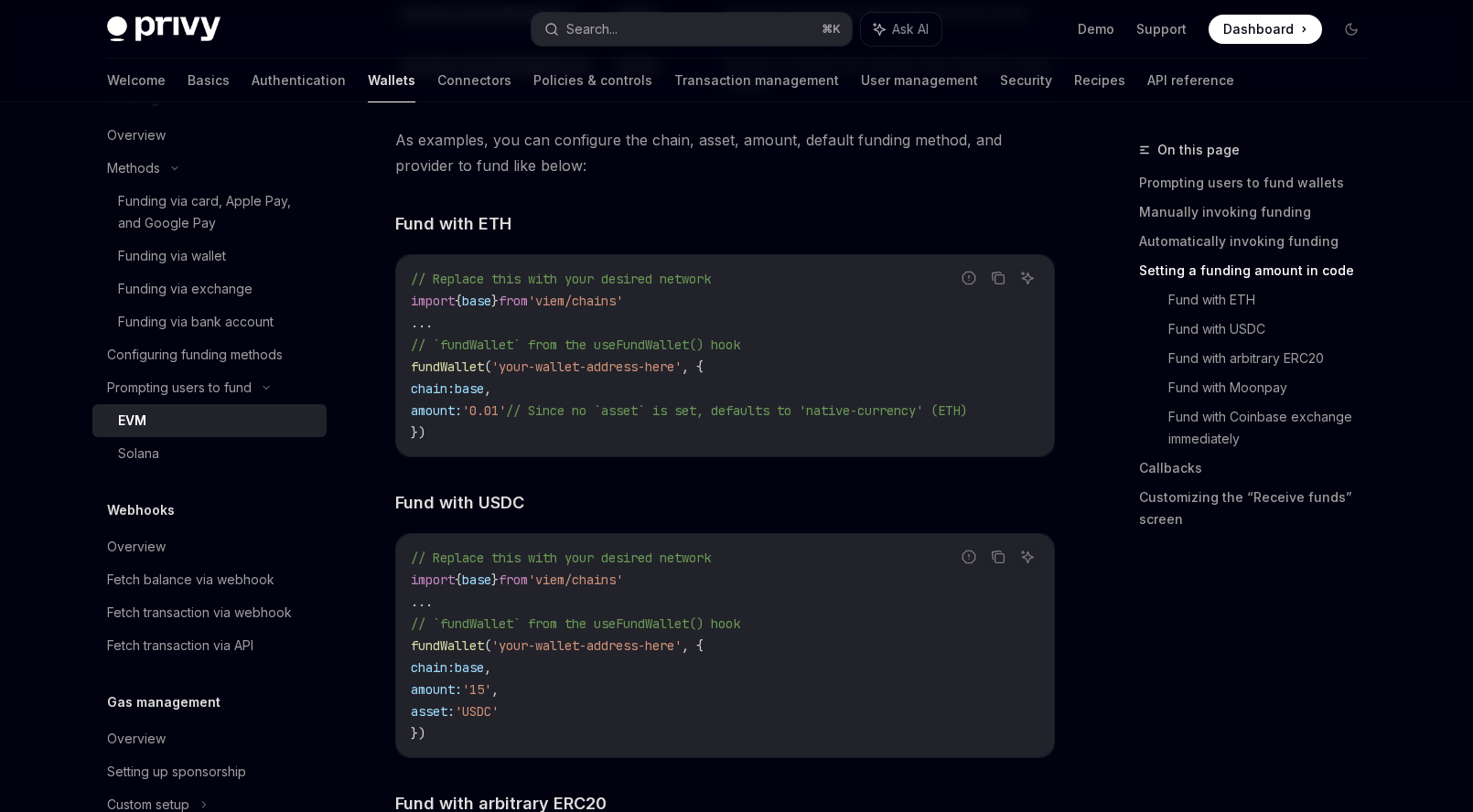
scroll to position [2416, 0]
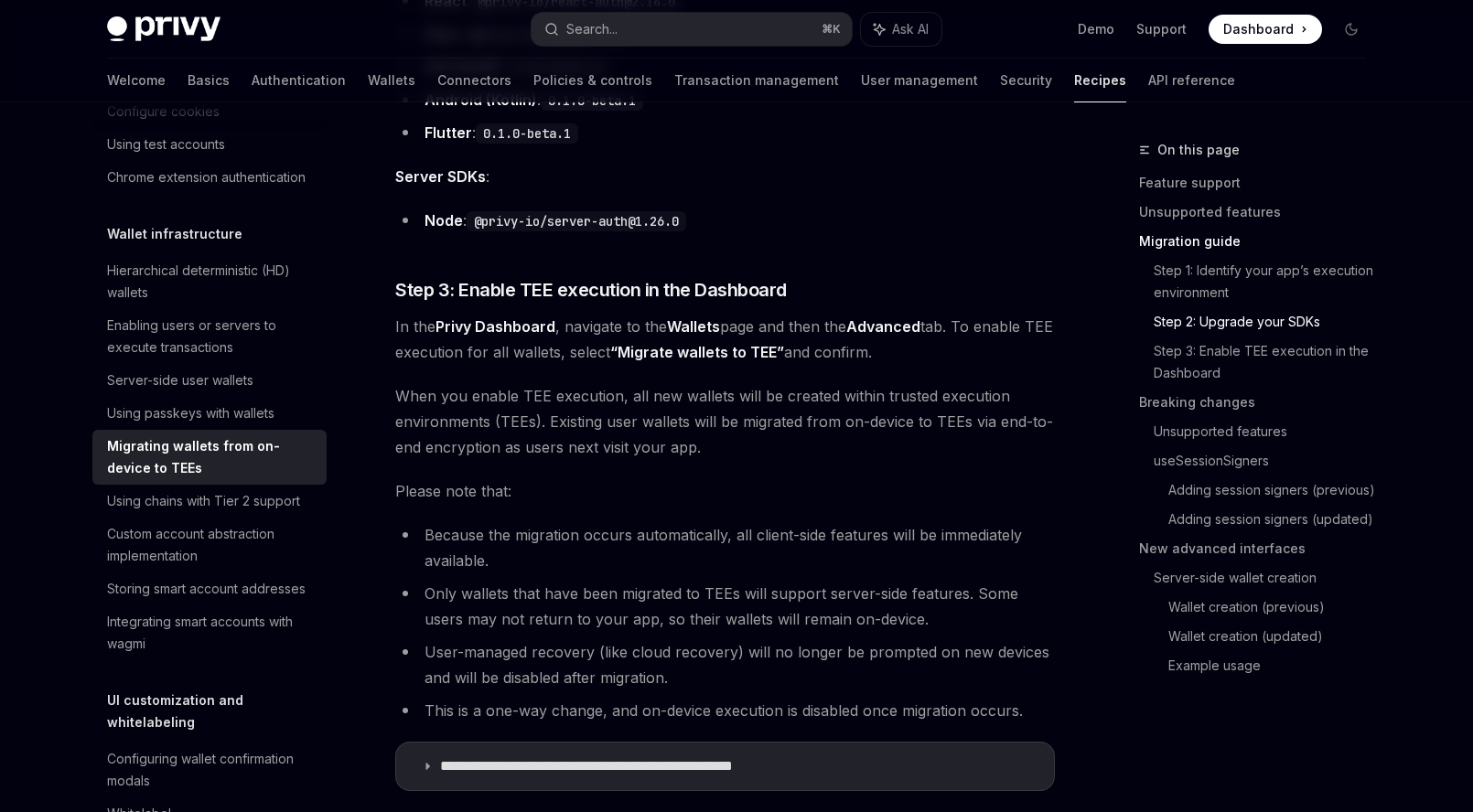
scroll to position [1746, 0]
